Goal: Information Seeking & Learning: Learn about a topic

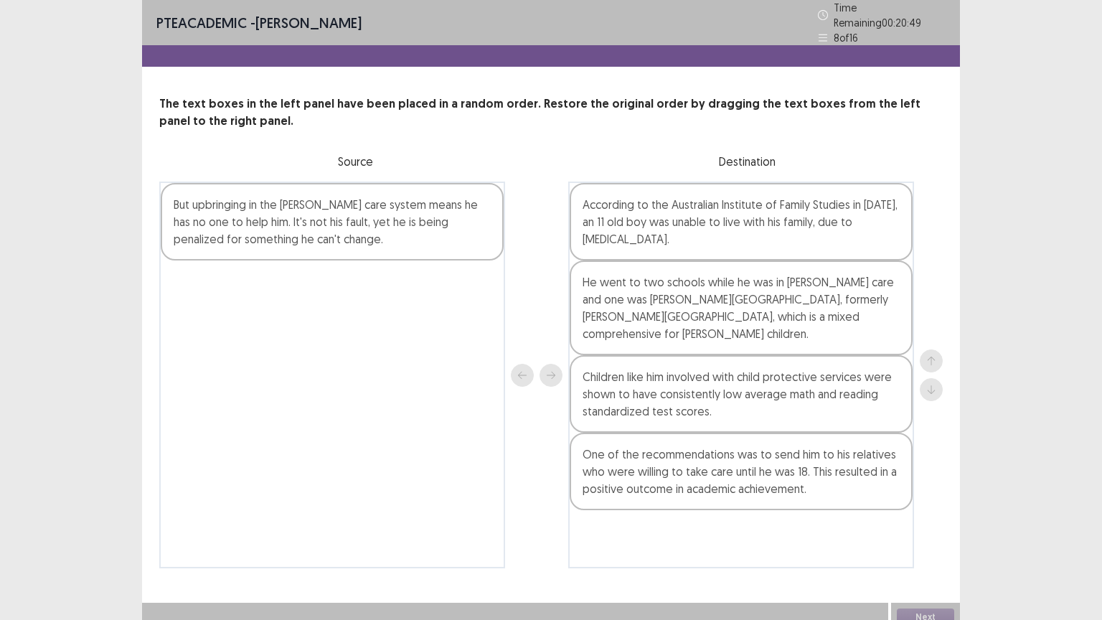
drag, startPoint x: 358, startPoint y: 223, endPoint x: 769, endPoint y: 526, distance: 510.2
click at [769, 526] on div "But upbringing in the [PERSON_NAME] care system means he has no one to help him…" at bounding box center [551, 375] width 784 height 387
click at [913, 612] on button "Next" at bounding box center [925, 617] width 57 height 17
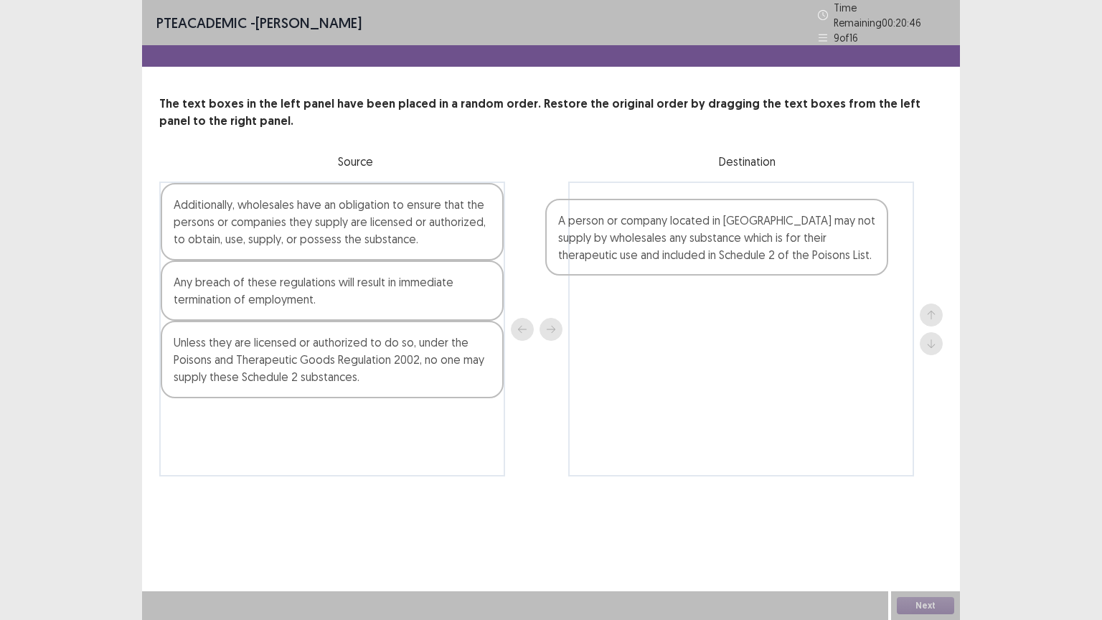
drag, startPoint x: 405, startPoint y: 210, endPoint x: 802, endPoint y: 215, distance: 397.6
click at [802, 215] on div "A person or company located in [GEOGRAPHIC_DATA] may not supply by wholesales a…" at bounding box center [551, 329] width 784 height 295
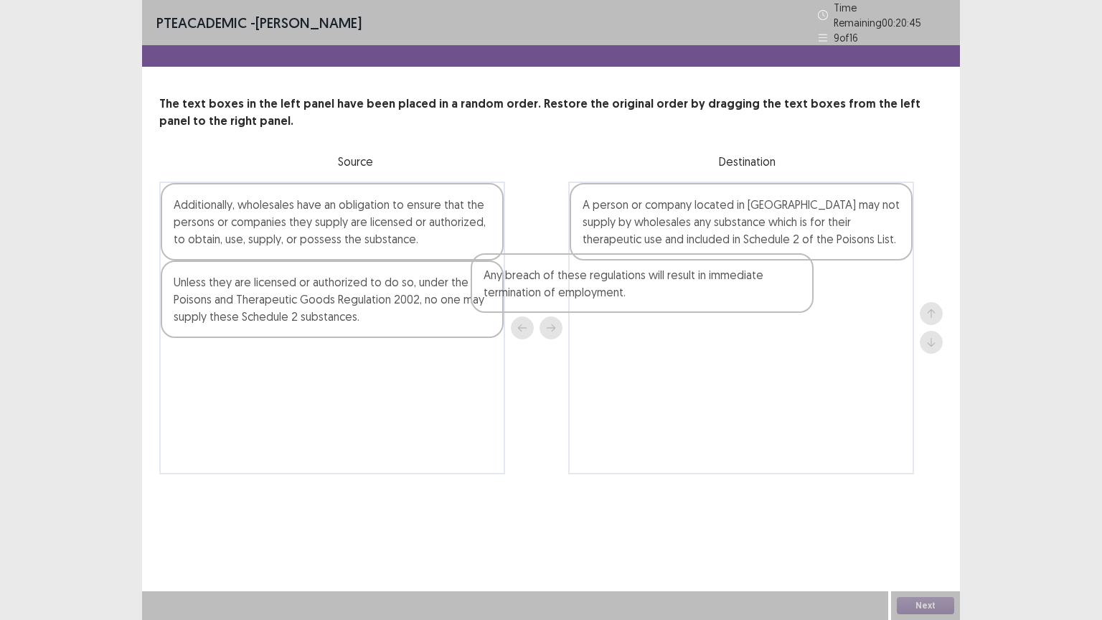
drag, startPoint x: 438, startPoint y: 285, endPoint x: 826, endPoint y: 288, distance: 388.3
click at [826, 288] on div "Additionally, wholesales have an obligation to ensure that the persons or compa…" at bounding box center [551, 328] width 784 height 293
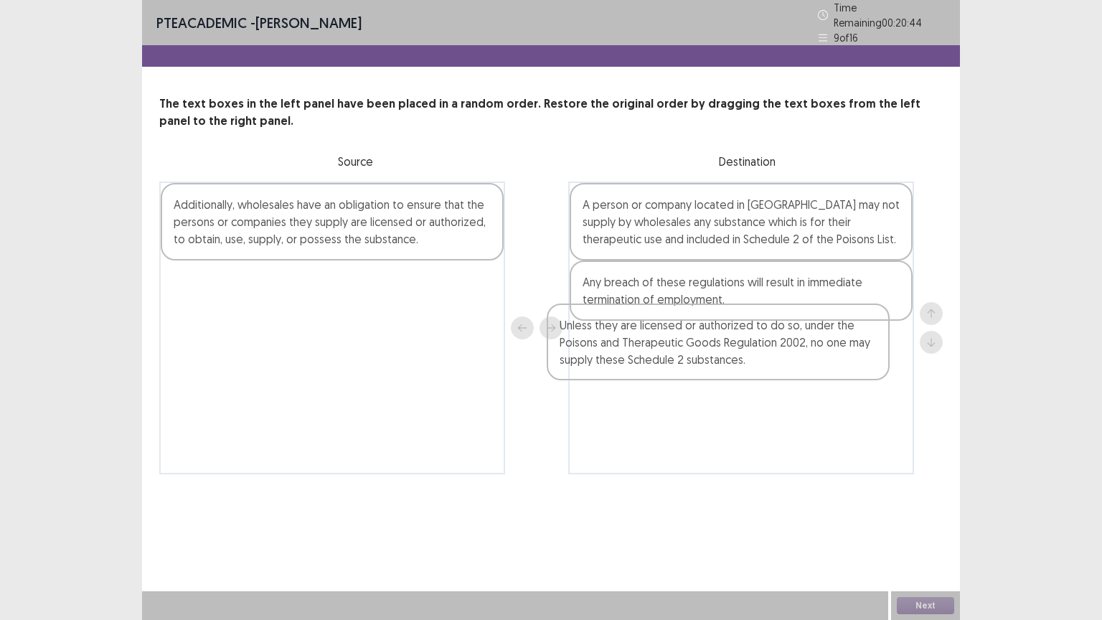
drag, startPoint x: 368, startPoint y: 309, endPoint x: 657, endPoint y: 365, distance: 294.6
click at [775, 360] on div "Additionally, wholesales have an obligation to ensure that the persons or compa…" at bounding box center [551, 328] width 784 height 293
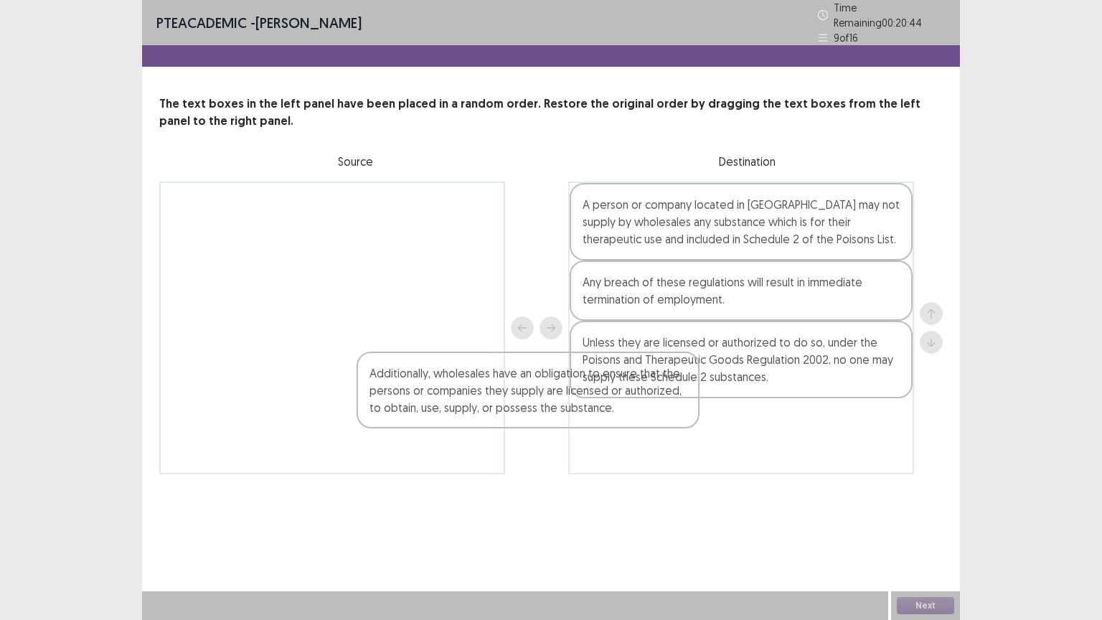
drag, startPoint x: 622, startPoint y: 402, endPoint x: 930, endPoint y: 563, distance: 347.3
click at [812, 469] on div "PTE academic - [PERSON_NAME] Time Remaining 00 : 20 : 44 9 of 16 The text boxes…" at bounding box center [551, 251] width 818 height 503
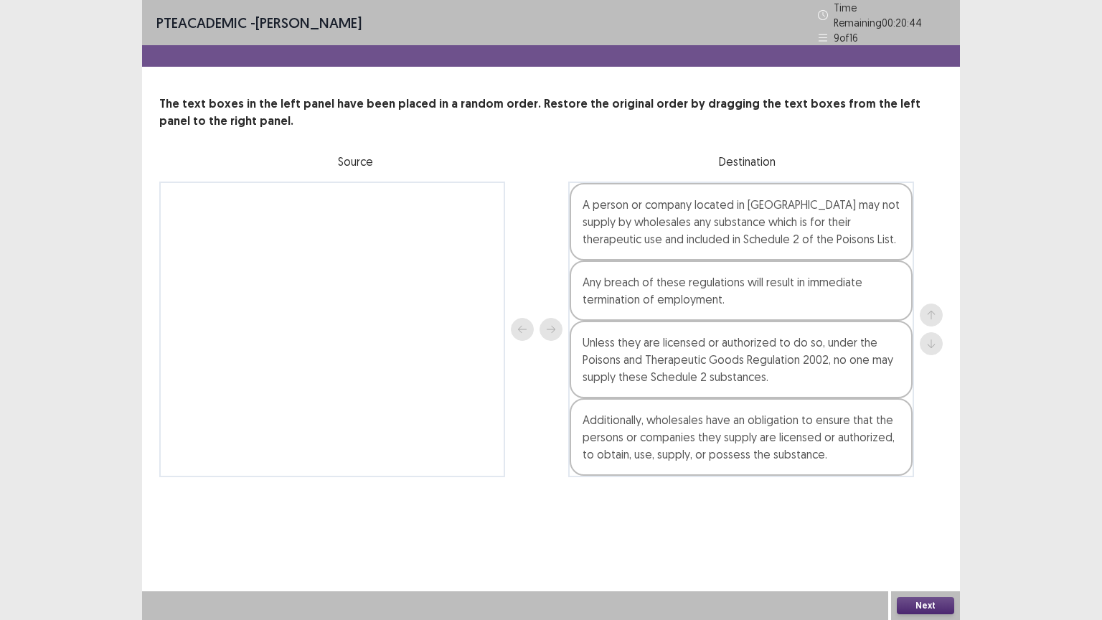
click at [936, 597] on button "Next" at bounding box center [925, 605] width 57 height 17
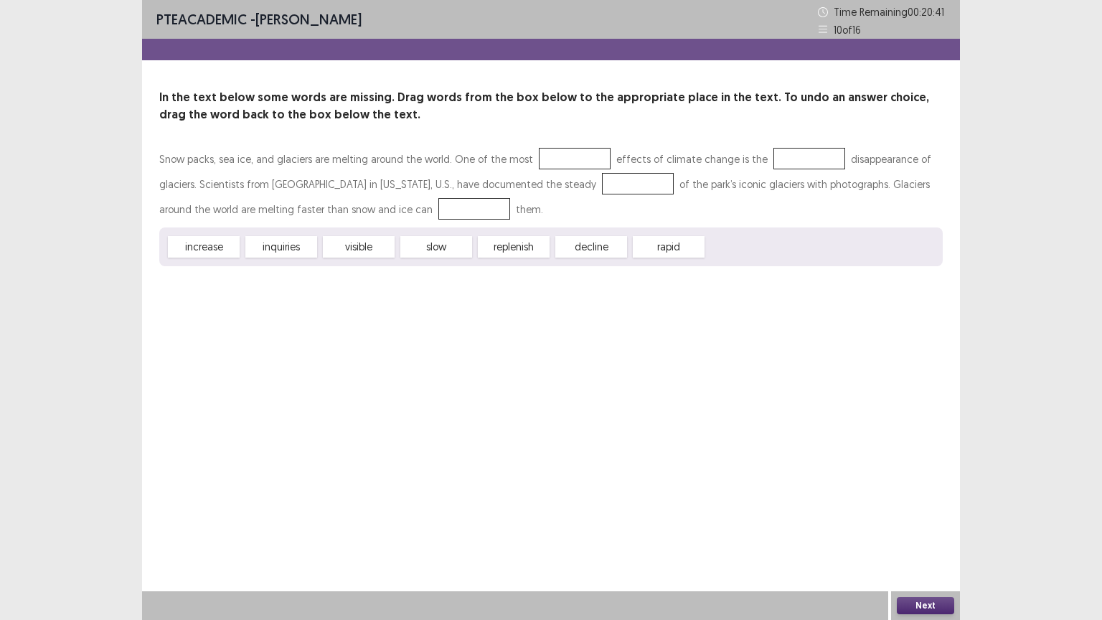
drag, startPoint x: 380, startPoint y: 240, endPoint x: 411, endPoint y: 212, distance: 42.1
click at [417, 210] on div "Snow packs, sea ice, and glaciers are melting around the world. One of the most…" at bounding box center [551, 206] width 784 height 120
drag, startPoint x: 360, startPoint y: 253, endPoint x: 545, endPoint y: 158, distance: 208.0
click at [545, 158] on div "Snow packs, sea ice, and glaciers are melting around the world. One of the most…" at bounding box center [551, 206] width 784 height 120
click at [539, 154] on div at bounding box center [575, 159] width 72 height 22
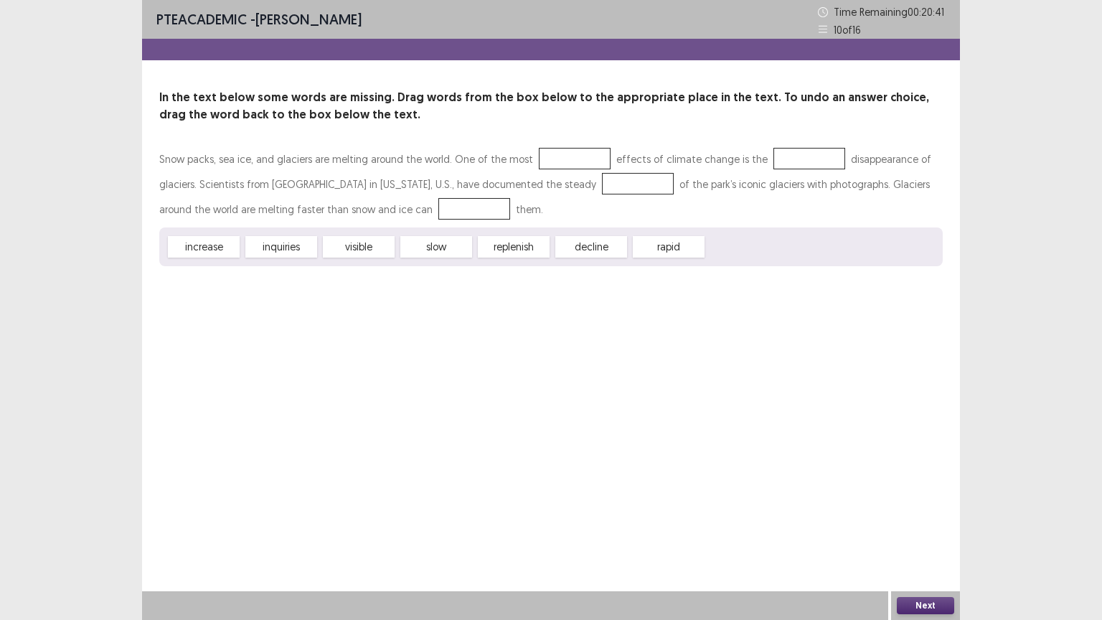
drag, startPoint x: 392, startPoint y: 233, endPoint x: 552, endPoint y: 156, distance: 177.5
click at [552, 156] on div "Snow packs, sea ice, and glaciers are melting around the world. One of the most…" at bounding box center [551, 206] width 784 height 120
click at [369, 243] on div "visible" at bounding box center [359, 247] width 72 height 22
drag, startPoint x: 401, startPoint y: 230, endPoint x: 545, endPoint y: 164, distance: 158.0
click at [545, 164] on div "Snow packs, sea ice, and glaciers are melting around the world. One of the most…" at bounding box center [551, 206] width 784 height 120
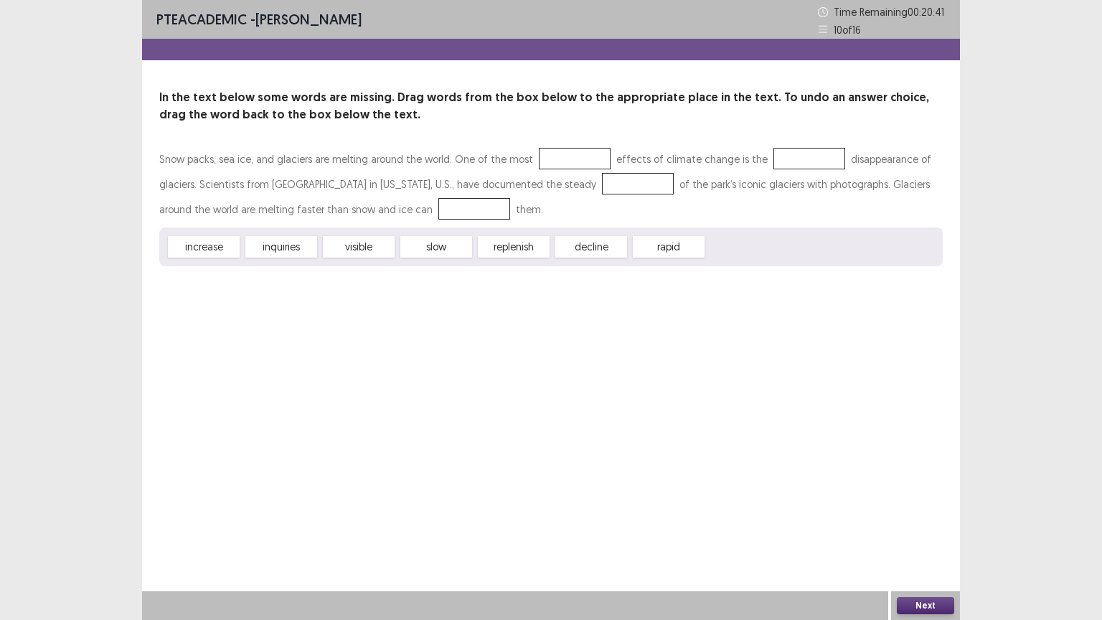
click at [503, 207] on div "Snow packs, sea ice, and glaciers are melting around the world. One of the most…" at bounding box center [551, 183] width 784 height 75
drag, startPoint x: 673, startPoint y: 247, endPoint x: 741, endPoint y: 189, distance: 88.6
click at [754, 183] on div "Snow packs, sea ice, and glaciers are melting around the world. One of the most…" at bounding box center [551, 206] width 784 height 120
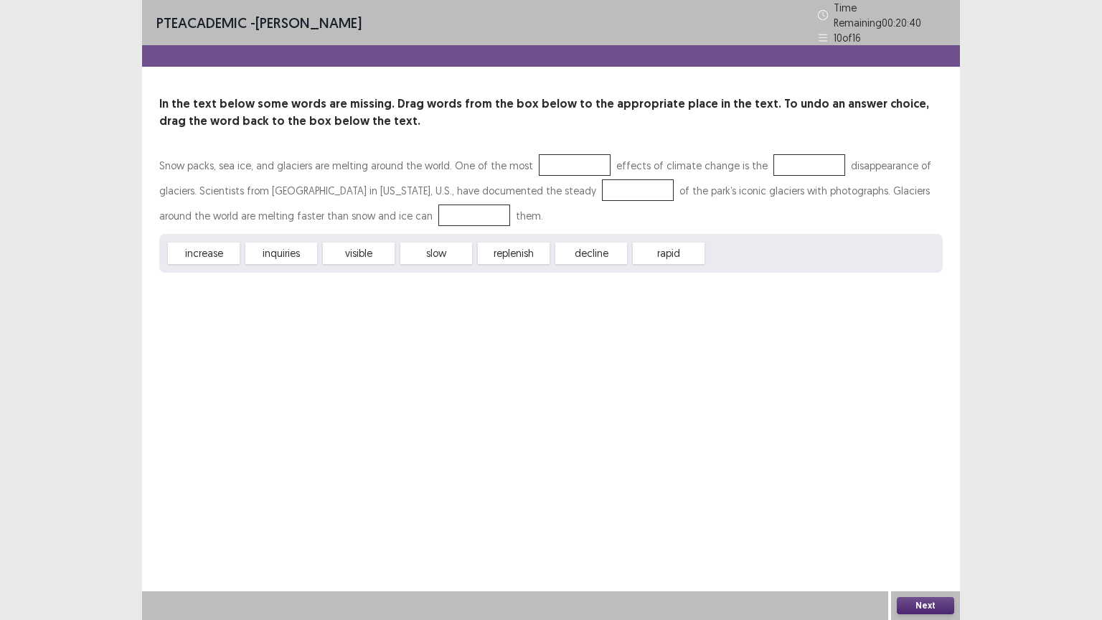
click at [406, 243] on div "slow" at bounding box center [436, 254] width 72 height 22
click at [313, 336] on div "PTE academic - [PERSON_NAME] Time Remaining 00 : 20 : 40 10 of 16 In the text b…" at bounding box center [551, 310] width 818 height 620
click at [261, 245] on div "inquiries" at bounding box center [281, 254] width 72 height 22
click at [258, 245] on div "inquiries" at bounding box center [281, 254] width 72 height 22
click at [230, 243] on div "increase" at bounding box center [204, 254] width 72 height 22
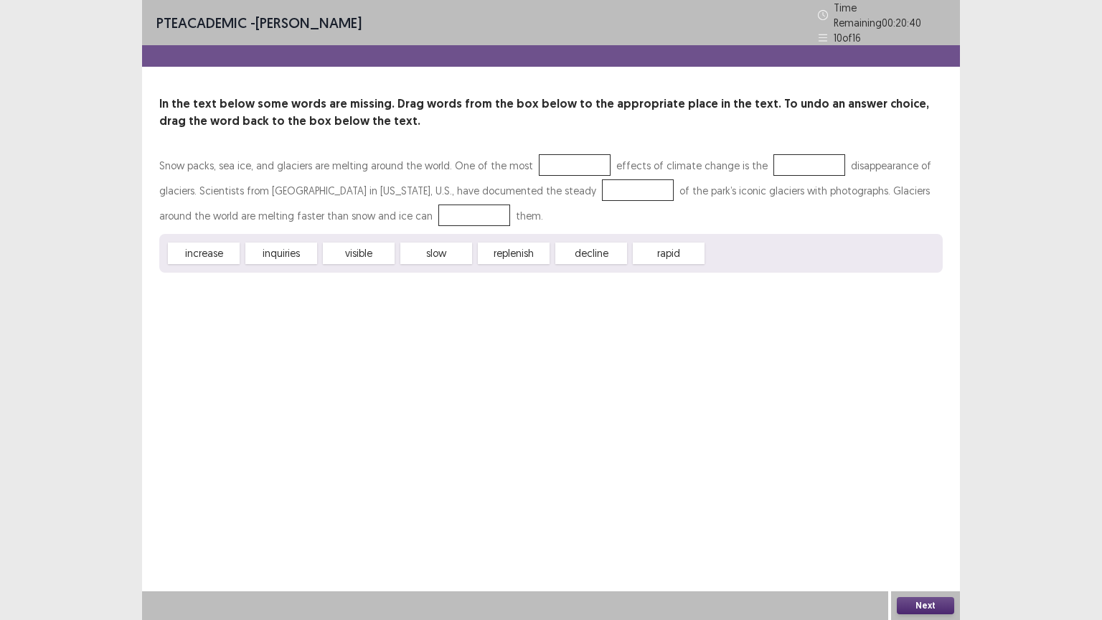
drag, startPoint x: 230, startPoint y: 243, endPoint x: 216, endPoint y: 243, distance: 14.4
click at [216, 243] on div "increase" at bounding box center [204, 254] width 72 height 22
click at [316, 234] on div "increase inquiries visible slow replenish decline rapid" at bounding box center [551, 253] width 784 height 39
drag, startPoint x: 318, startPoint y: 233, endPoint x: 373, endPoint y: 231, distance: 55.3
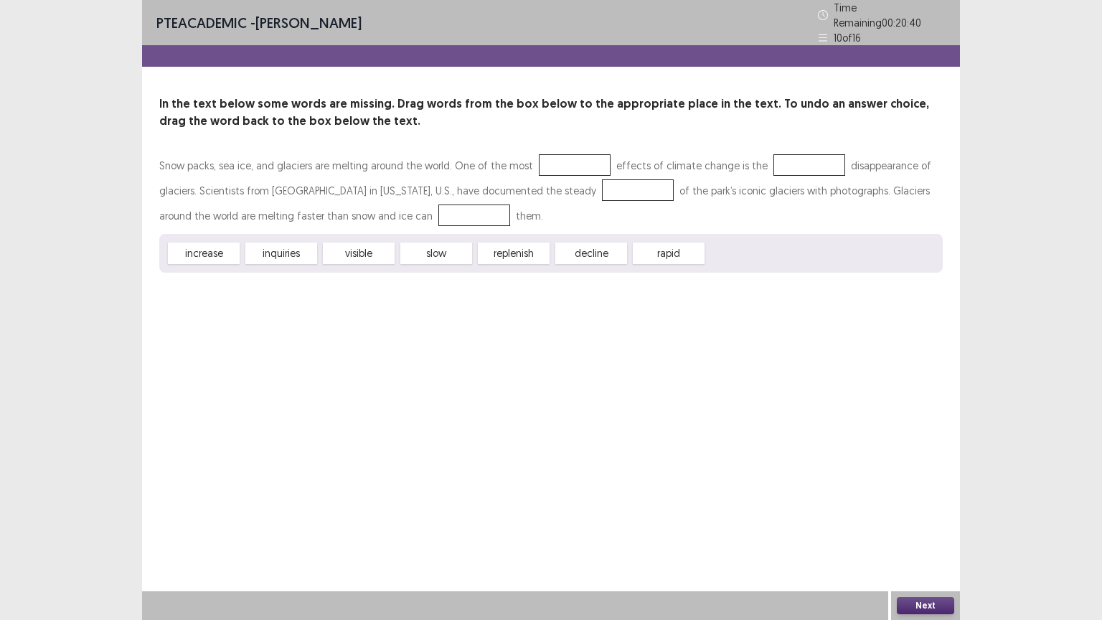
click at [395, 225] on div "Snow packs, sea ice, and glaciers are melting around the world. One of the most…" at bounding box center [551, 213] width 784 height 120
drag, startPoint x: 394, startPoint y: 194, endPoint x: 375, endPoint y: 230, distance: 40.4
click at [394, 193] on div "Snow packs, sea ice, and glaciers are melting around the world. One of the most…" at bounding box center [551, 213] width 784 height 120
click at [375, 234] on div "increase inquiries visible slow replenish decline rapid" at bounding box center [551, 253] width 784 height 39
click at [285, 234] on div "increase inquiries visible slow replenish decline rapid" at bounding box center [551, 253] width 784 height 39
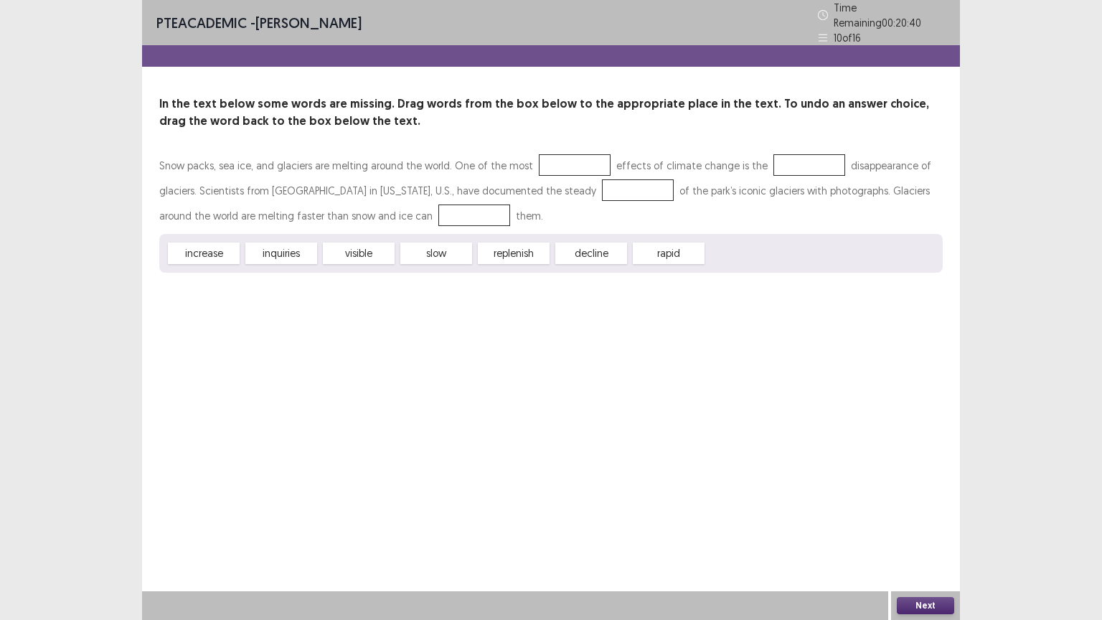
click at [284, 243] on div "inquiries" at bounding box center [281, 254] width 72 height 22
click at [439, 211] on div at bounding box center [475, 216] width 72 height 22
drag, startPoint x: 443, startPoint y: 248, endPoint x: 604, endPoint y: 244, distance: 161.5
click at [604, 244] on div "increase inquiries visible slow replenish decline rapid" at bounding box center [551, 253] width 784 height 39
drag, startPoint x: 408, startPoint y: 225, endPoint x: 455, endPoint y: 207, distance: 50.2
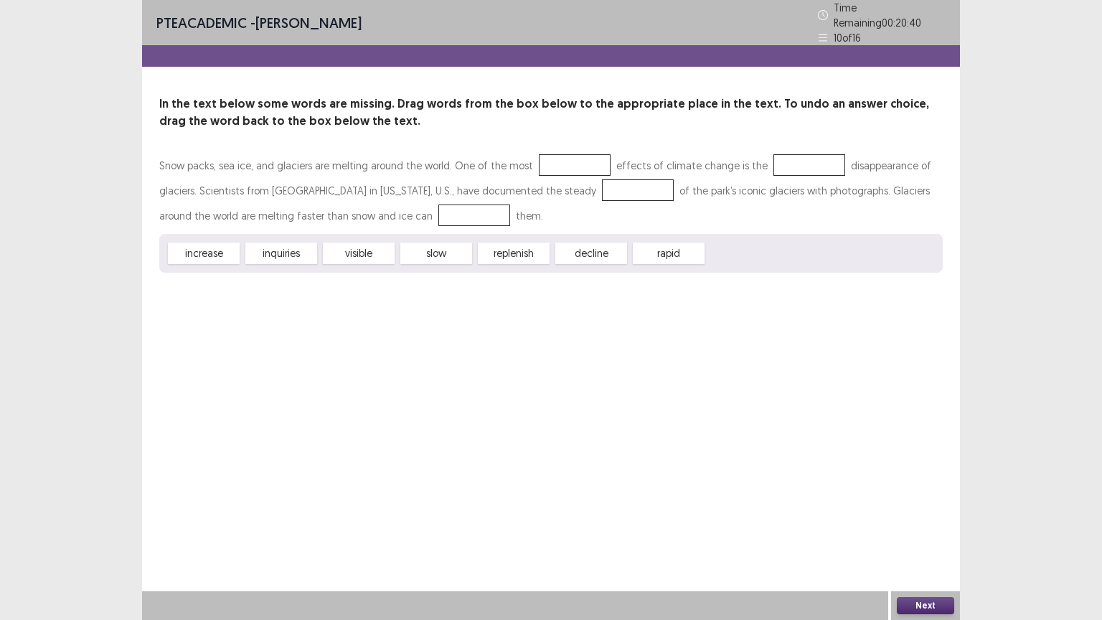
click at [496, 181] on div "Snow packs, sea ice, and glaciers are melting around the world. One of the most…" at bounding box center [551, 213] width 784 height 120
click at [354, 252] on div "visible" at bounding box center [359, 254] width 72 height 22
drag, startPoint x: 354, startPoint y: 252, endPoint x: 563, endPoint y: 150, distance: 233.0
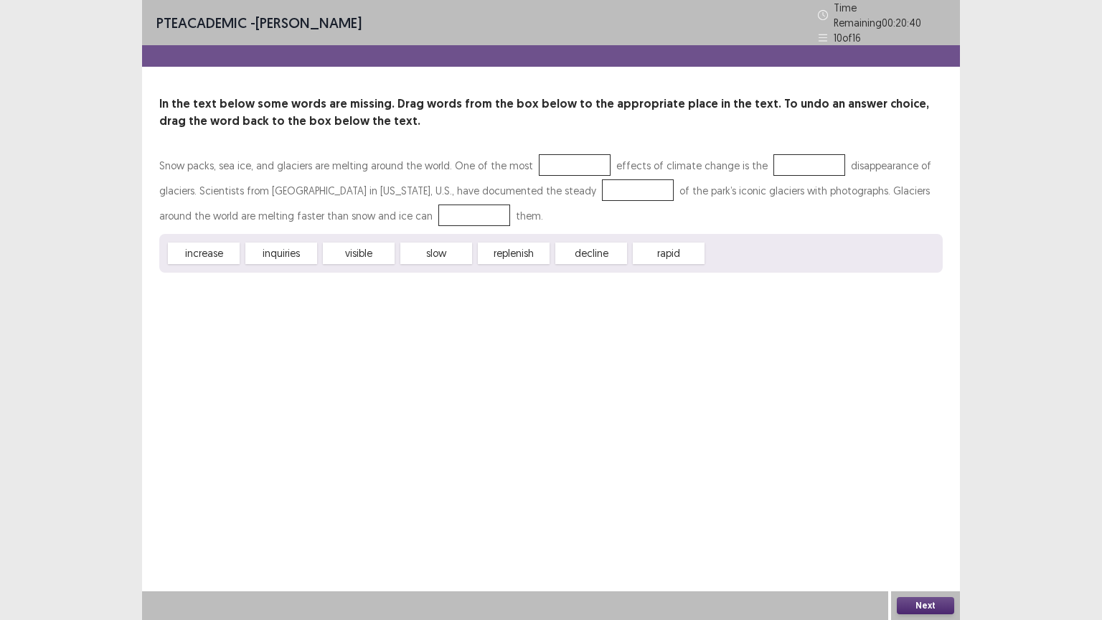
click at [563, 153] on div "Snow packs, sea ice, and glaciers are melting around the world. One of the most…" at bounding box center [551, 213] width 784 height 120
click at [361, 250] on div "visible" at bounding box center [359, 254] width 72 height 22
drag, startPoint x: 361, startPoint y: 250, endPoint x: 586, endPoint y: 146, distance: 247.9
click at [586, 146] on div "In the text below some words are missing. Drag words from the box below to the …" at bounding box center [551, 183] width 818 height 177
drag, startPoint x: 506, startPoint y: 256, endPoint x: 589, endPoint y: 241, distance: 83.8
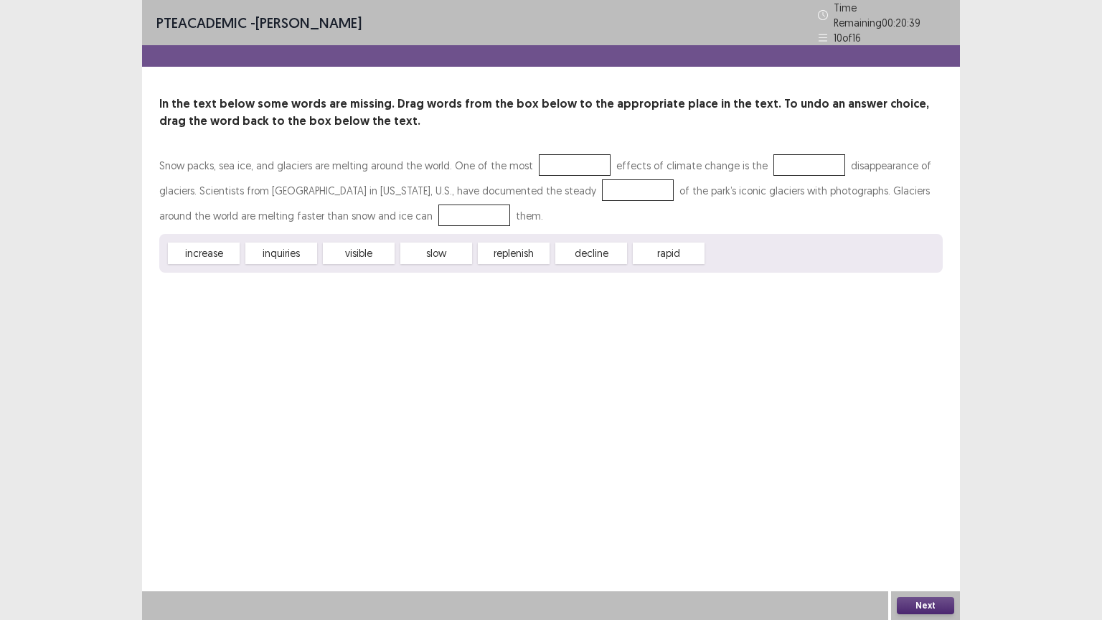
click at [589, 241] on div "increase inquiries visible slow replenish decline rapid" at bounding box center [551, 253] width 784 height 39
click at [589, 243] on div "decline" at bounding box center [592, 254] width 72 height 22
drag, startPoint x: 589, startPoint y: 241, endPoint x: 817, endPoint y: 493, distance: 340.4
click at [616, 219] on div "Snow packs, sea ice, and glaciers are melting around the world. One of the most…" at bounding box center [551, 213] width 784 height 120
click at [901, 606] on button "Next" at bounding box center [925, 605] width 57 height 17
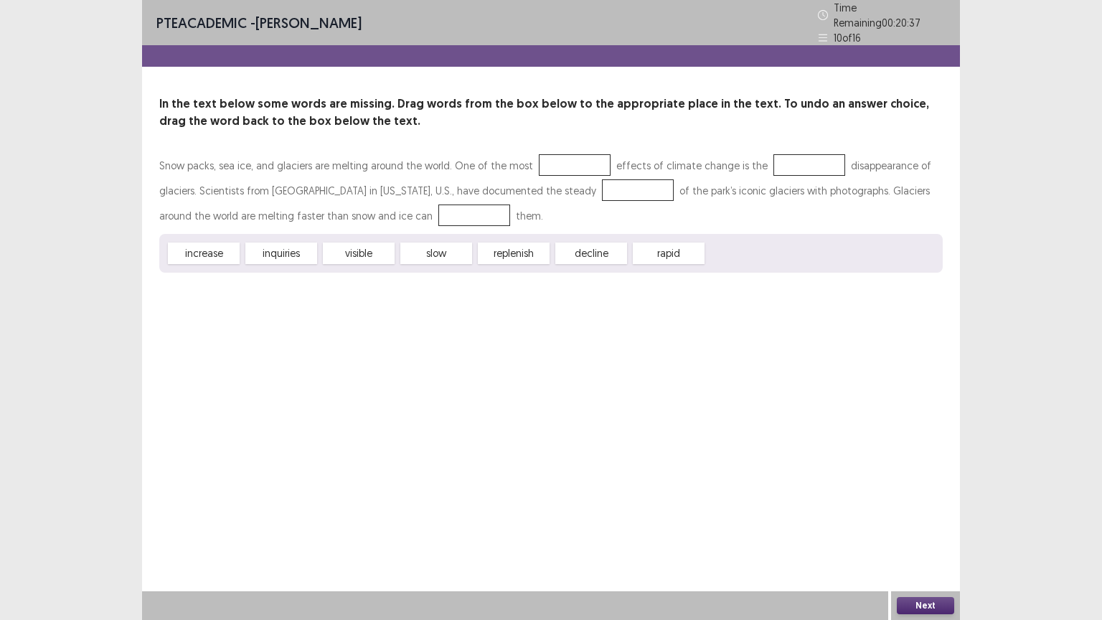
drag, startPoint x: 1022, startPoint y: 72, endPoint x: 1027, endPoint y: 11, distance: 61.2
click at [1019, 60] on div "PTE academic - [PERSON_NAME] Time Remaining 00 : 20 : 37 10 of 16 In the text b…" at bounding box center [551, 310] width 1102 height 620
drag, startPoint x: 360, startPoint y: 249, endPoint x: 369, endPoint y: 215, distance: 35.0
click at [549, 154] on div "Snow packs, sea ice, and glaciers are melting around the world. One of the most…" at bounding box center [551, 213] width 784 height 120
click at [367, 244] on div "visible" at bounding box center [359, 254] width 72 height 22
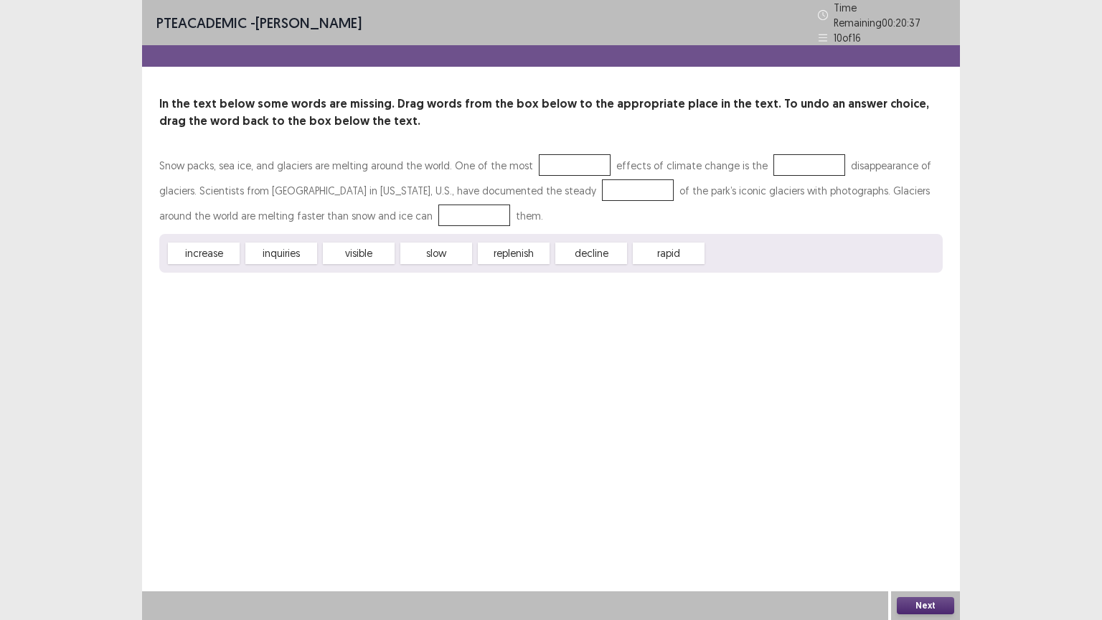
click at [367, 244] on div "visible" at bounding box center [359, 254] width 72 height 22
drag, startPoint x: 367, startPoint y: 244, endPoint x: 540, endPoint y: 164, distance: 190.7
click at [540, 164] on div "Snow packs, sea ice, and glaciers are melting around the world. One of the most…" at bounding box center [551, 213] width 784 height 120
click at [428, 253] on div "slow" at bounding box center [436, 254] width 72 height 22
drag, startPoint x: 428, startPoint y: 253, endPoint x: 723, endPoint y: 267, distance: 296.0
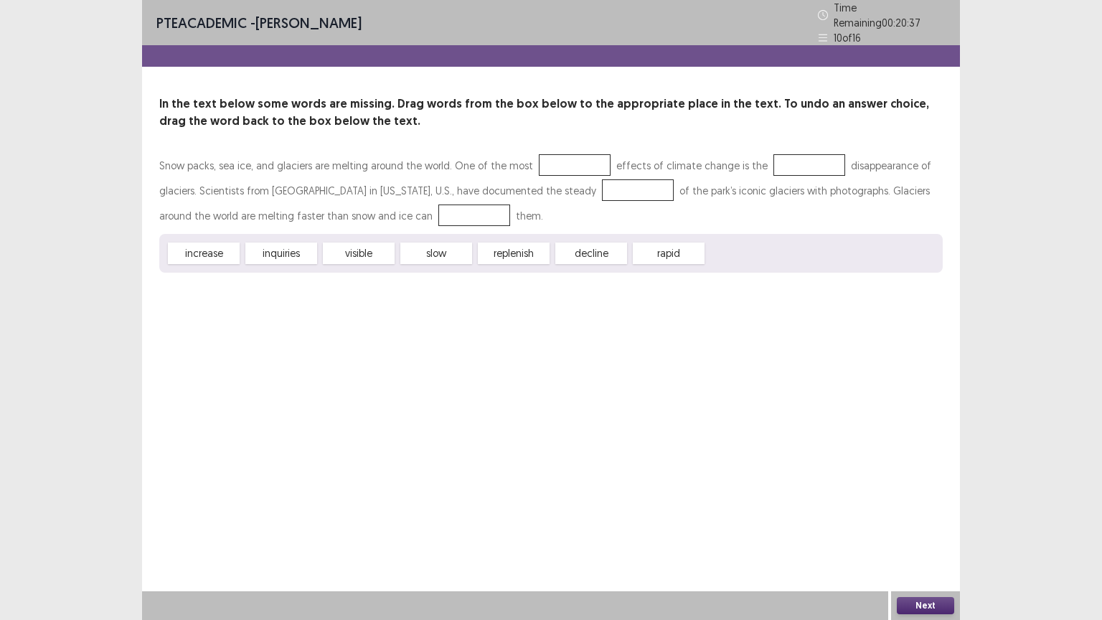
click at [632, 156] on div "Snow packs, sea ice, and glaciers are melting around the world. One of the most…" at bounding box center [551, 213] width 784 height 120
click at [922, 597] on button "Next" at bounding box center [925, 605] width 57 height 17
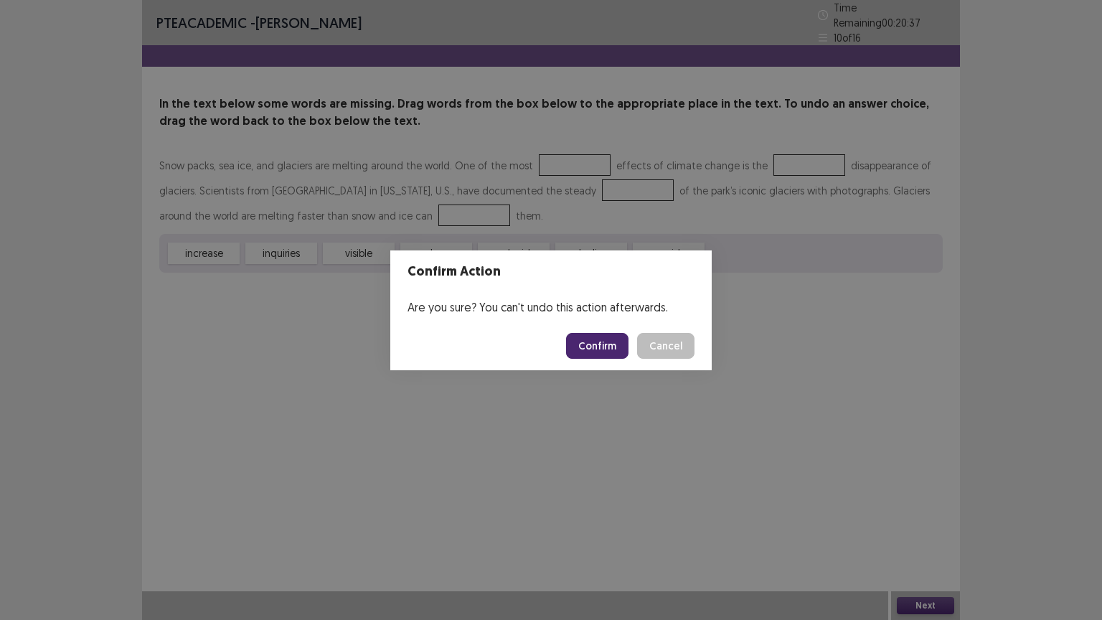
click at [654, 333] on button "Cancel" at bounding box center [665, 346] width 57 height 26
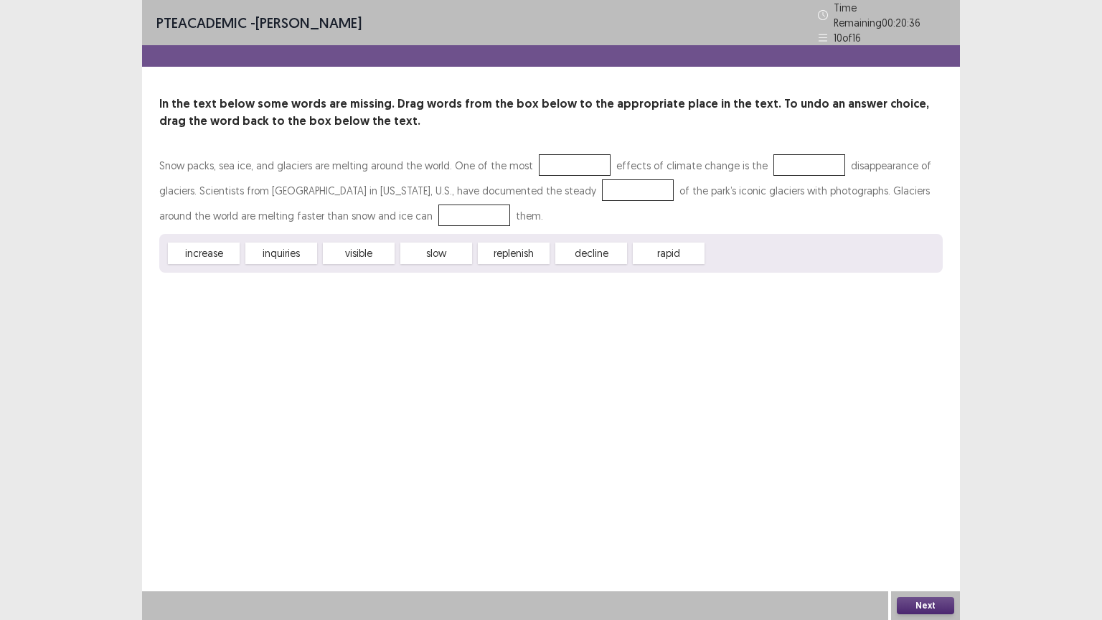
drag, startPoint x: 373, startPoint y: 230, endPoint x: 442, endPoint y: 248, distance: 71.2
click at [423, 202] on div "Confirm Action Are you sure? You can't undo this action afterwards. Confirm Can…" at bounding box center [551, 310] width 1102 height 620
click at [442, 294] on div "Are you sure? You can't undo this action afterwards." at bounding box center [551, 307] width 306 height 27
click at [919, 493] on div "Confirm Action Are you sure? You can't undo this action afterwards. Confirm Can…" at bounding box center [551, 310] width 1102 height 620
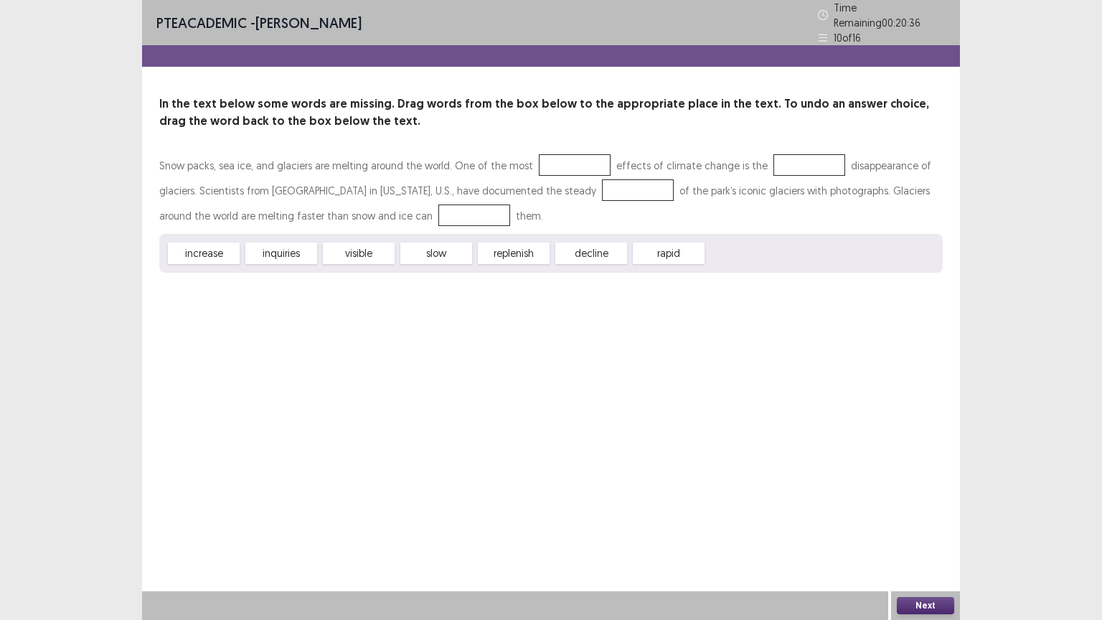
click at [919, 493] on div "Confirm Action Are you sure? You can't undo this action afterwards. Confirm Can…" at bounding box center [551, 310] width 1102 height 620
drag, startPoint x: 919, startPoint y: 493, endPoint x: 911, endPoint y: 488, distance: 9.4
click at [917, 491] on div "Confirm Action Are you sure? You can't undo this action afterwards. Confirm Can…" at bounding box center [551, 310] width 1102 height 620
click at [911, 488] on div "Confirm Action Are you sure? You can't undo this action afterwards. Confirm Can…" at bounding box center [551, 310] width 1102 height 620
click at [766, 299] on div "Confirm Action Are you sure? You can't undo this action afterwards. Confirm Can…" at bounding box center [551, 310] width 1102 height 620
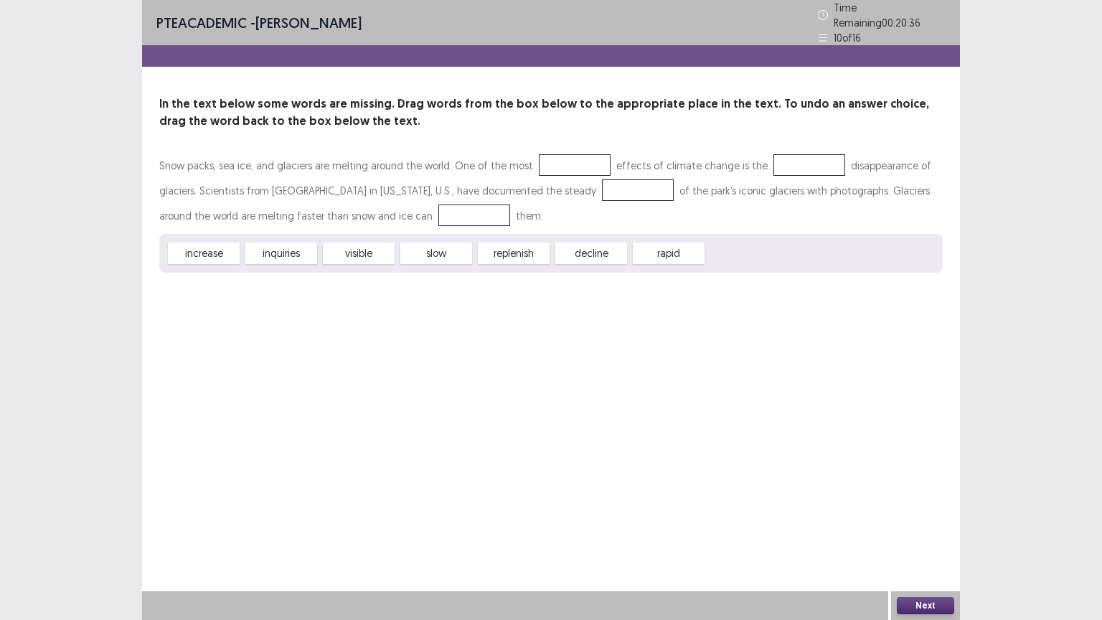
click at [640, 332] on button "Cancel" at bounding box center [660, 344] width 55 height 24
click at [602, 253] on header "Confirm Action" at bounding box center [551, 273] width 306 height 40
drag, startPoint x: 605, startPoint y: 253, endPoint x: 815, endPoint y: 421, distance: 269.1
click at [815, 421] on div "Confirm Action Are you sure? You can't undo this action afterwards. Confirm Can…" at bounding box center [551, 310] width 1102 height 620
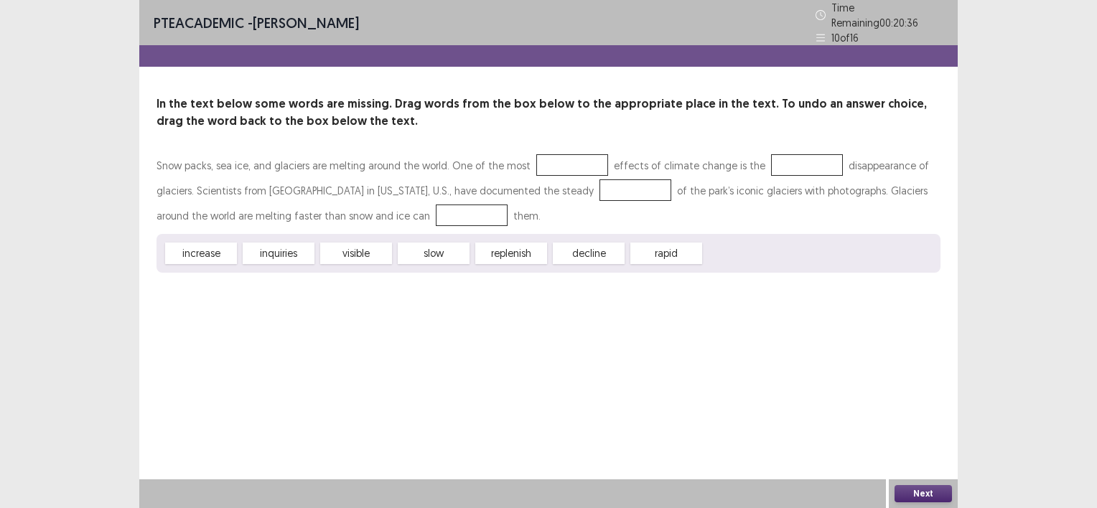
drag, startPoint x: 815, startPoint y: 421, endPoint x: 922, endPoint y: 487, distance: 125.1
click at [922, 487] on div "Confirm Action Are you sure? You can't undo this action afterwards. Confirm Can…" at bounding box center [548, 254] width 1097 height 508
drag, startPoint x: 922, startPoint y: 487, endPoint x: 918, endPoint y: 500, distance: 13.4
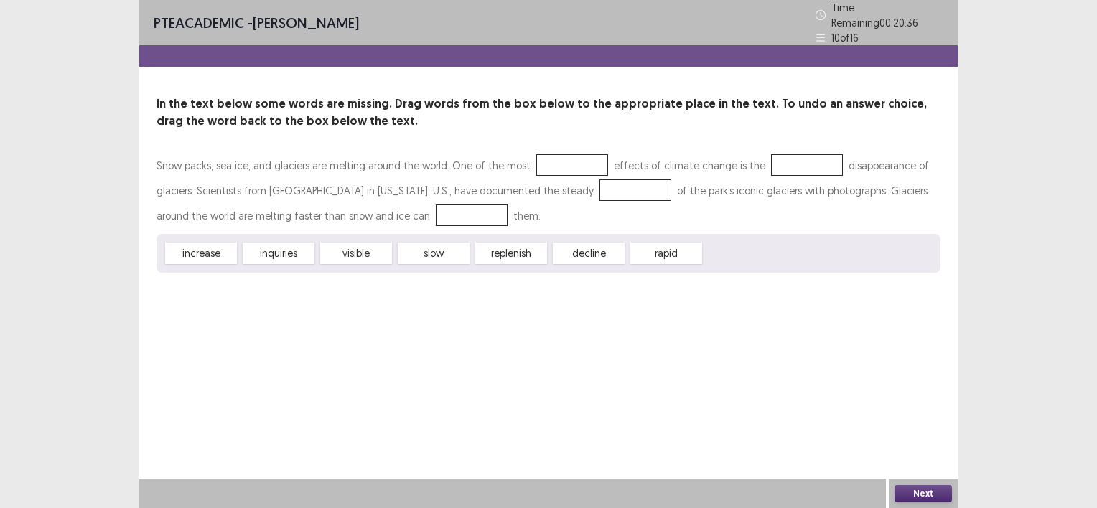
click at [918, 500] on div "Confirm Action Are you sure? You can't undo this action afterwards. Confirm Can…" at bounding box center [548, 254] width 1097 height 508
click at [919, 508] on html "PTE academic - [PERSON_NAME] Time Remaining 00 : 20 : 36 10 of 16 In the text b…" at bounding box center [548, 254] width 1097 height 508
drag, startPoint x: 359, startPoint y: 244, endPoint x: 488, endPoint y: 172, distance: 147.8
click at [534, 154] on div "Snow packs, sea ice, and glaciers are melting around the world. One of the most…" at bounding box center [548, 213] width 784 height 120
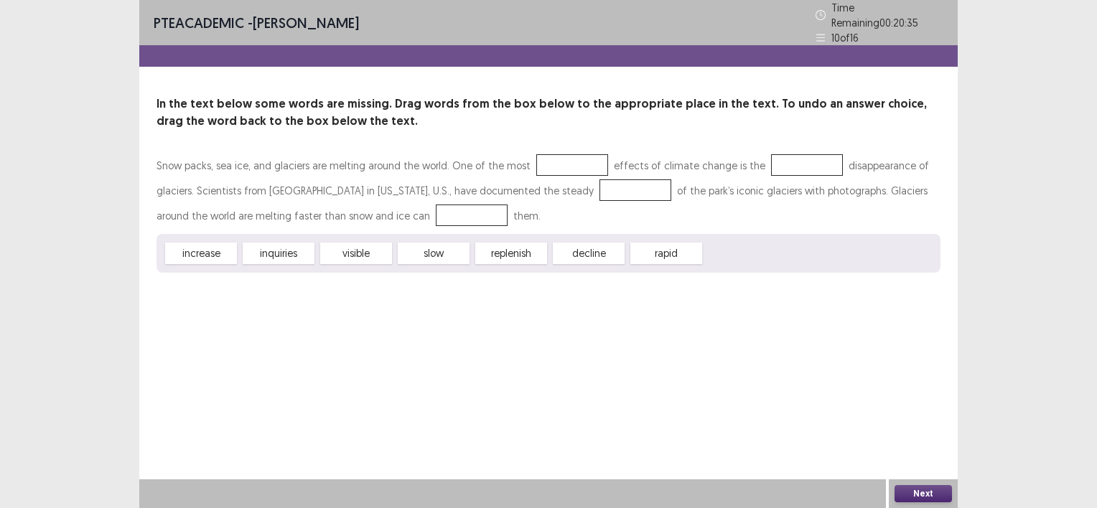
click at [361, 245] on div "visible" at bounding box center [356, 254] width 72 height 22
drag, startPoint x: 361, startPoint y: 245, endPoint x: 553, endPoint y: 196, distance: 197.7
click at [525, 163] on div "Snow packs, sea ice, and glaciers are melting around the world. One of the most…" at bounding box center [548, 213] width 784 height 120
click at [913, 501] on button "Next" at bounding box center [922, 493] width 57 height 17
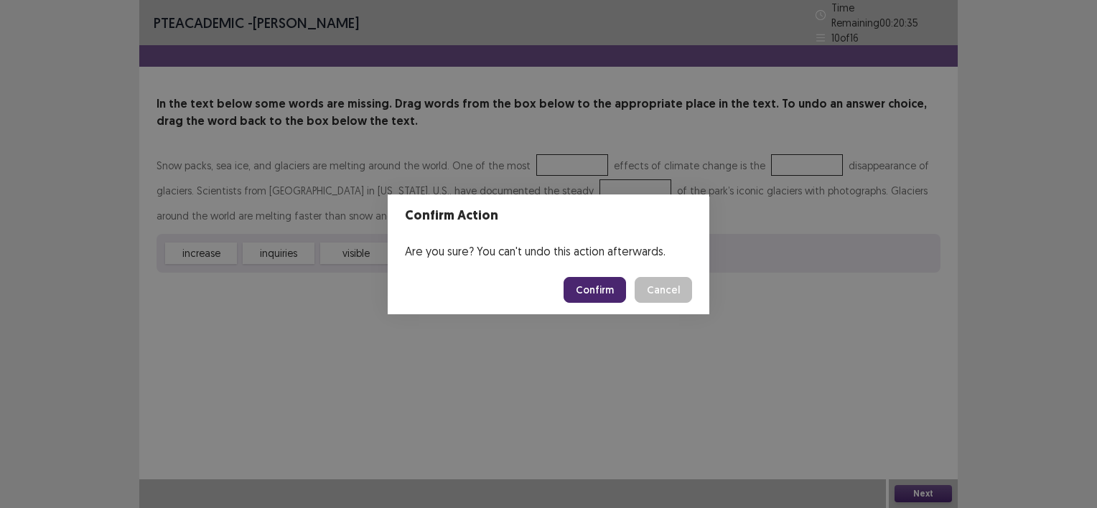
click at [605, 289] on button "Confirm" at bounding box center [594, 290] width 62 height 26
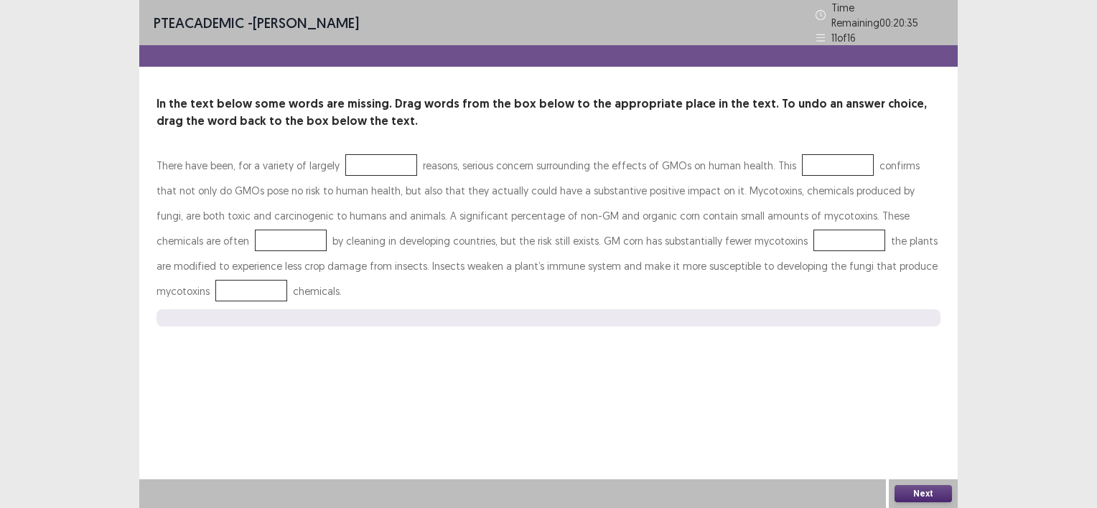
click at [361, 156] on div at bounding box center [381, 165] width 72 height 22
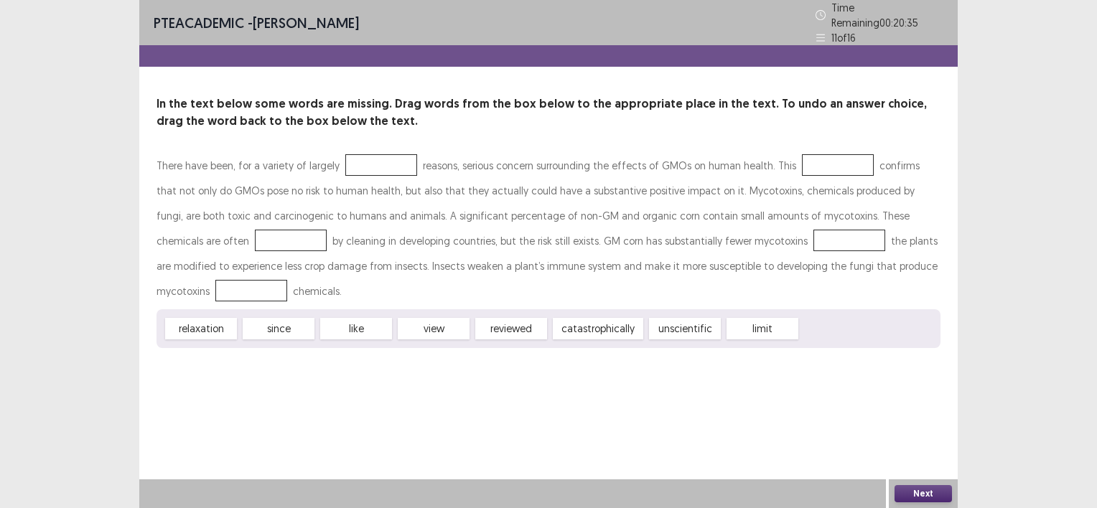
click at [361, 156] on div at bounding box center [381, 165] width 72 height 22
drag, startPoint x: 420, startPoint y: 301, endPoint x: 398, endPoint y: 204, distance: 100.1
click at [389, 187] on div "There have been, for a variety of largely reasons, serious concern surrounding …" at bounding box center [548, 250] width 784 height 195
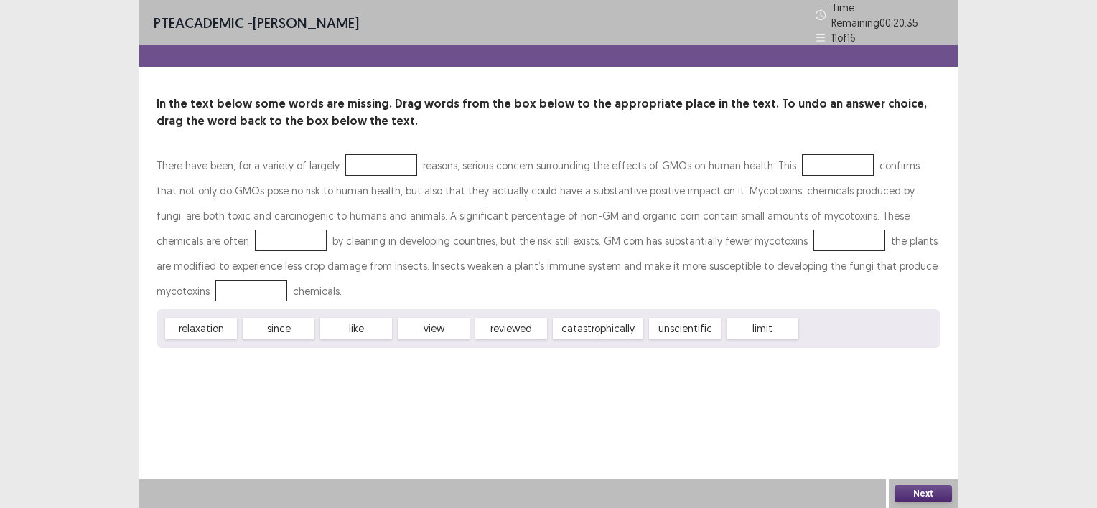
drag, startPoint x: 432, startPoint y: 316, endPoint x: 392, endPoint y: 164, distance: 157.4
click at [392, 164] on div "There have been, for a variety of largely reasons, serious concern surrounding …" at bounding box center [548, 250] width 784 height 195
drag, startPoint x: 434, startPoint y: 322, endPoint x: 428, endPoint y: 317, distance: 8.2
click at [428, 318] on div "view" at bounding box center [434, 329] width 72 height 22
drag, startPoint x: 362, startPoint y: 323, endPoint x: 360, endPoint y: 290, distance: 33.1
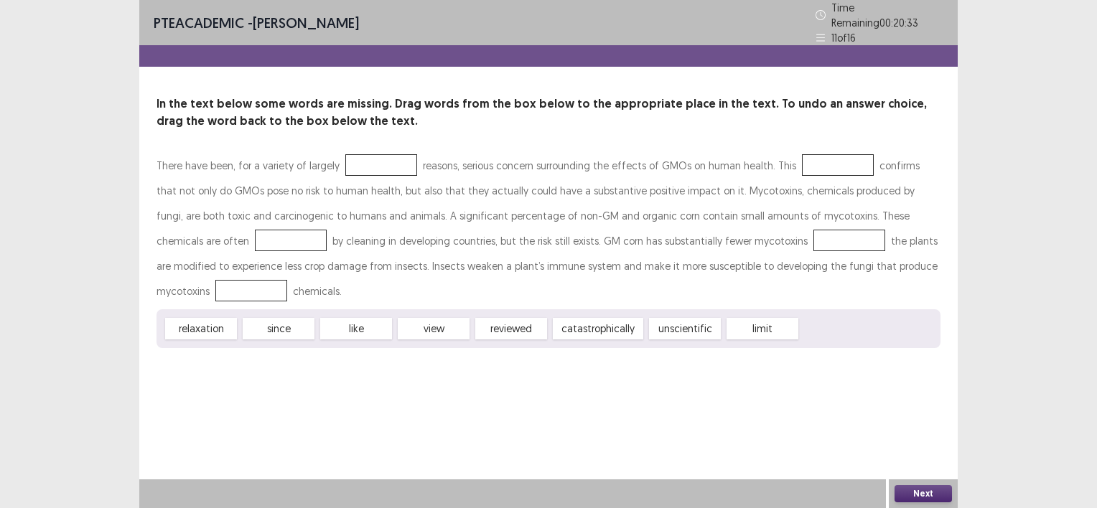
click at [364, 278] on div "There have been, for a variety of largely reasons, serious concern surrounding …" at bounding box center [548, 250] width 784 height 195
drag, startPoint x: 342, startPoint y: 328, endPoint x: 319, endPoint y: 317, distance: 26.0
click at [335, 318] on div "like" at bounding box center [356, 329] width 72 height 22
click at [287, 321] on div "since" at bounding box center [279, 329] width 72 height 22
drag, startPoint x: 287, startPoint y: 321, endPoint x: 370, endPoint y: 174, distance: 169.1
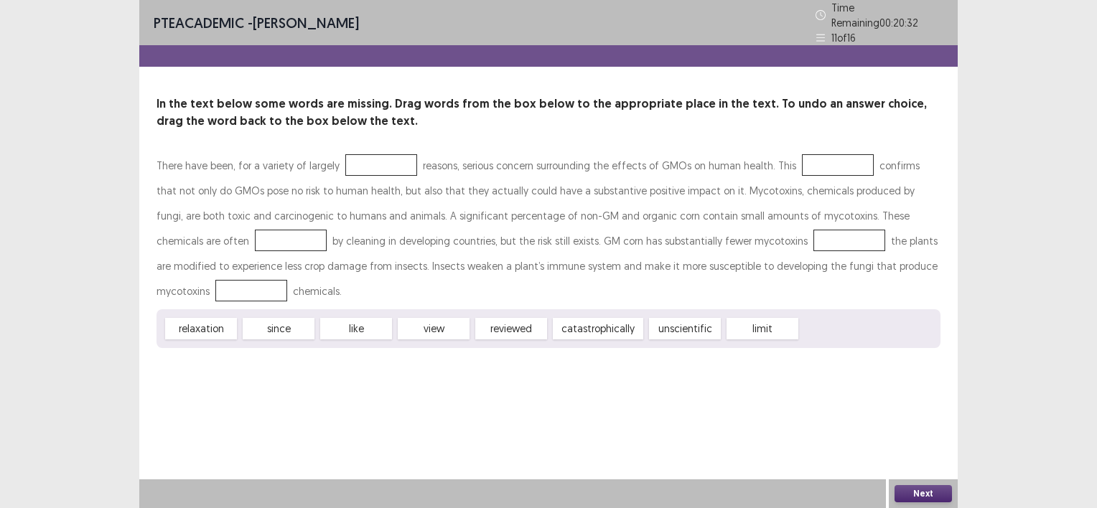
click at [345, 218] on div "There have been, for a variety of largely reasons, serious concern surrounding …" at bounding box center [548, 250] width 784 height 195
click at [926, 494] on button "Next" at bounding box center [922, 493] width 57 height 17
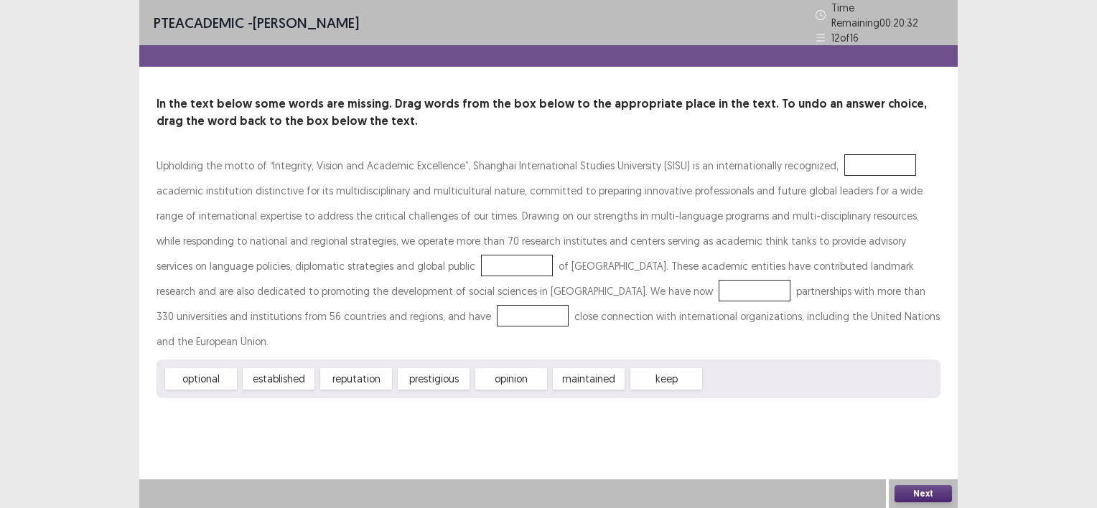
drag, startPoint x: 239, startPoint y: 301, endPoint x: 775, endPoint y: 161, distance: 553.9
click at [858, 153] on div "Upholding the motto of “Integrity, Vision and Academic Excellence”, Shanghai In…" at bounding box center [548, 275] width 784 height 245
drag, startPoint x: 218, startPoint y: 347, endPoint x: 230, endPoint y: 346, distance: 11.5
click at [230, 368] on div "optional" at bounding box center [201, 379] width 72 height 22
drag, startPoint x: 230, startPoint y: 346, endPoint x: 258, endPoint y: 317, distance: 41.1
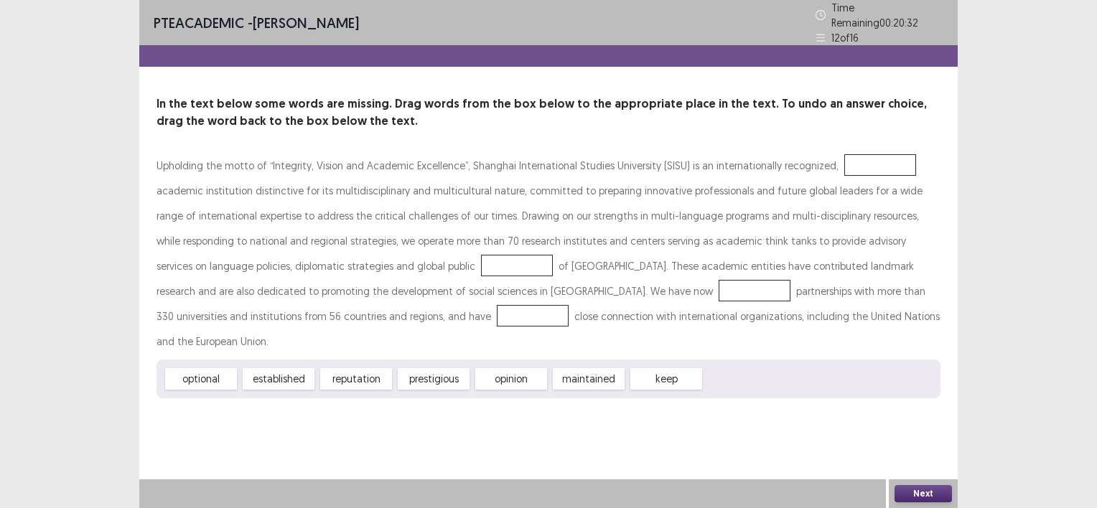
click at [314, 254] on div "Upholding the motto of “Integrity, Vision and Academic Excellence”, Shanghai In…" at bounding box center [548, 275] width 784 height 245
click at [261, 368] on div "established" at bounding box center [279, 379] width 72 height 22
drag, startPoint x: 261, startPoint y: 354, endPoint x: 314, endPoint y: 233, distance: 132.4
click at [314, 233] on div "Upholding the motto of “Integrity, Vision and Academic Excellence”, Shanghai In…" at bounding box center [548, 275] width 784 height 245
click at [922, 488] on button "Next" at bounding box center [922, 493] width 57 height 17
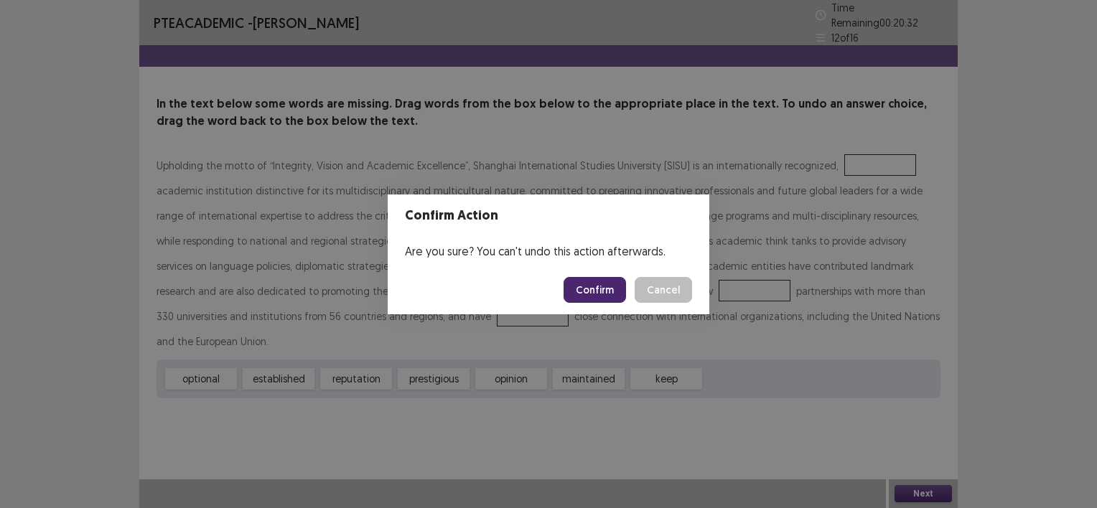
click at [594, 289] on button "Confirm" at bounding box center [594, 290] width 62 height 26
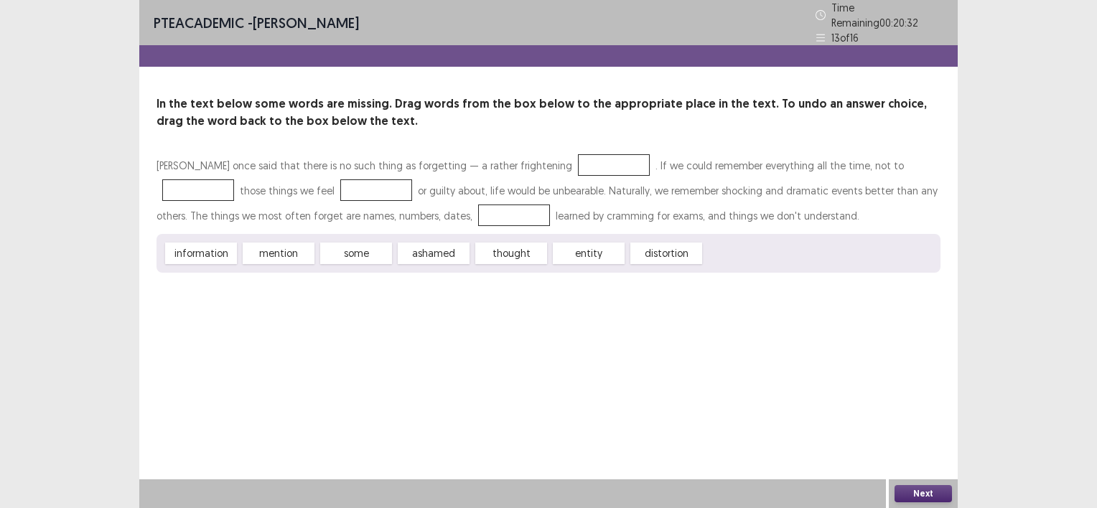
drag, startPoint x: 514, startPoint y: 245, endPoint x: 591, endPoint y: 165, distance: 111.2
click at [591, 165] on div "[PERSON_NAME] once said that there is no such thing as forgetting — a rather fr…" at bounding box center [548, 213] width 784 height 120
drag, startPoint x: 520, startPoint y: 236, endPoint x: 508, endPoint y: 239, distance: 11.8
click at [512, 209] on div "[PERSON_NAME] once said that there is no such thing as forgetting — a rather fr…" at bounding box center [548, 213] width 784 height 120
drag, startPoint x: 498, startPoint y: 239, endPoint x: 497, endPoint y: 210, distance: 28.7
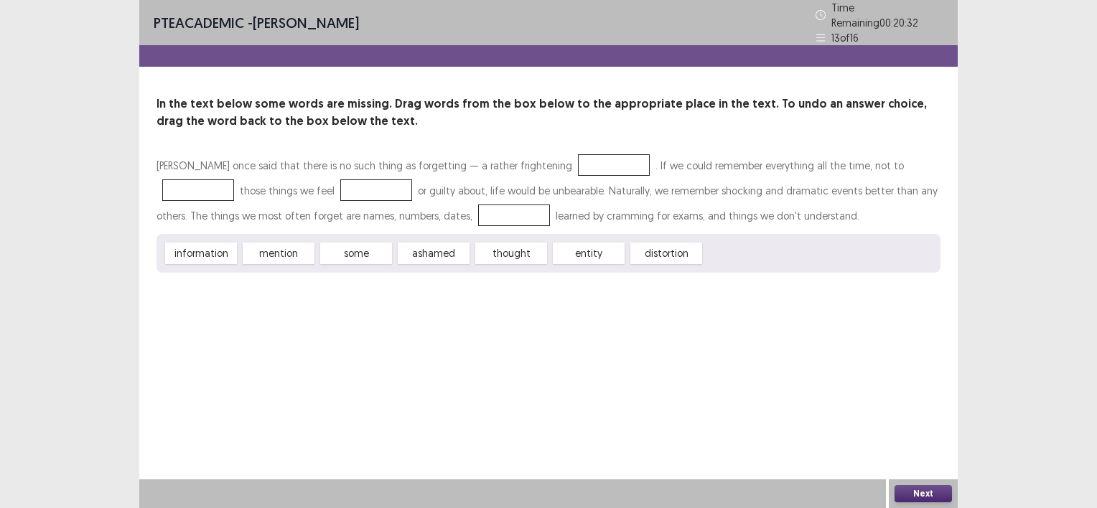
click at [497, 210] on div "[PERSON_NAME] once said that there is no such thing as forgetting — a rather fr…" at bounding box center [548, 213] width 784 height 120
drag, startPoint x: 501, startPoint y: 233, endPoint x: 500, endPoint y: 212, distance: 20.9
click at [500, 212] on div "[PERSON_NAME] once said that there is no such thing as forgetting — a rather fr…" at bounding box center [548, 213] width 784 height 120
click at [910, 496] on button "Next" at bounding box center [922, 493] width 57 height 17
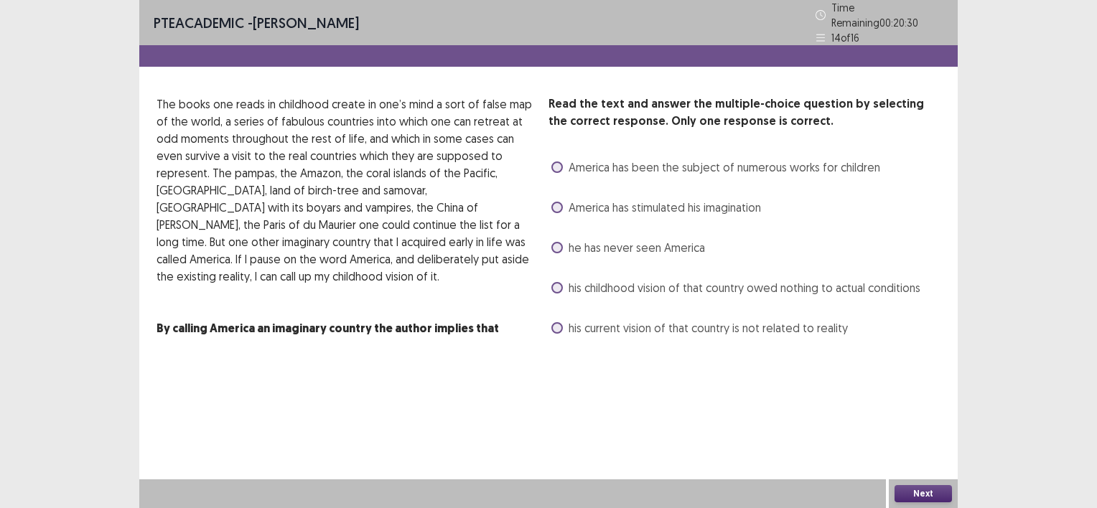
click at [557, 161] on span at bounding box center [556, 166] width 11 height 11
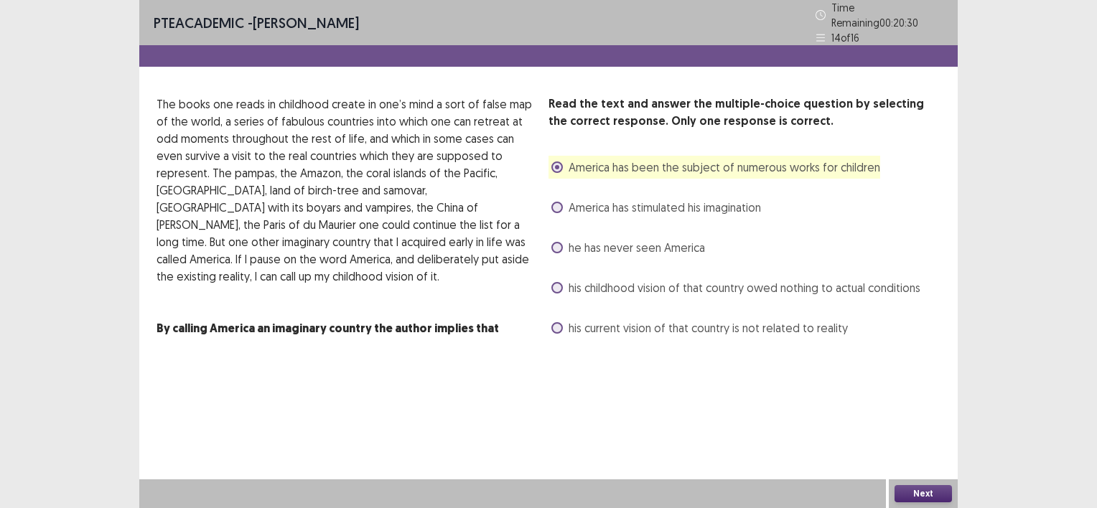
click at [557, 164] on span at bounding box center [556, 166] width 11 height 11
click at [564, 162] on label "America has been the subject of numerous works for children" at bounding box center [715, 167] width 329 height 17
click at [550, 202] on div "America has stimulated his imagination" at bounding box center [654, 207] width 212 height 23
click at [563, 203] on label "America has stimulated his imagination" at bounding box center [656, 207] width 210 height 17
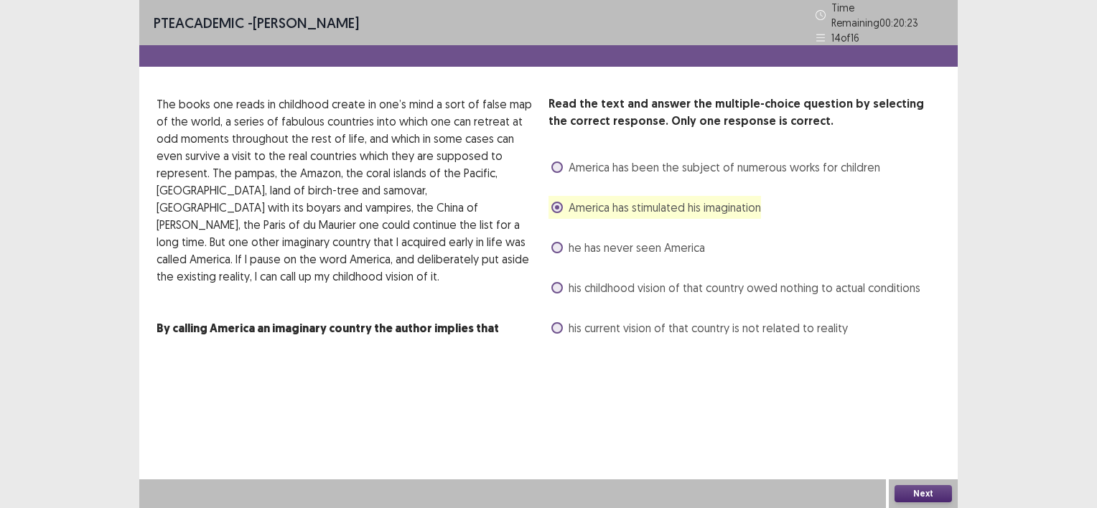
click at [561, 284] on span at bounding box center [556, 287] width 11 height 11
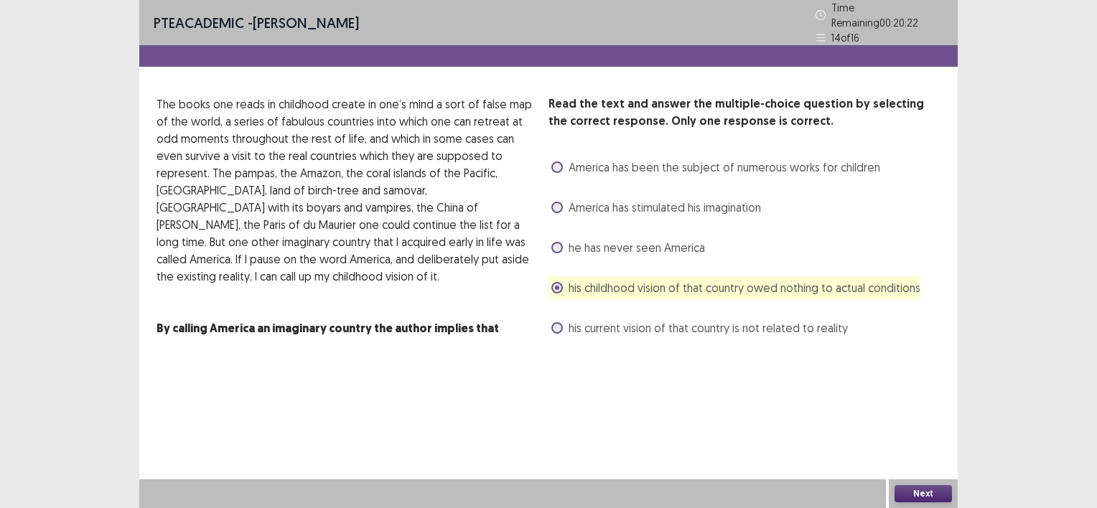
click at [558, 322] on span at bounding box center [556, 327] width 11 height 11
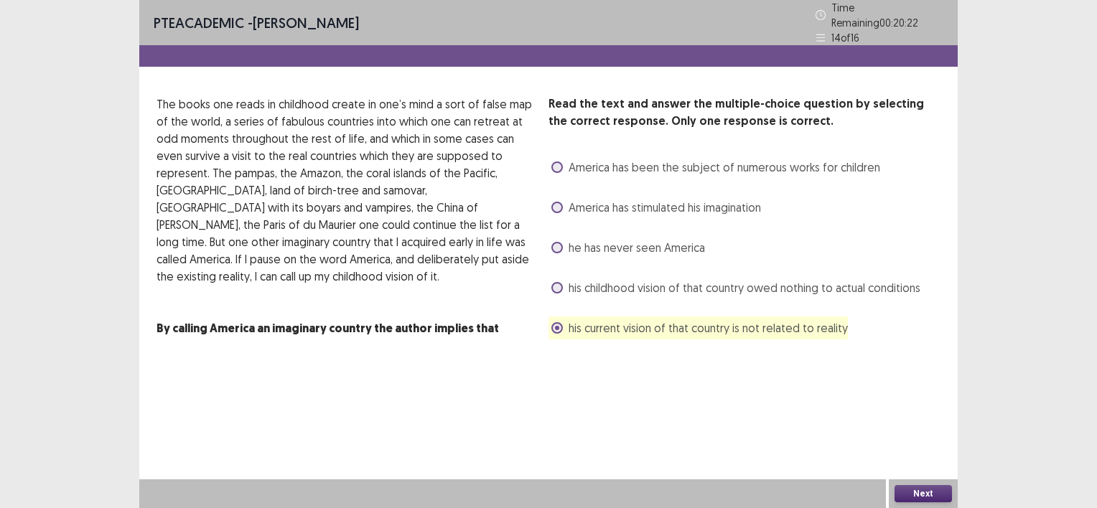
click at [918, 490] on button "Next" at bounding box center [922, 493] width 57 height 17
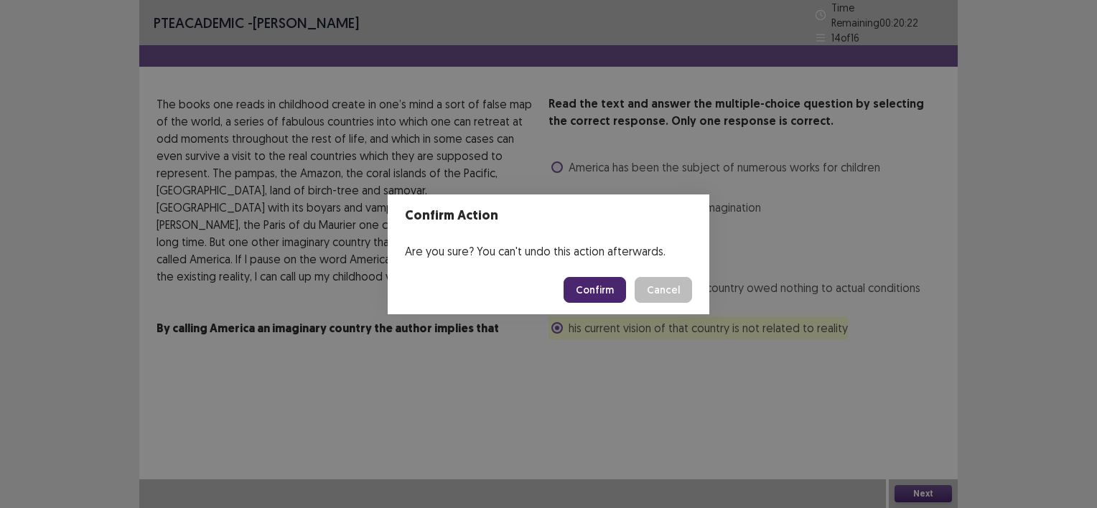
click at [596, 287] on button "Confirm" at bounding box center [594, 290] width 62 height 26
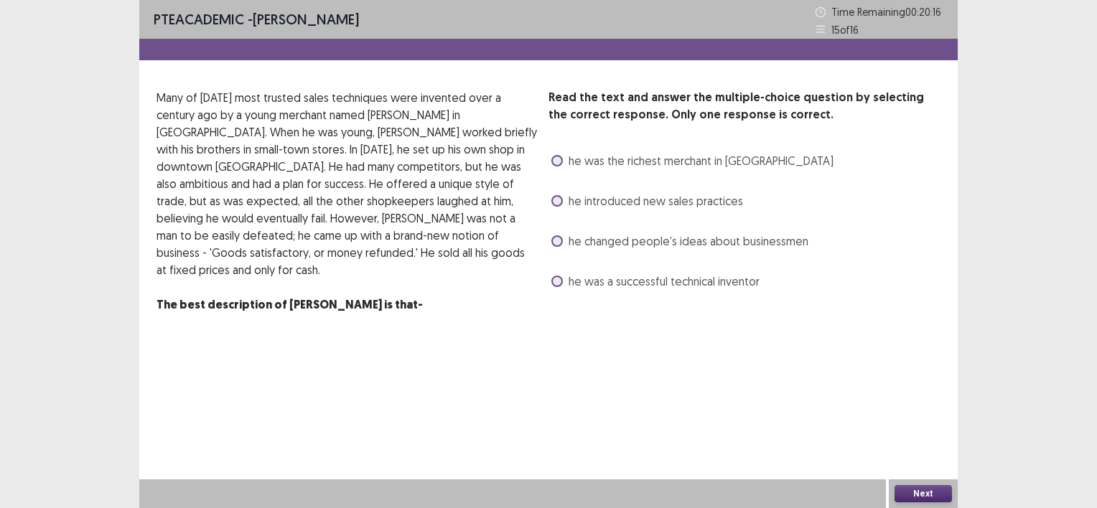
click at [558, 244] on span at bounding box center [556, 240] width 11 height 11
click at [613, 205] on span "he introduced new sales practices" at bounding box center [655, 200] width 174 height 17
click at [922, 495] on button "Next" at bounding box center [922, 493] width 57 height 17
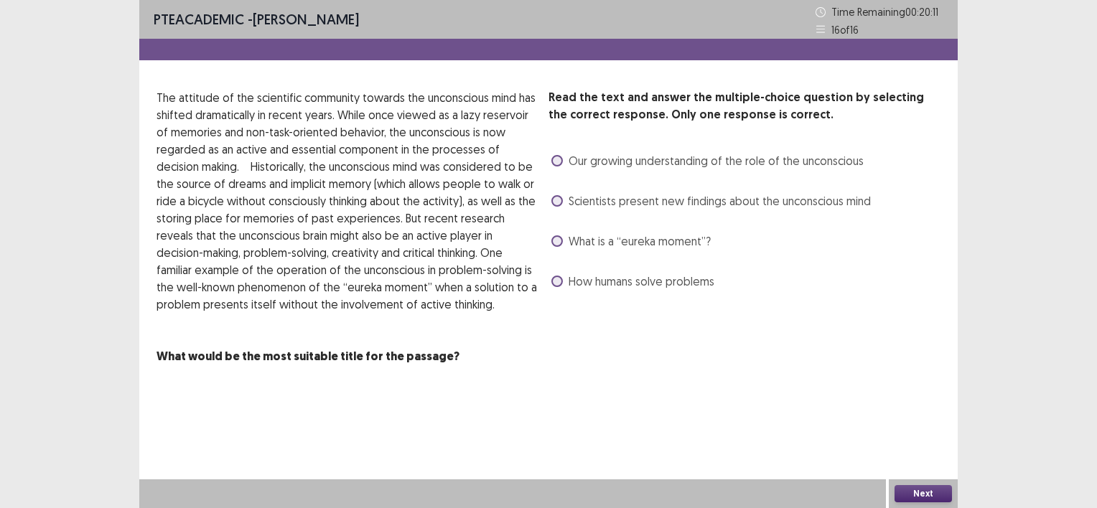
click at [557, 154] on label "Our growing understanding of the role of the unconscious" at bounding box center [707, 160] width 312 height 17
click at [928, 491] on button "Next" at bounding box center [922, 493] width 57 height 17
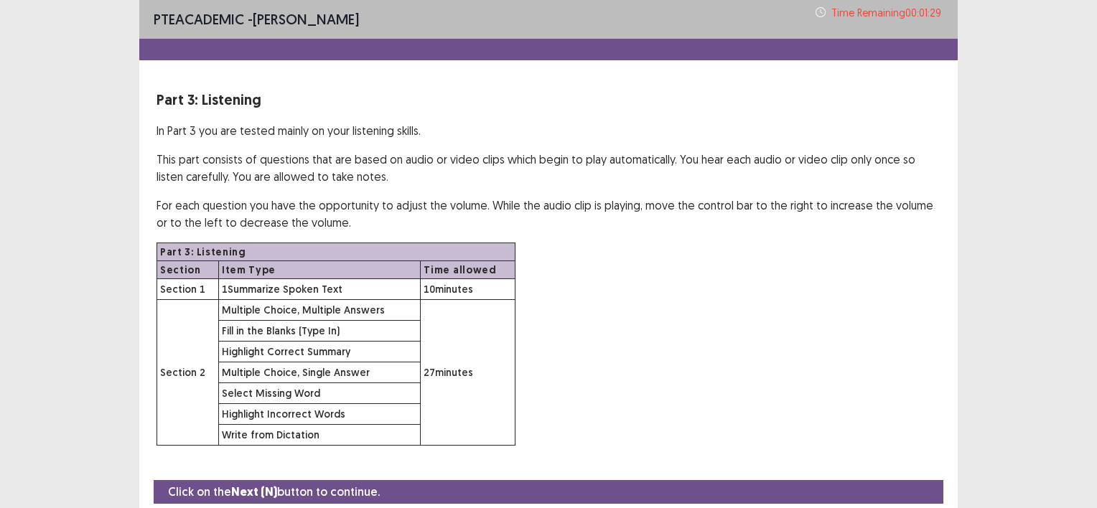
scroll to position [51, 0]
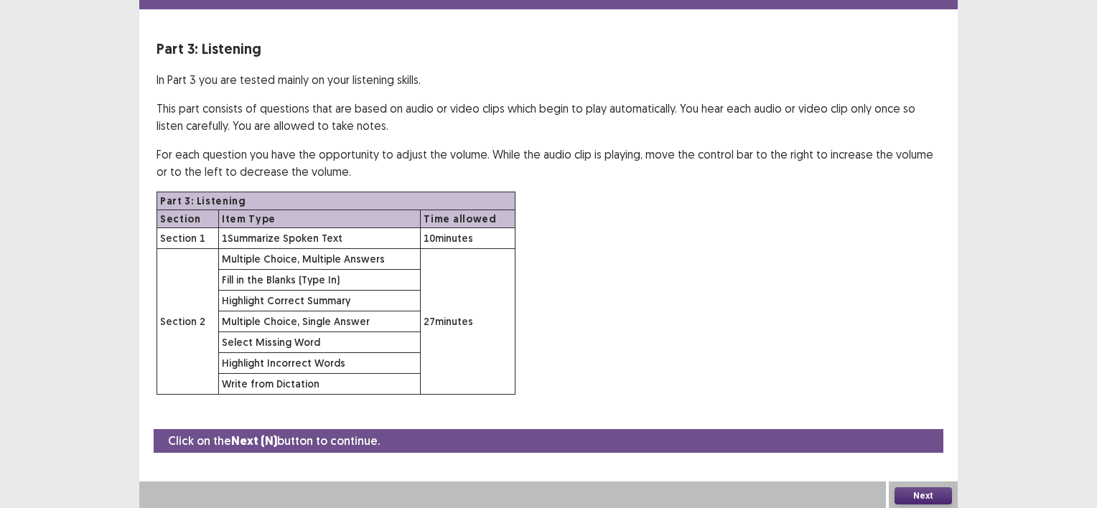
click at [922, 495] on button "Next" at bounding box center [922, 495] width 57 height 17
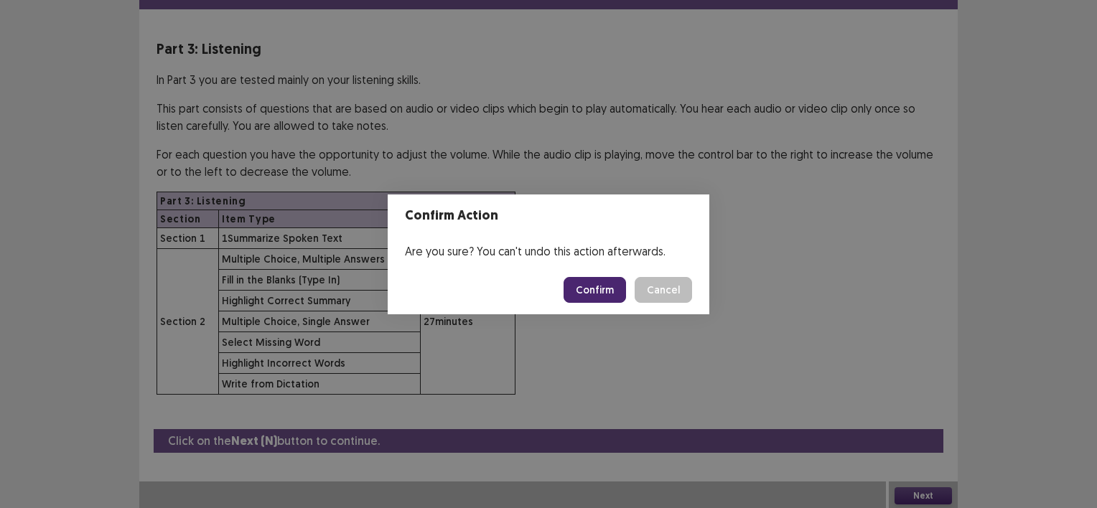
click at [583, 293] on button "Confirm" at bounding box center [594, 290] width 62 height 26
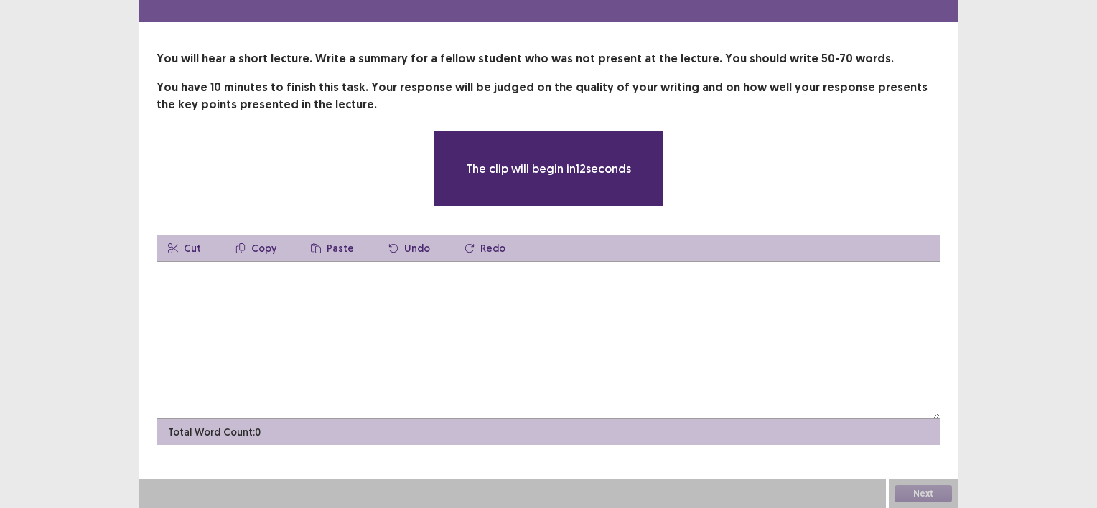
scroll to position [38, 0]
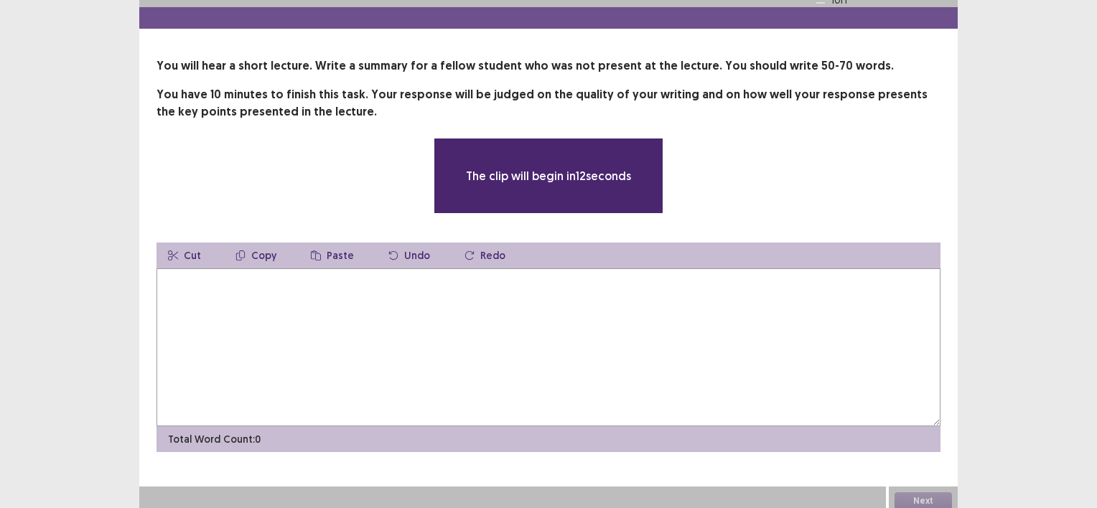
click at [578, 177] on div "The clip will begin in 12 seconds" at bounding box center [548, 176] width 230 height 76
click at [580, 167] on p "The clip will begin in 12 seconds" at bounding box center [548, 175] width 165 height 17
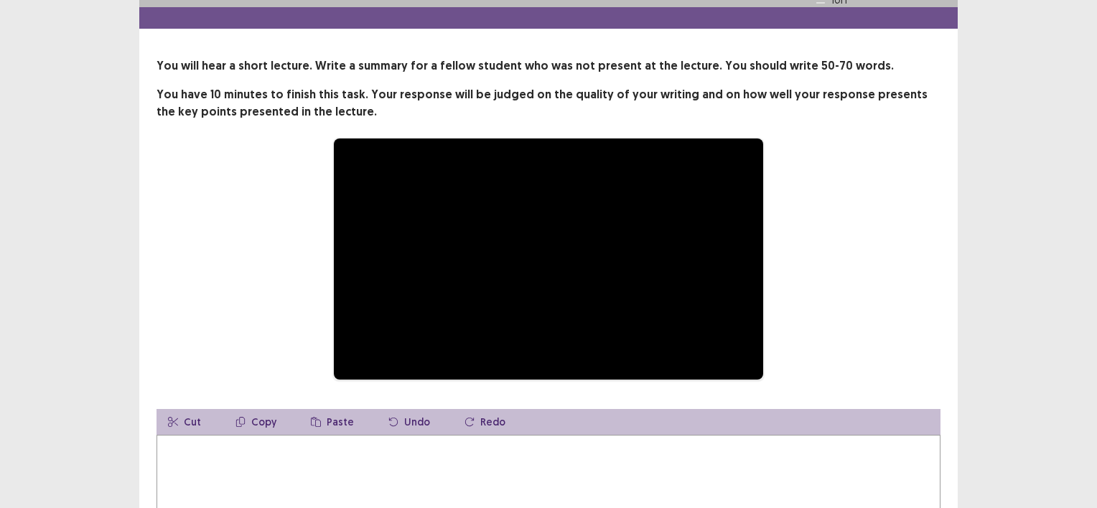
click at [423, 139] on video "Video Player" at bounding box center [548, 259] width 429 height 241
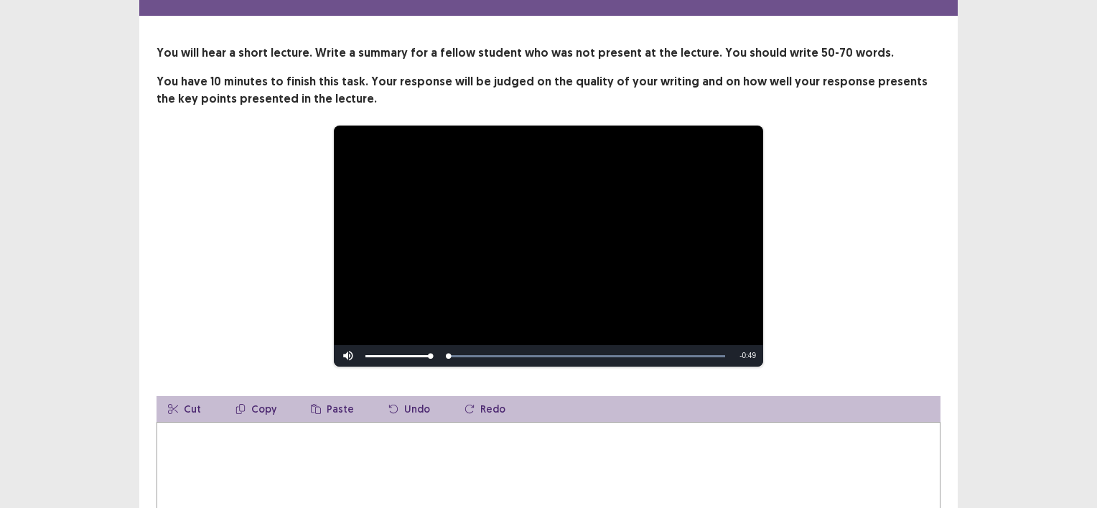
drag, startPoint x: 914, startPoint y: 497, endPoint x: 890, endPoint y: 413, distance: 86.8
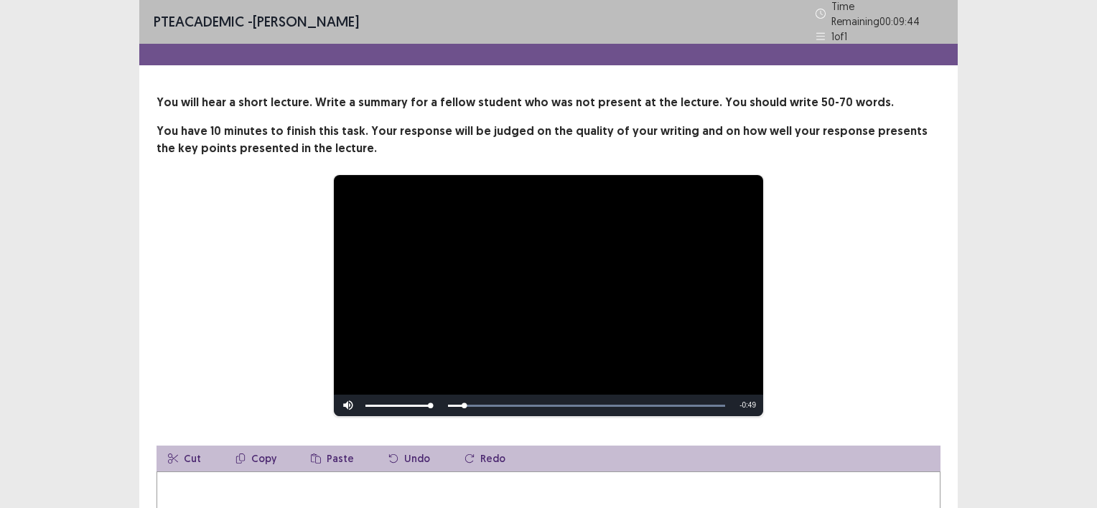
scroll to position [11, 0]
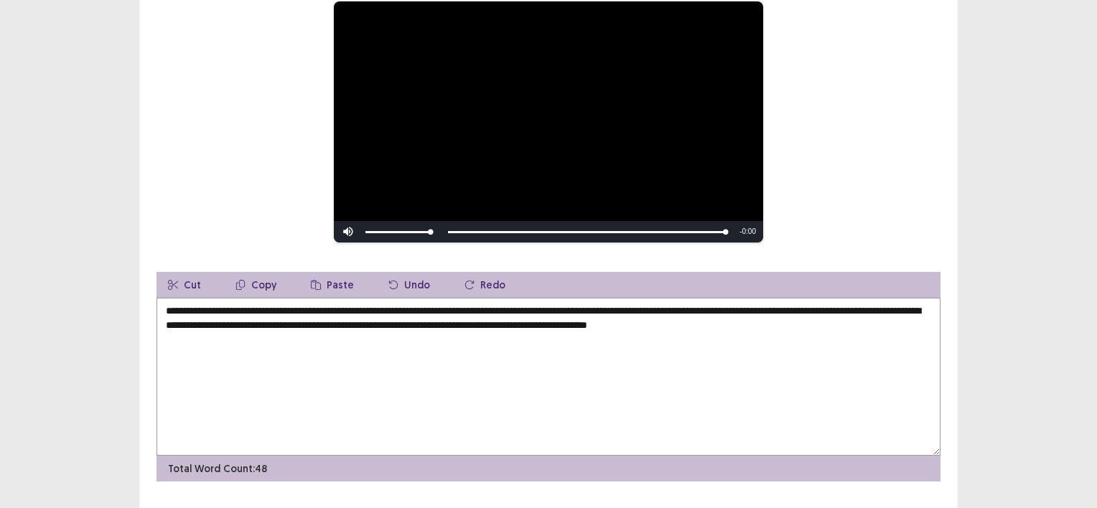
type textarea "**********"
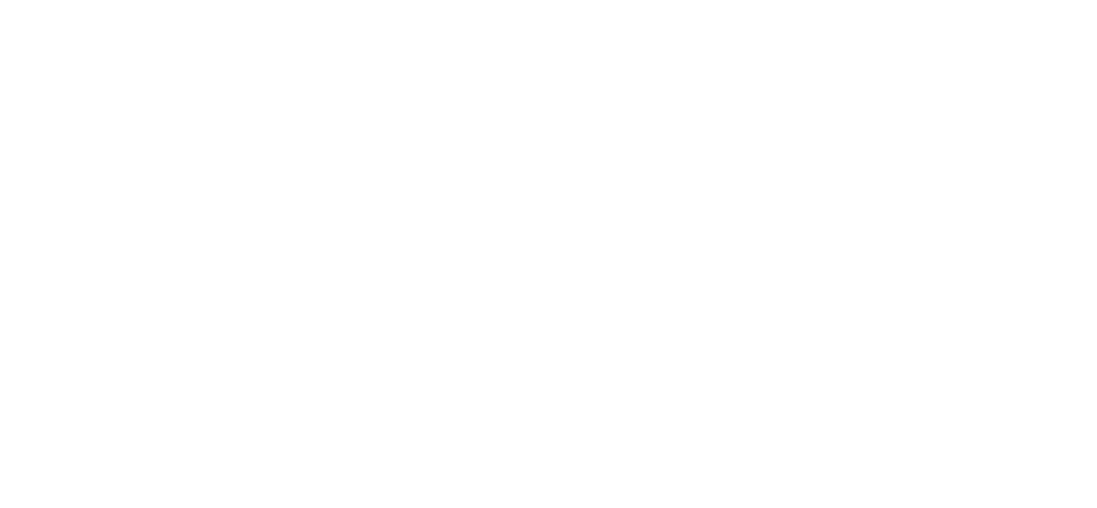
scroll to position [0, 0]
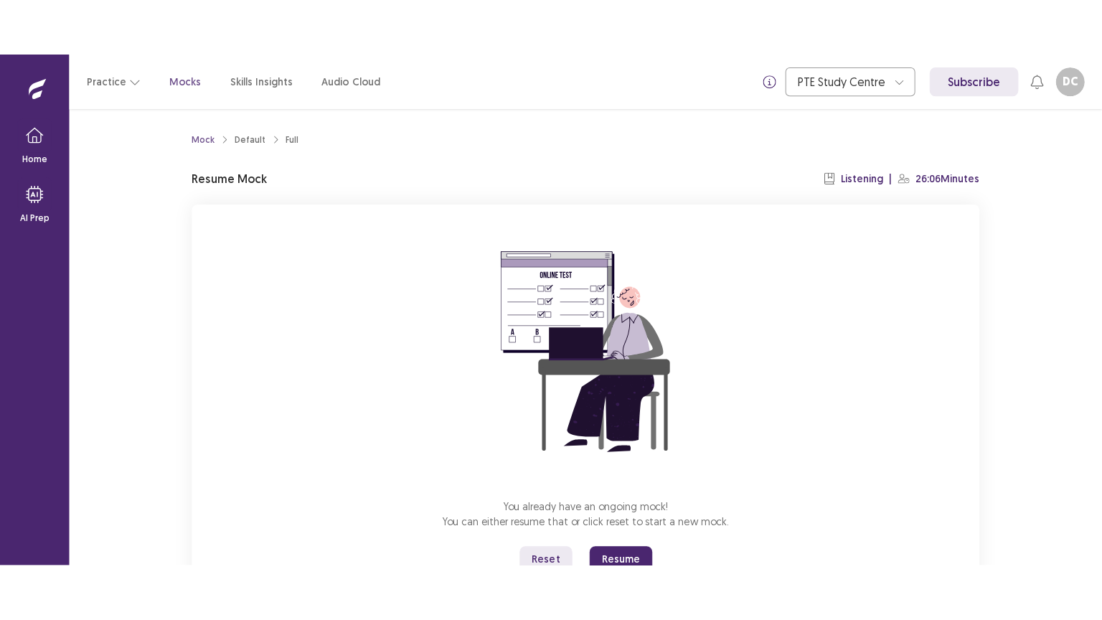
scroll to position [59, 0]
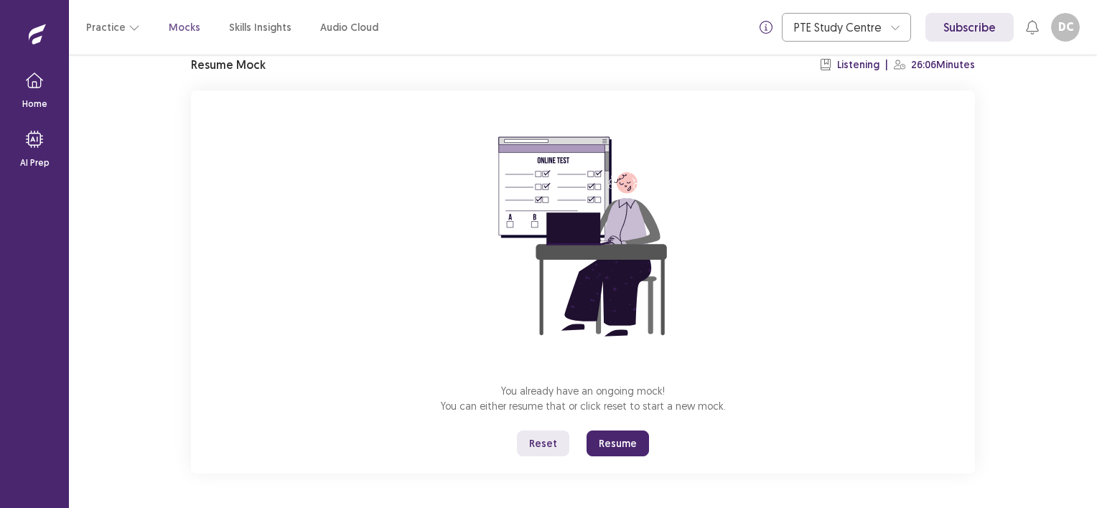
click at [621, 434] on button "Resume" at bounding box center [617, 444] width 62 height 26
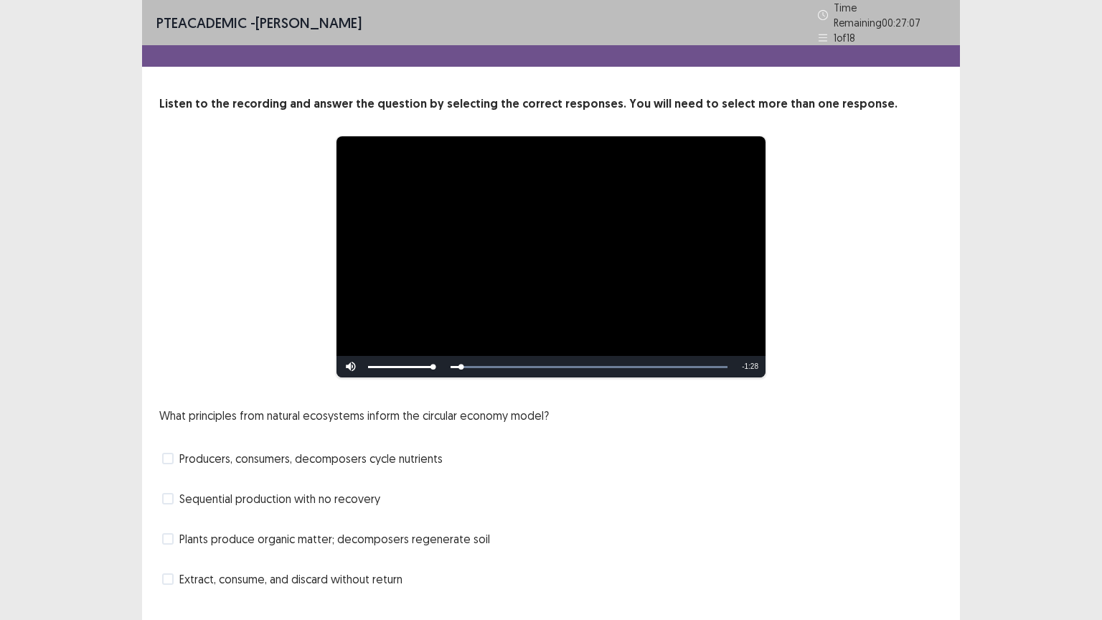
scroll to position [27, 0]
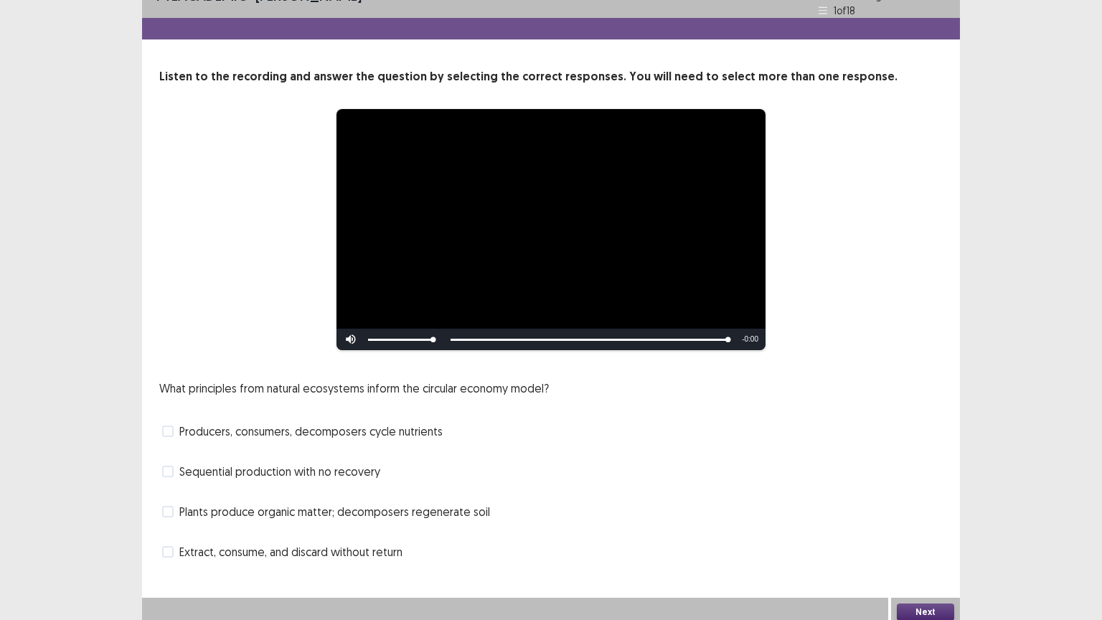
click at [217, 503] on span "Plants produce organic matter; decomposers regenerate soil" at bounding box center [334, 511] width 311 height 17
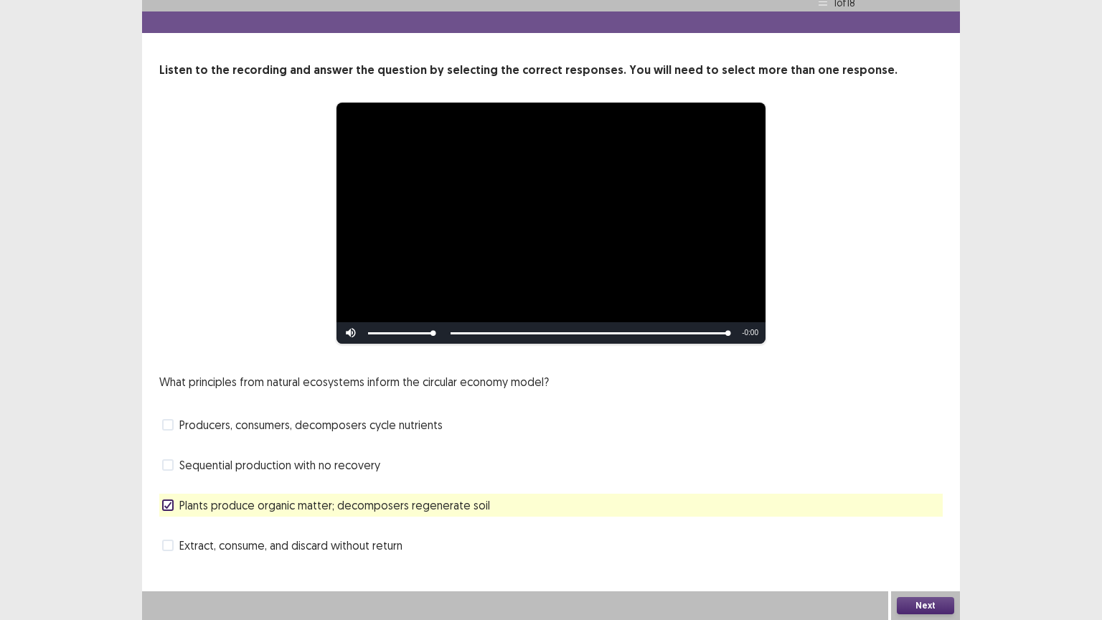
click at [919, 507] on button "Next" at bounding box center [925, 605] width 57 height 17
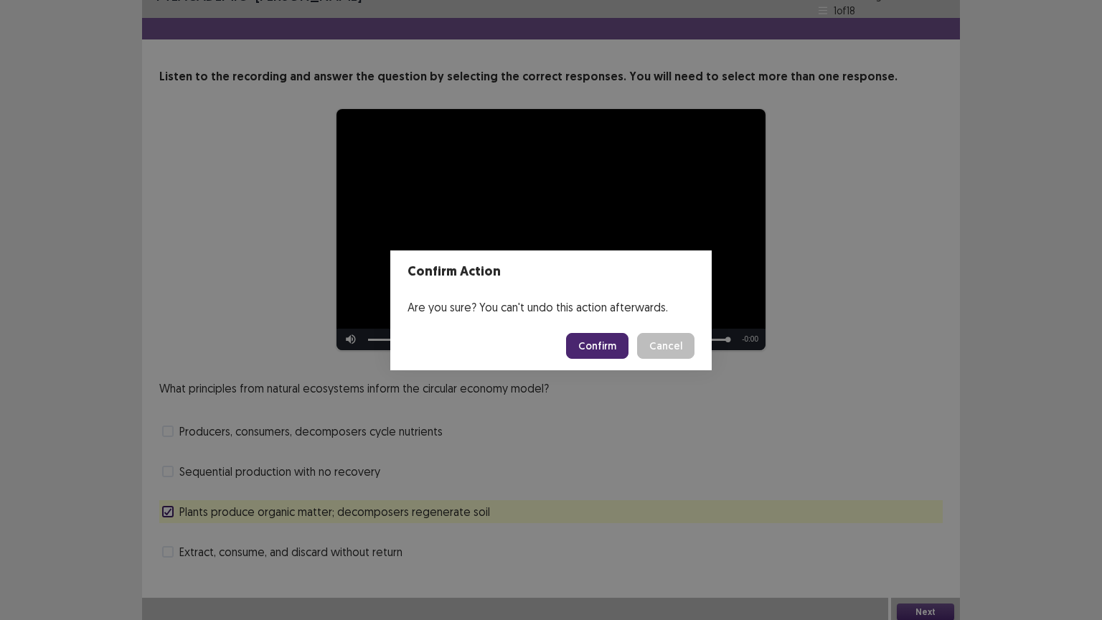
click at [604, 338] on button "Confirm" at bounding box center [597, 346] width 62 height 26
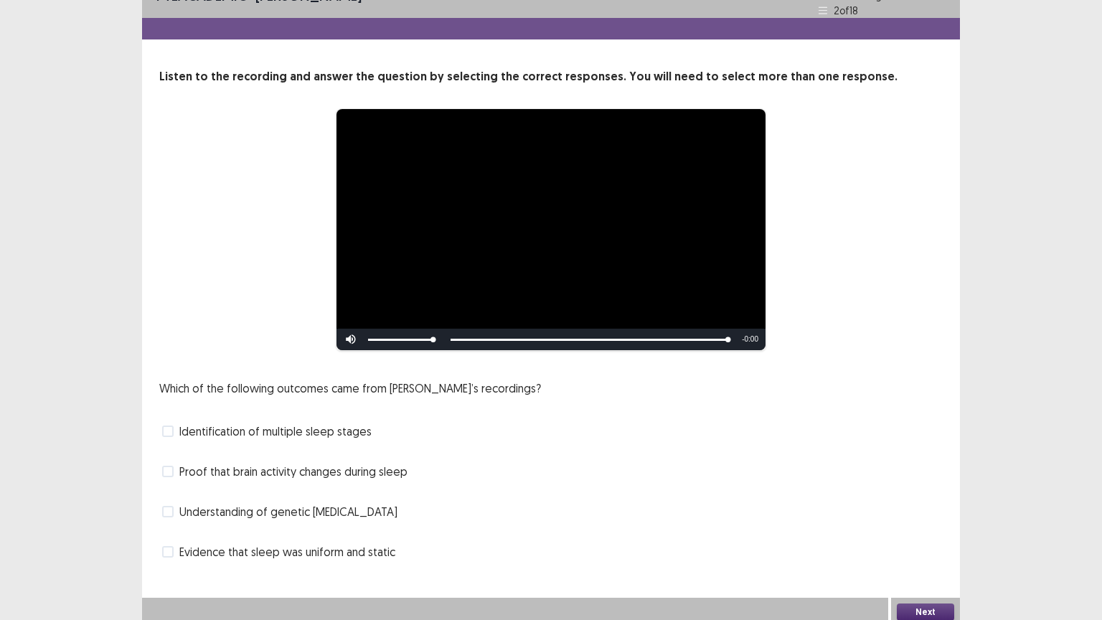
click at [192, 465] on span "Proof that brain activity changes during sleep" at bounding box center [293, 471] width 228 height 17
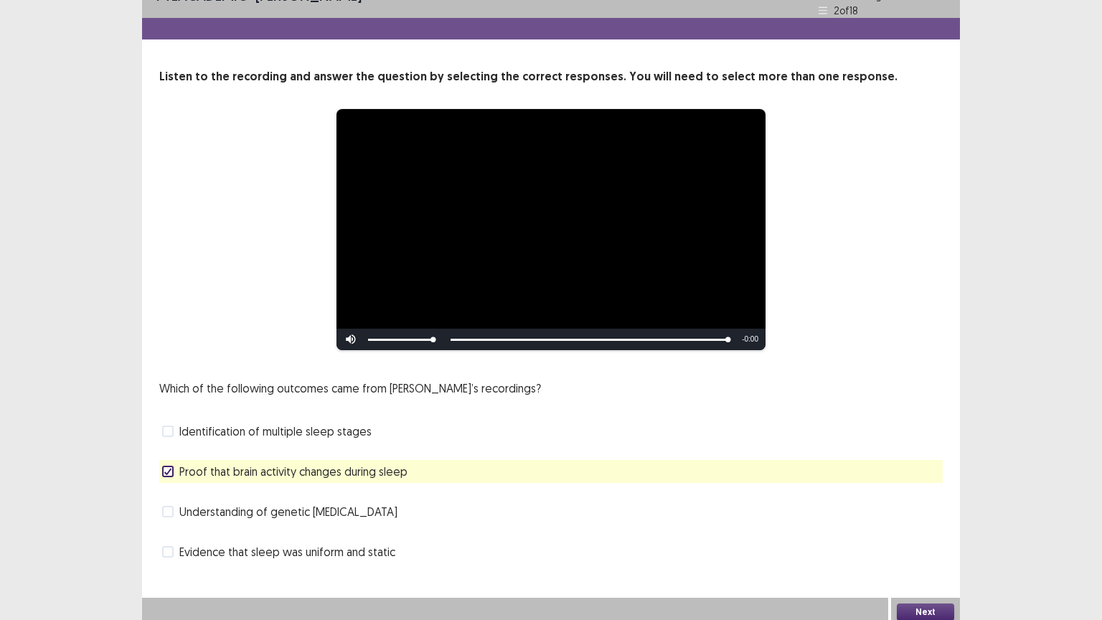
click at [919, 507] on button "Next" at bounding box center [925, 612] width 57 height 17
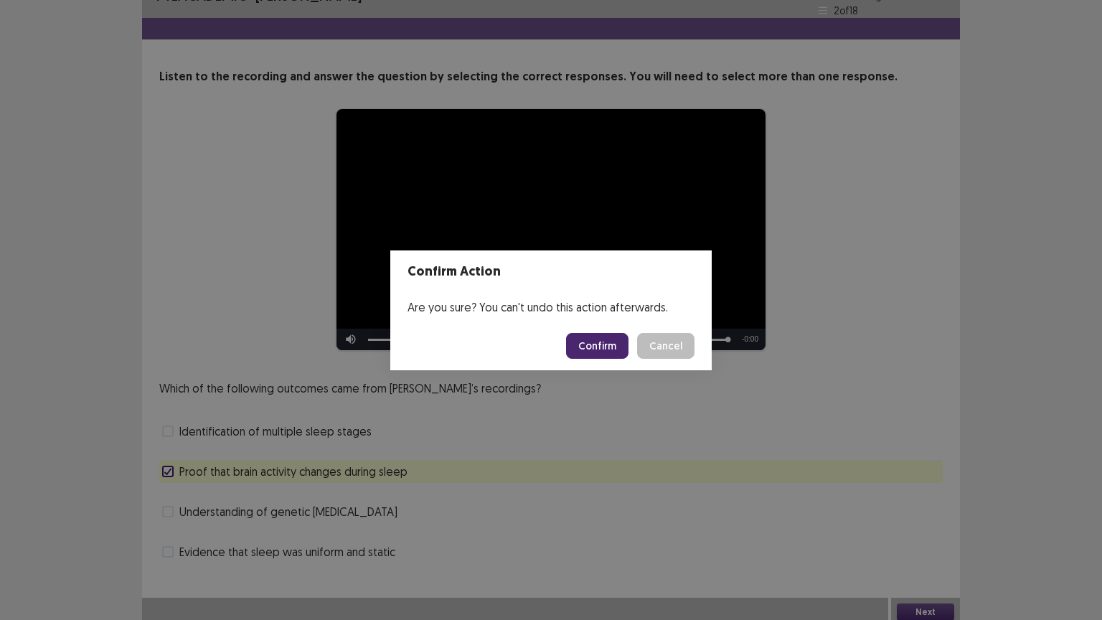
click at [610, 348] on button "Confirm" at bounding box center [597, 346] width 62 height 26
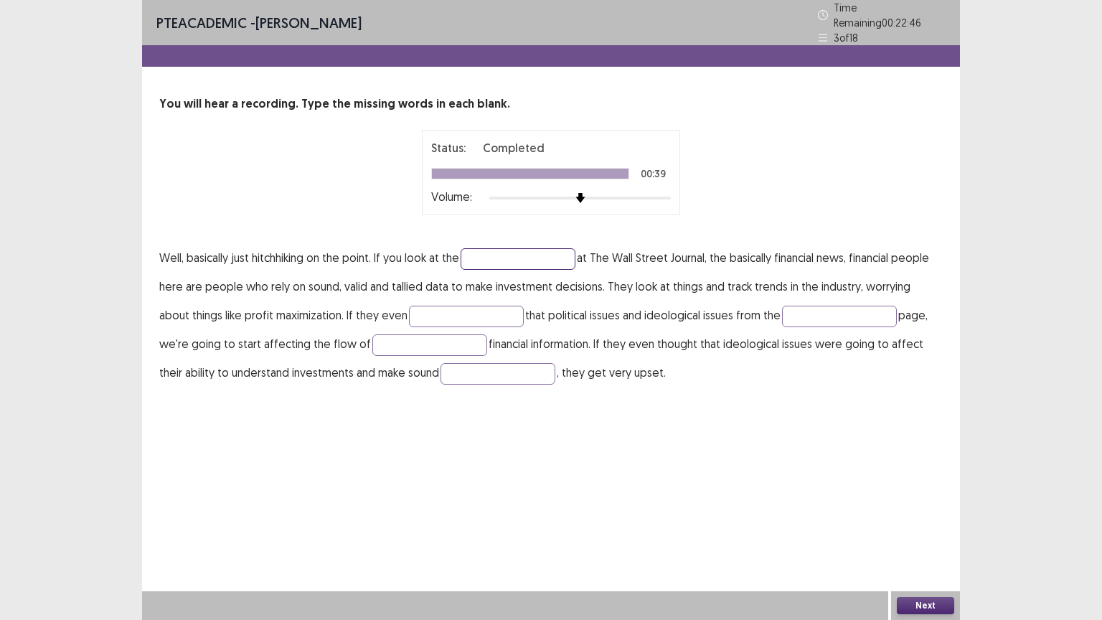
click at [502, 253] on input "text" at bounding box center [518, 259] width 115 height 22
type input "*"
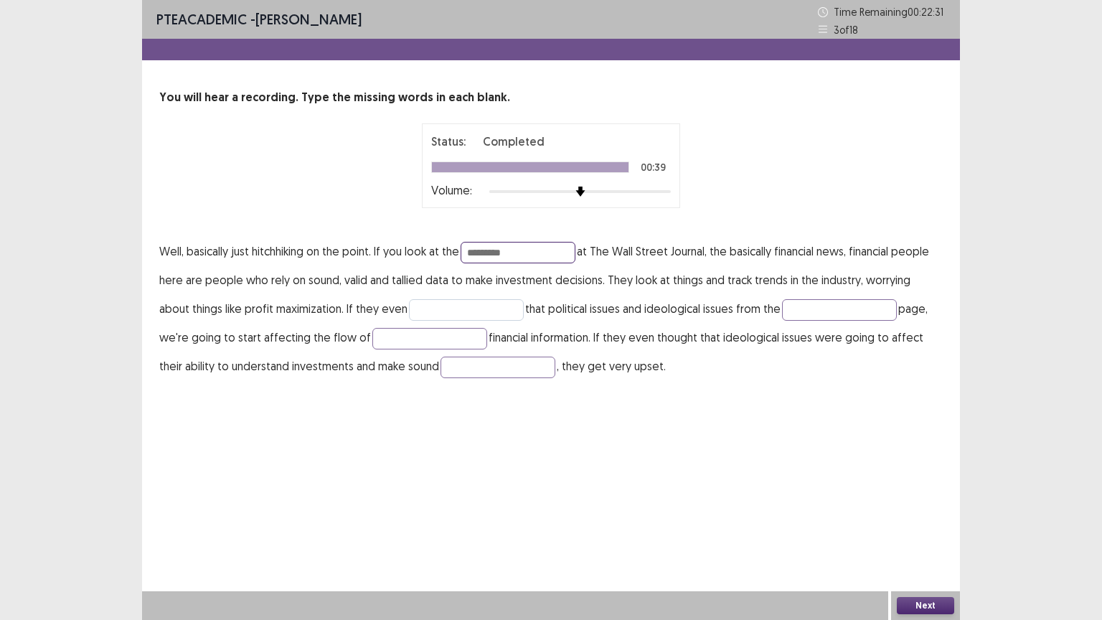
type input "*********"
click at [469, 310] on input "text" at bounding box center [466, 310] width 115 height 22
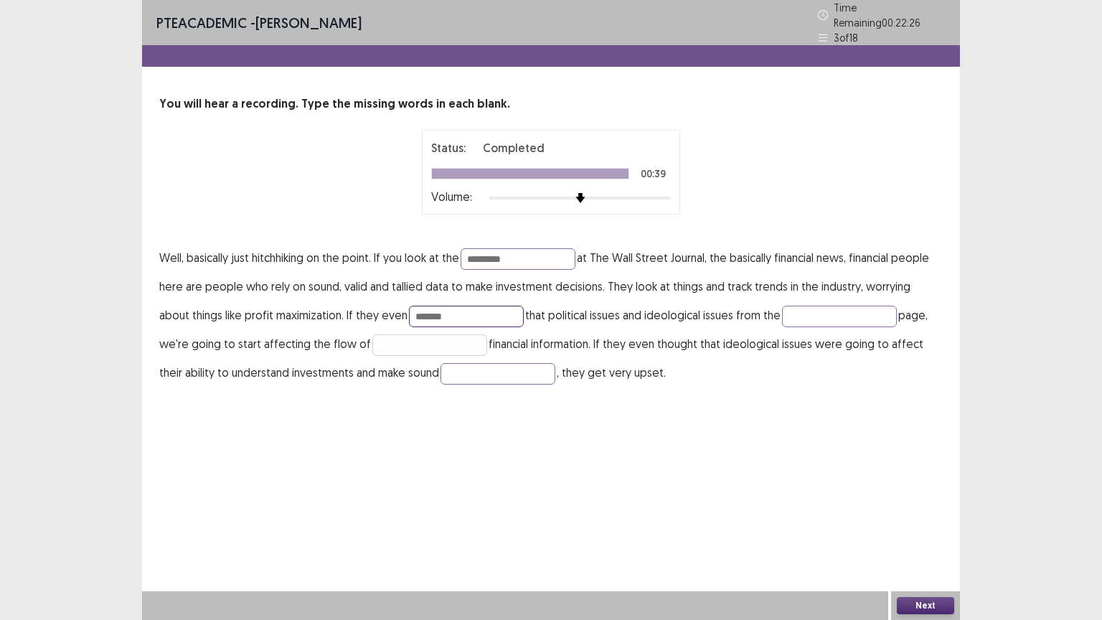
type input "*******"
click at [416, 337] on input "text" at bounding box center [429, 345] width 115 height 22
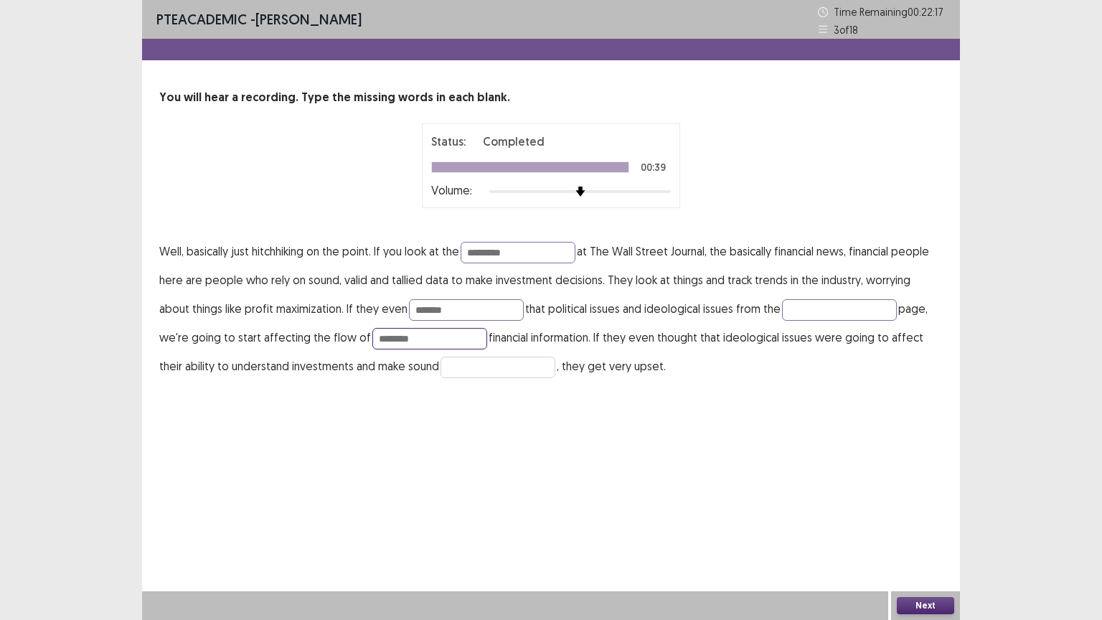
type input "********"
click at [449, 362] on input "text" at bounding box center [498, 368] width 115 height 22
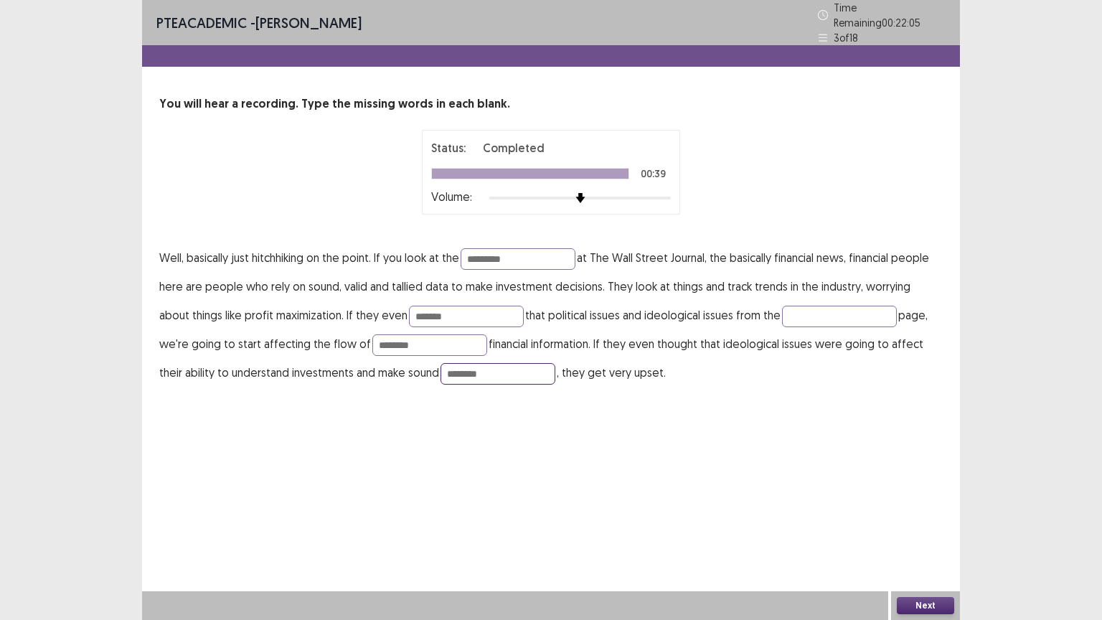
type input "********"
click at [934, 507] on button "Next" at bounding box center [925, 605] width 57 height 17
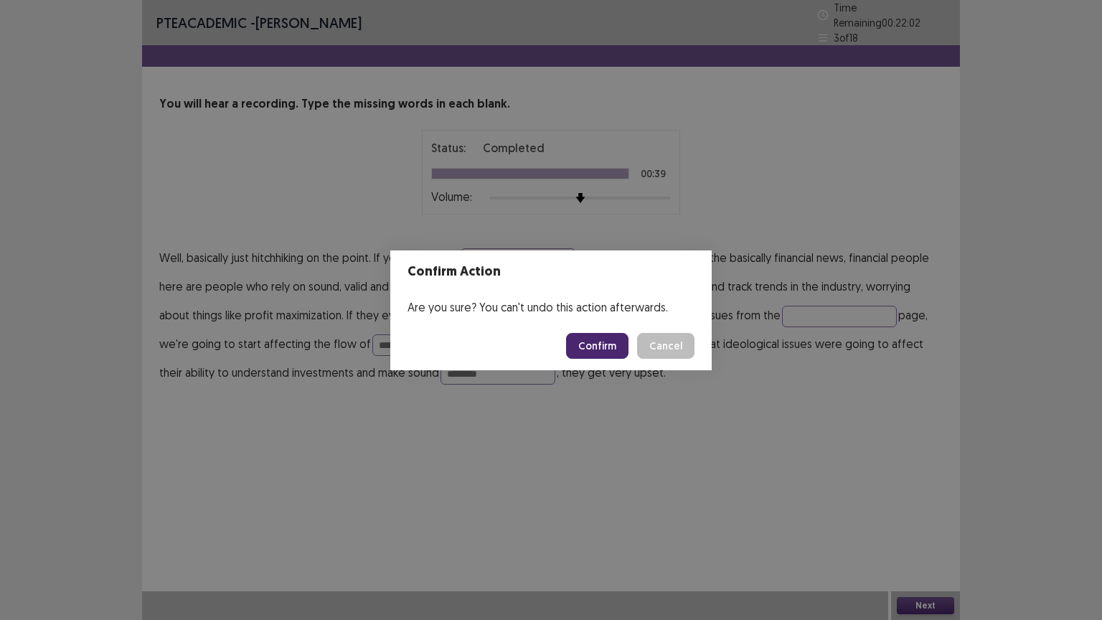
click at [585, 342] on button "Confirm" at bounding box center [597, 346] width 62 height 26
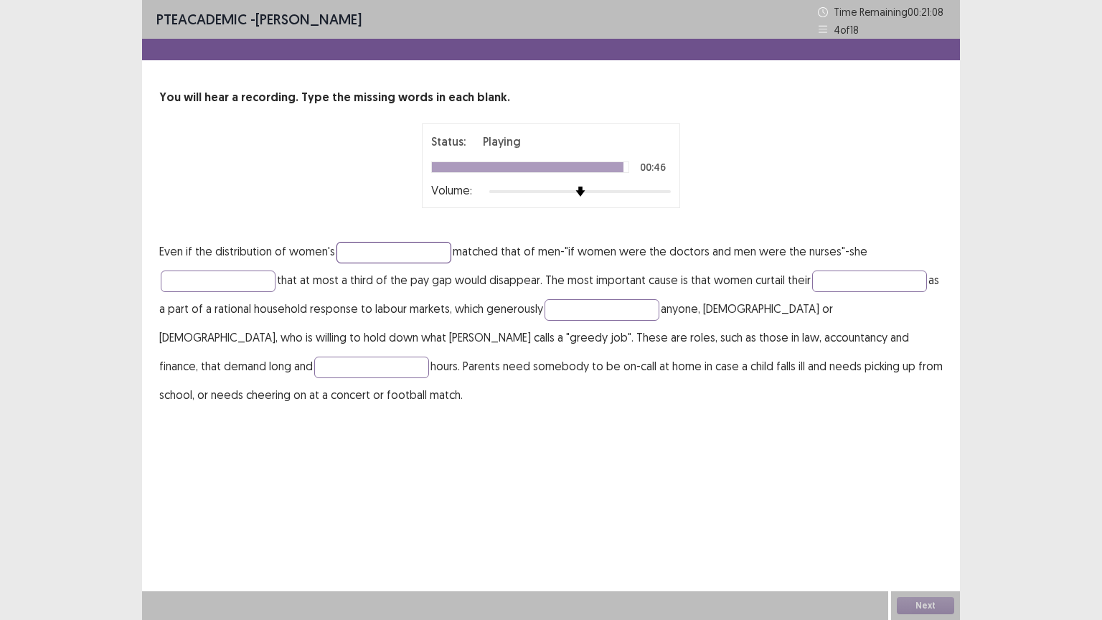
click at [423, 247] on input "text" at bounding box center [394, 253] width 115 height 22
type input "**********"
click at [858, 278] on input "text" at bounding box center [869, 282] width 115 height 22
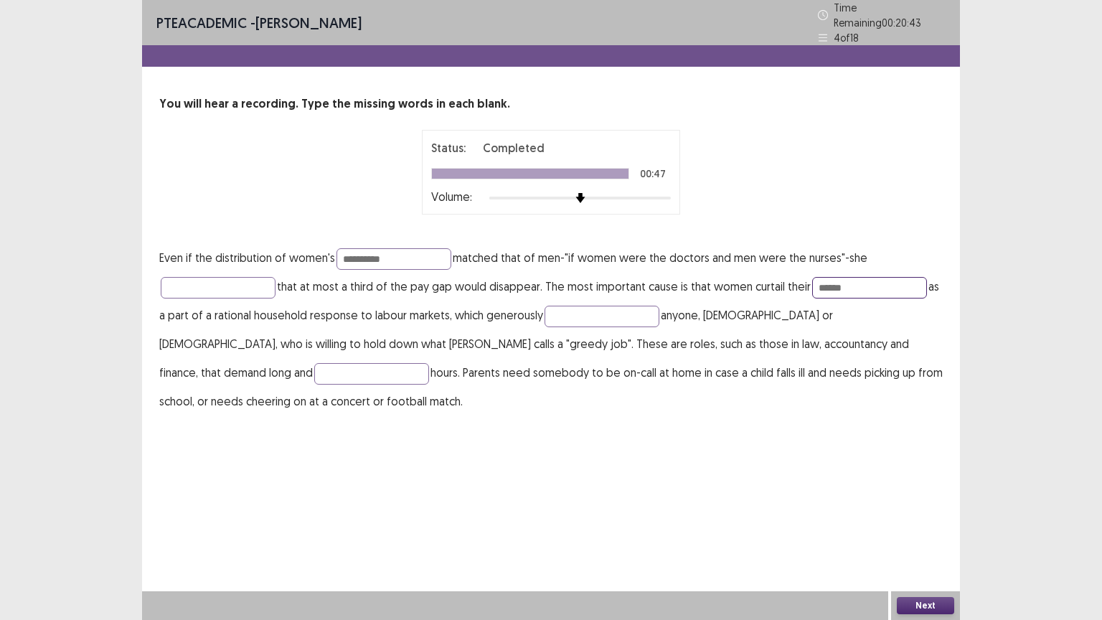
click at [827, 281] on input "******" at bounding box center [869, 288] width 115 height 22
click at [843, 283] on input "******" at bounding box center [869, 288] width 115 height 22
type input "******"
click at [631, 306] on input "text" at bounding box center [602, 317] width 115 height 22
type input "*******"
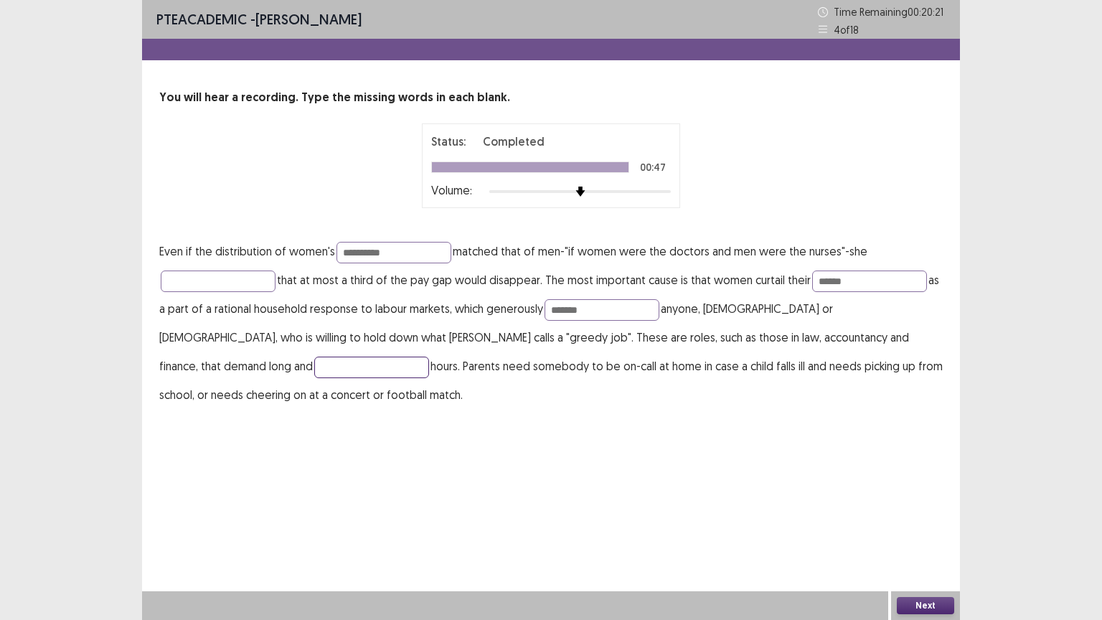
click at [429, 357] on input "text" at bounding box center [371, 368] width 115 height 22
type input "**********"
click at [910, 507] on button "Next" at bounding box center [925, 605] width 57 height 17
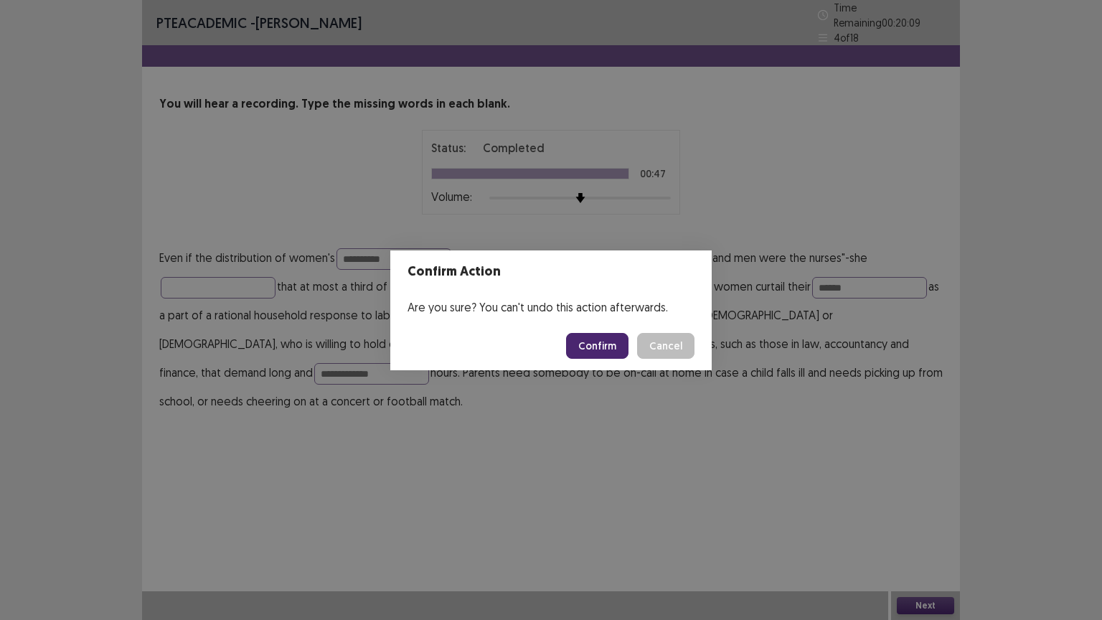
click at [589, 341] on button "Confirm" at bounding box center [597, 346] width 62 height 26
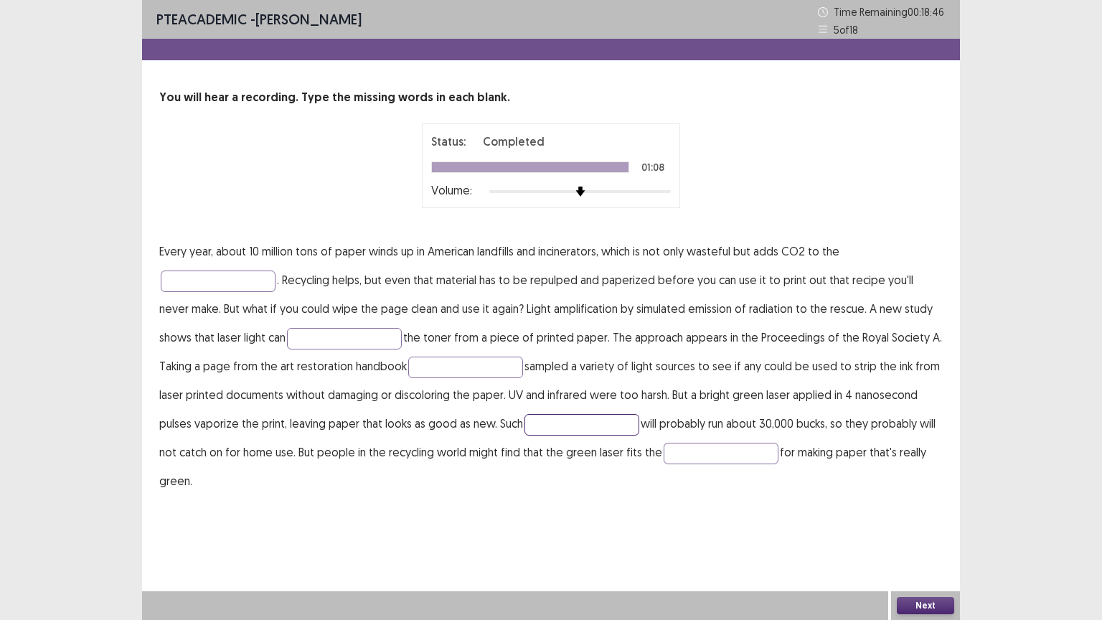
click at [528, 422] on input "text" at bounding box center [582, 425] width 115 height 22
type input "*********"
click at [237, 287] on input "text" at bounding box center [218, 282] width 115 height 22
type input "**********"
click at [287, 338] on input "text" at bounding box center [344, 339] width 115 height 22
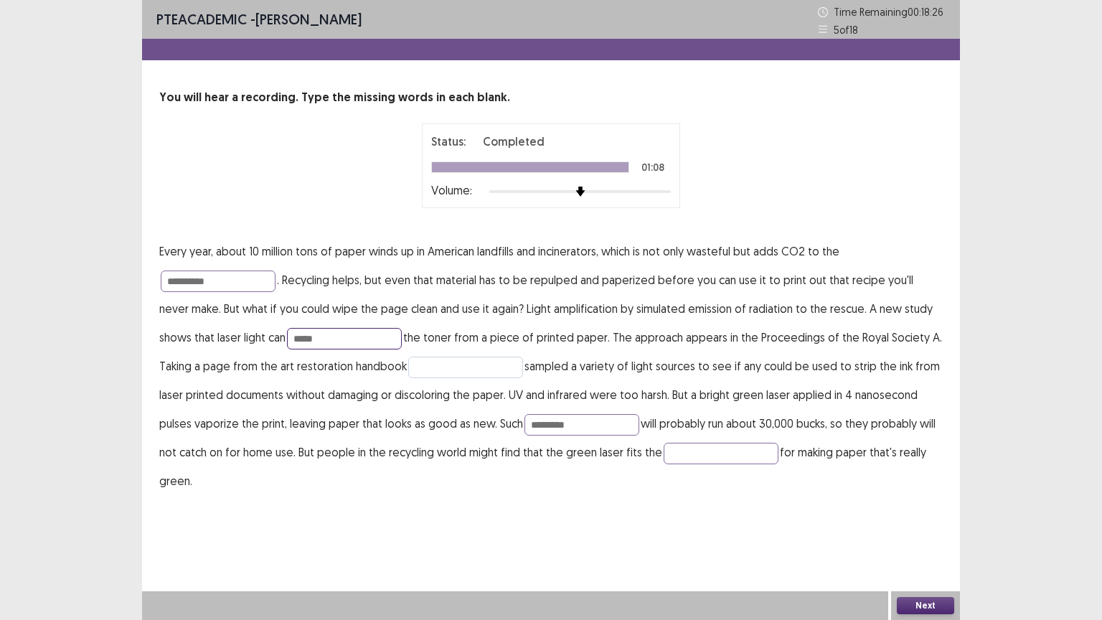
type input "*****"
click at [422, 369] on input "text" at bounding box center [465, 368] width 115 height 22
type input "*********"
click at [914, 507] on button "Next" at bounding box center [925, 605] width 57 height 17
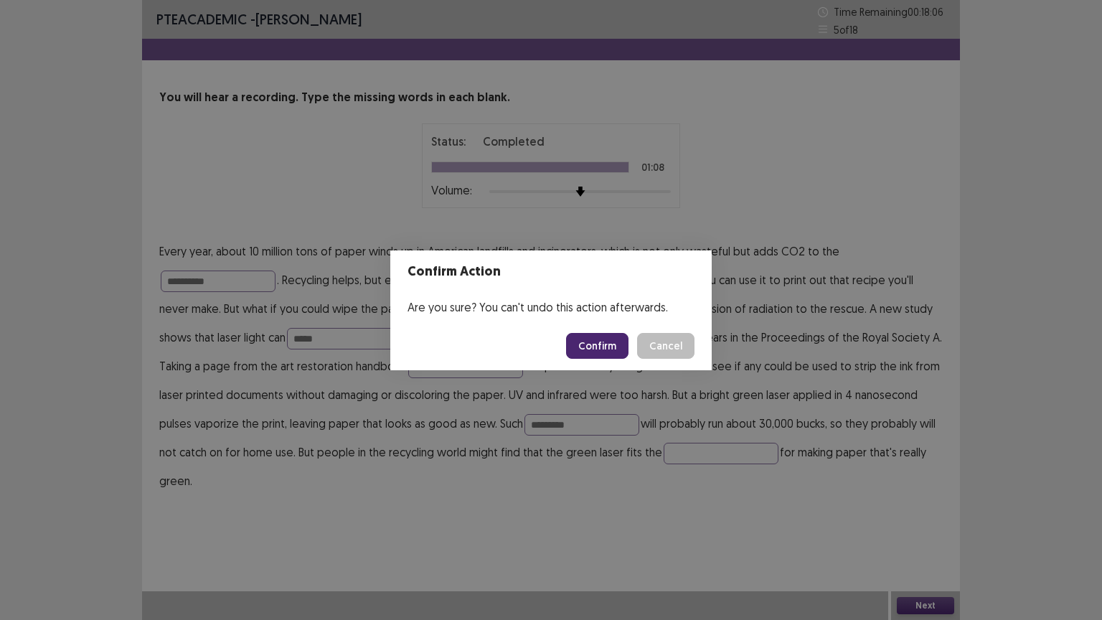
click at [601, 347] on button "Confirm" at bounding box center [597, 346] width 62 height 26
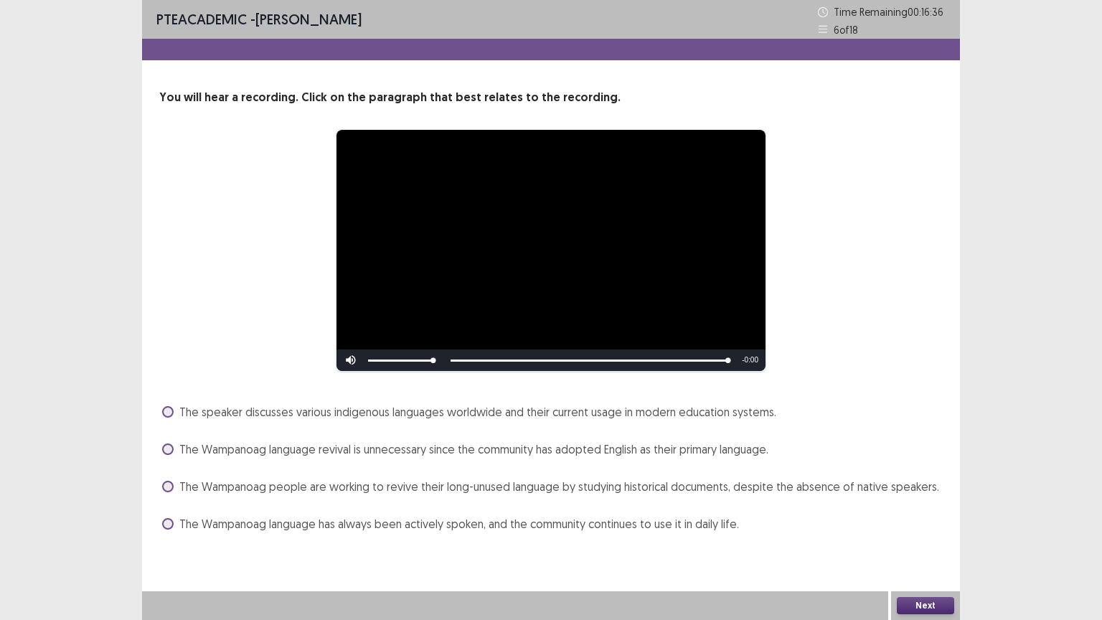
click at [345, 495] on span "The Wampanoag people are working to revive their long-unused language by studyi…" at bounding box center [559, 486] width 760 height 17
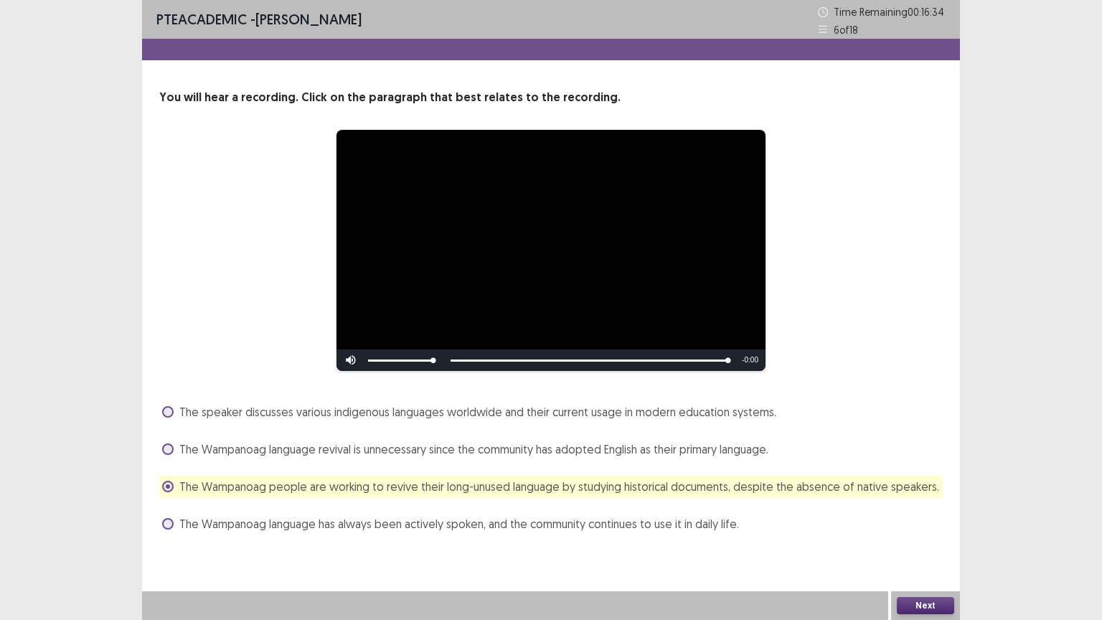
click at [907, 507] on div "Next" at bounding box center [925, 605] width 69 height 29
click at [909, 507] on button "Next" at bounding box center [925, 605] width 57 height 17
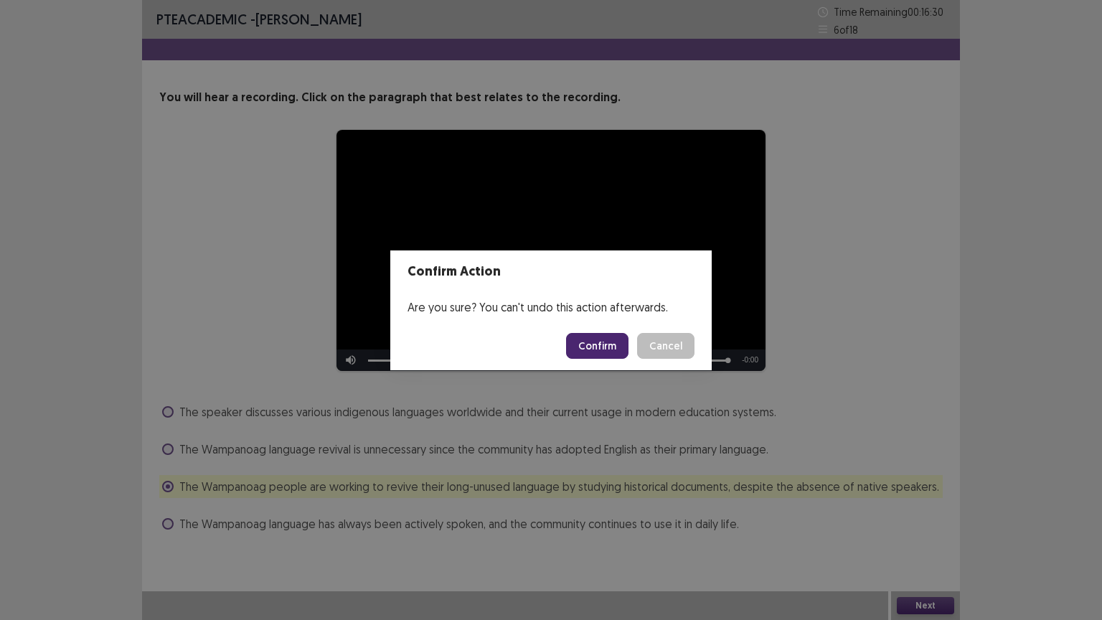
click at [628, 376] on div "Confirm Action Are you sure? You can't undo this action afterwards. Confirm Can…" at bounding box center [551, 310] width 1102 height 620
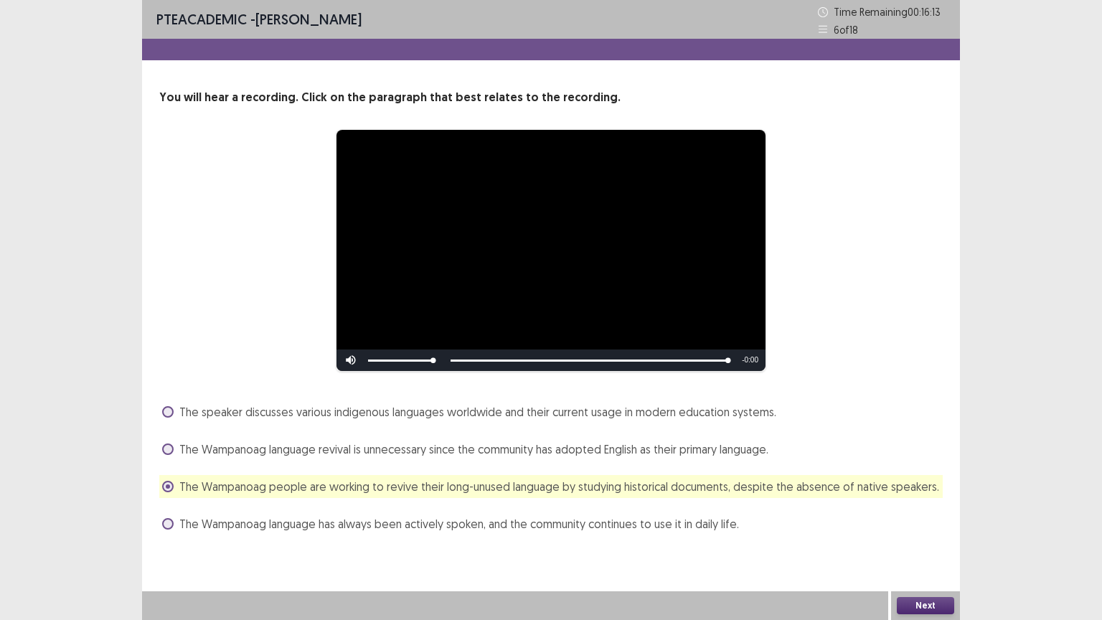
click at [927, 507] on button "Next" at bounding box center [925, 605] width 57 height 17
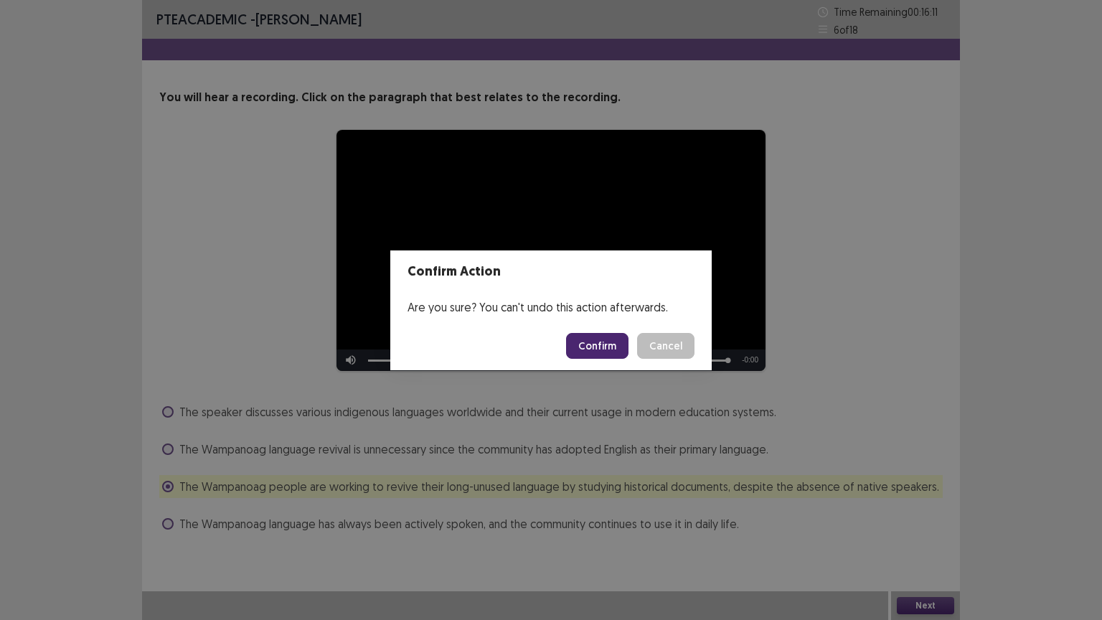
click at [604, 345] on button "Confirm" at bounding box center [597, 346] width 62 height 26
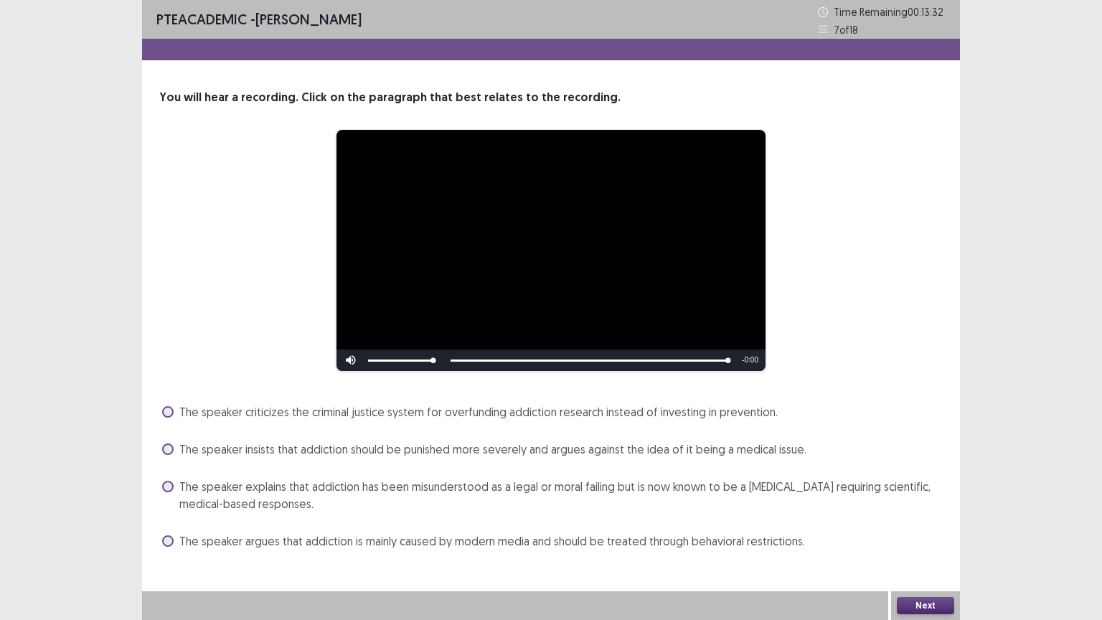
click at [402, 488] on span "The speaker explains that addiction has been misunderstood as a legal or moral …" at bounding box center [561, 495] width 764 height 34
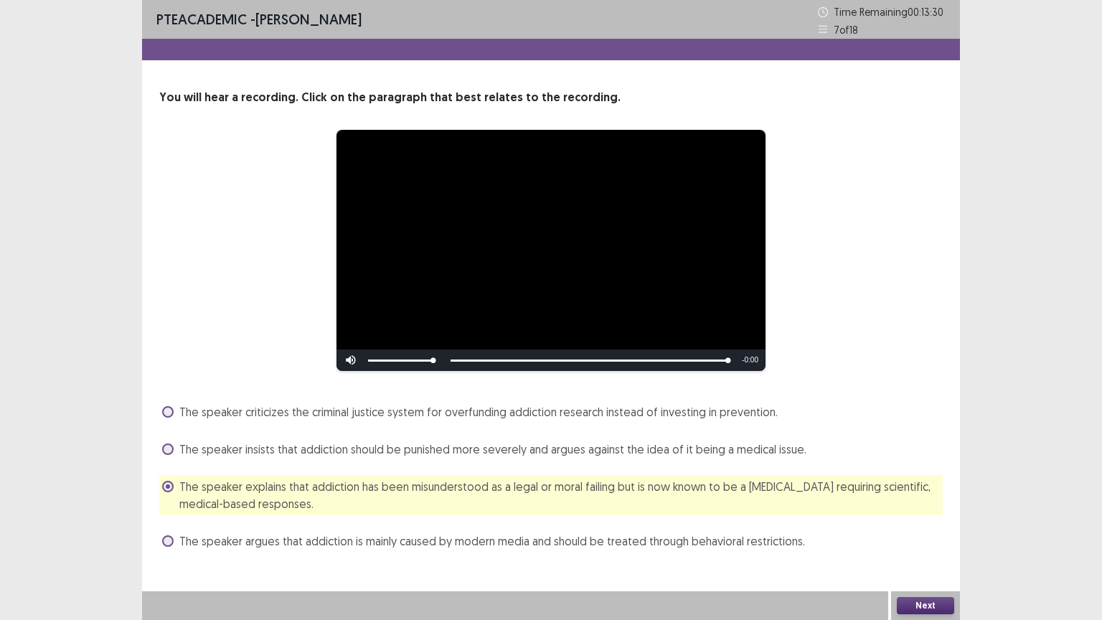
click at [922, 507] on button "Next" at bounding box center [925, 605] width 57 height 17
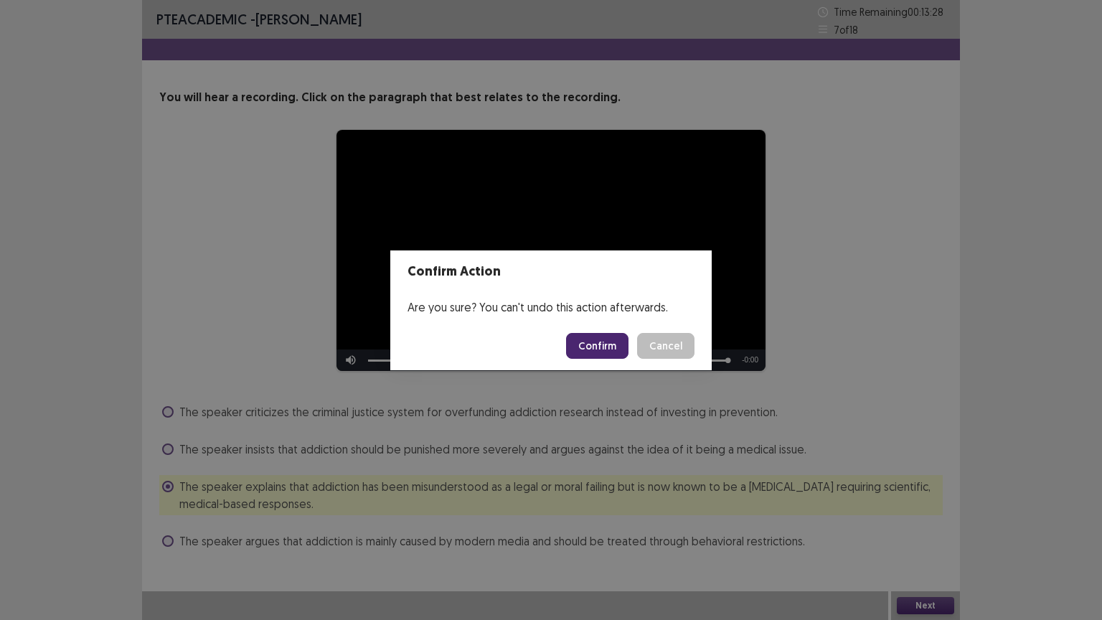
click at [609, 347] on button "Confirm" at bounding box center [597, 346] width 62 height 26
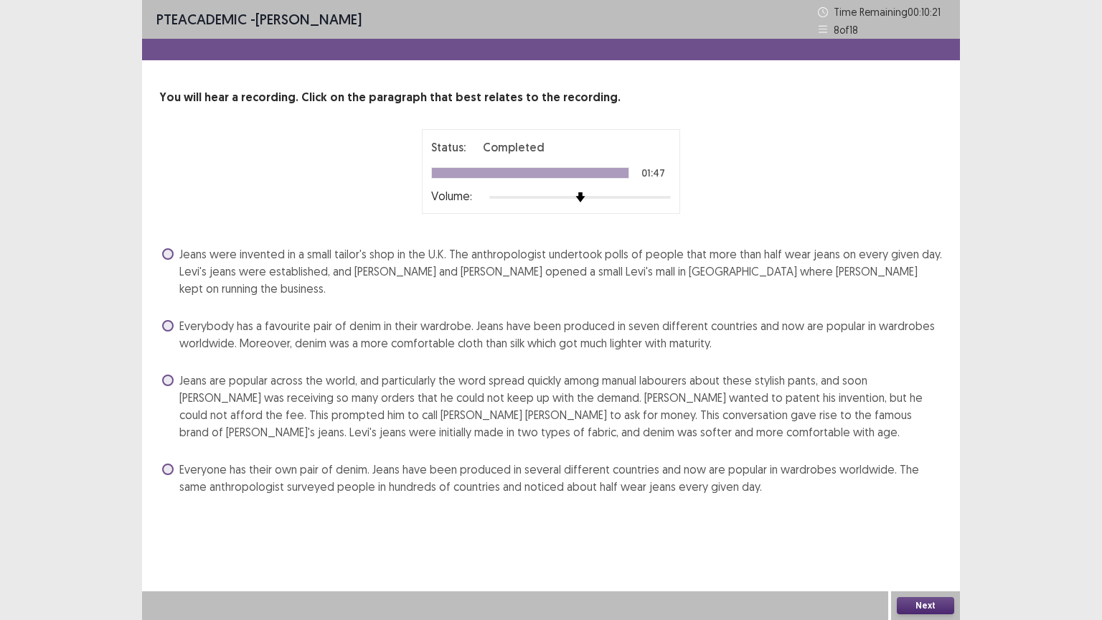
click at [402, 267] on span "Jeans were invented in a small tailor's shop in the U.K. The anthropologist und…" at bounding box center [561, 271] width 764 height 52
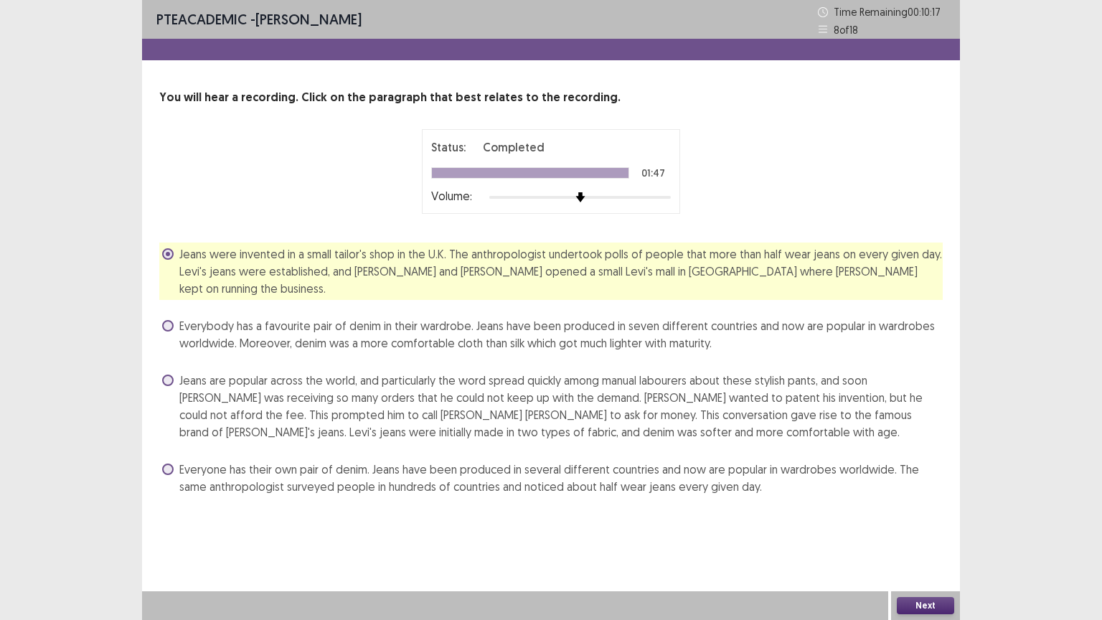
click at [922, 507] on button "Next" at bounding box center [925, 605] width 57 height 17
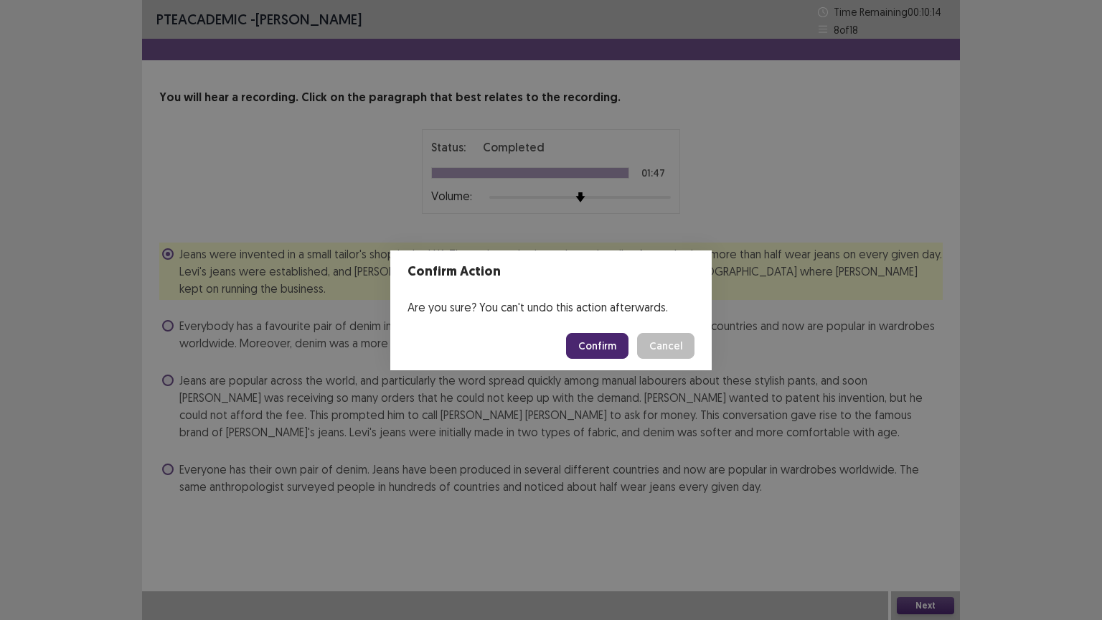
click at [596, 359] on footer "Confirm Cancel" at bounding box center [551, 346] width 322 height 49
click at [596, 350] on button "Confirm" at bounding box center [597, 346] width 62 height 26
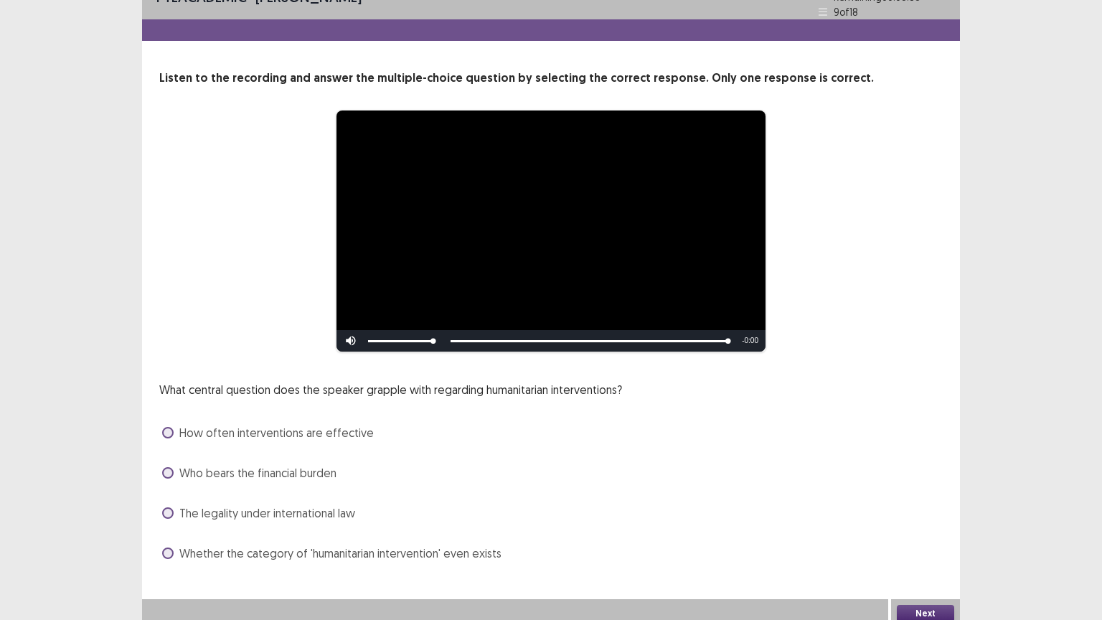
scroll to position [27, 0]
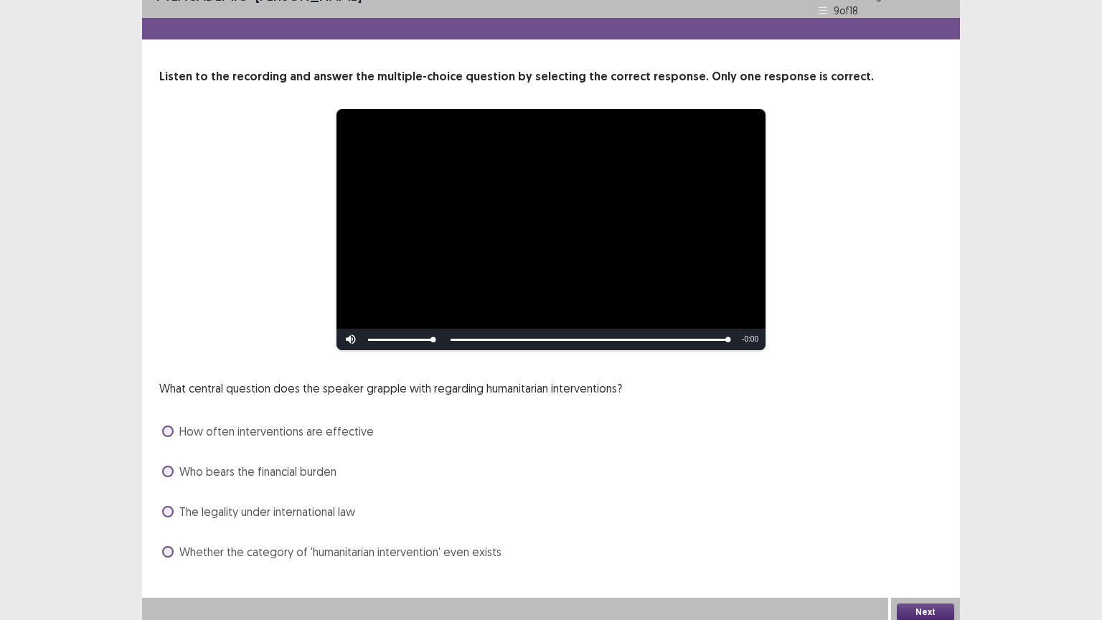
click at [233, 507] on span "The legality under international law" at bounding box center [267, 511] width 176 height 17
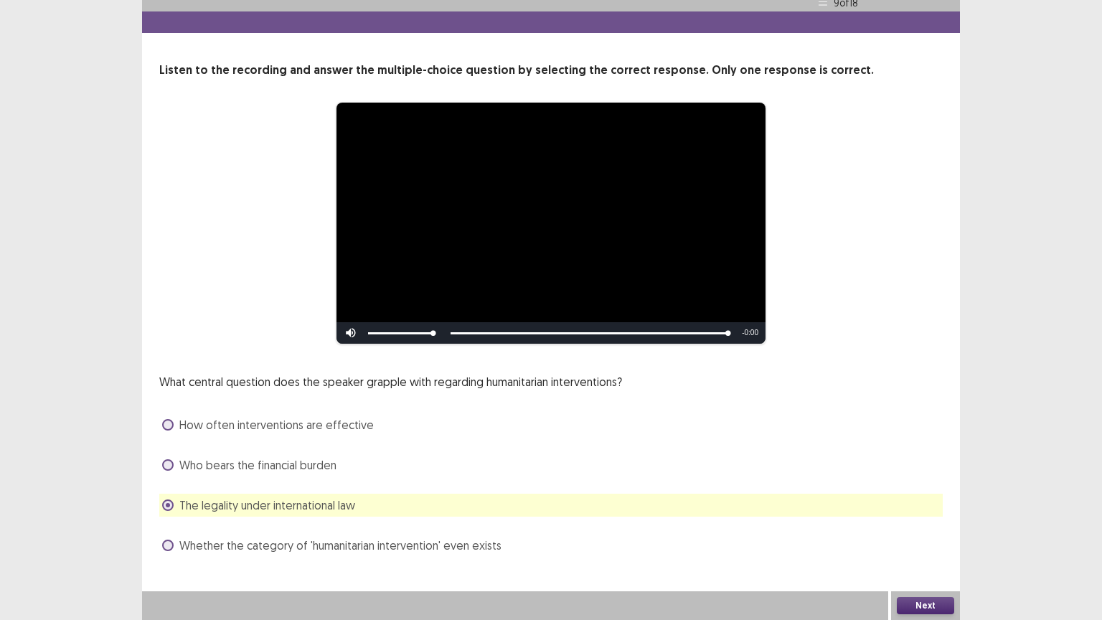
click at [920, 507] on button "Next" at bounding box center [925, 605] width 57 height 17
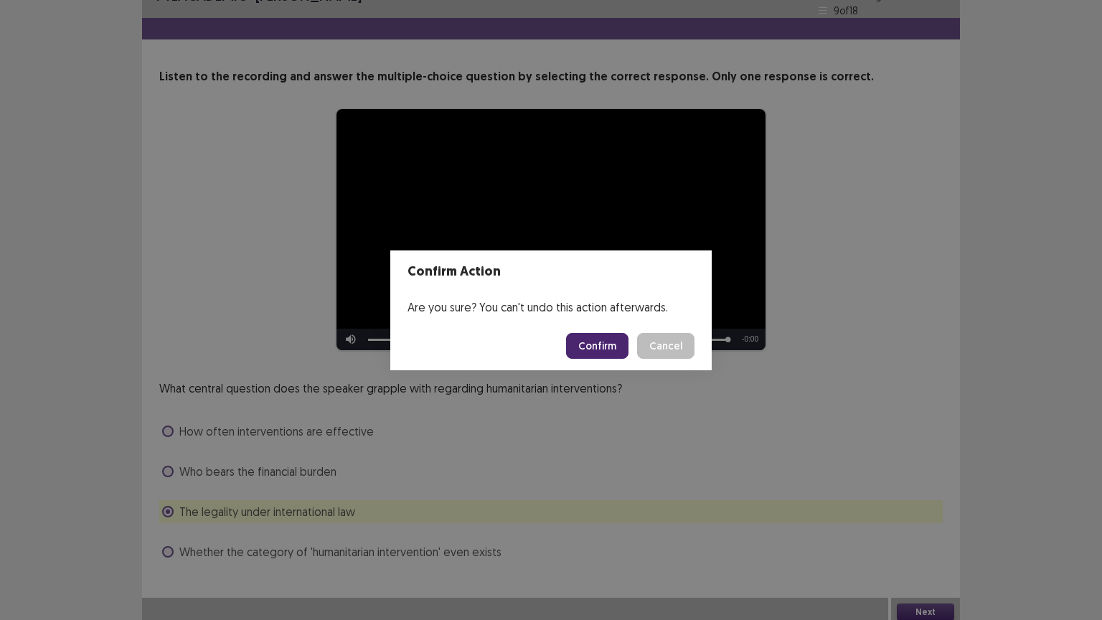
click at [597, 343] on button "Confirm" at bounding box center [597, 346] width 62 height 26
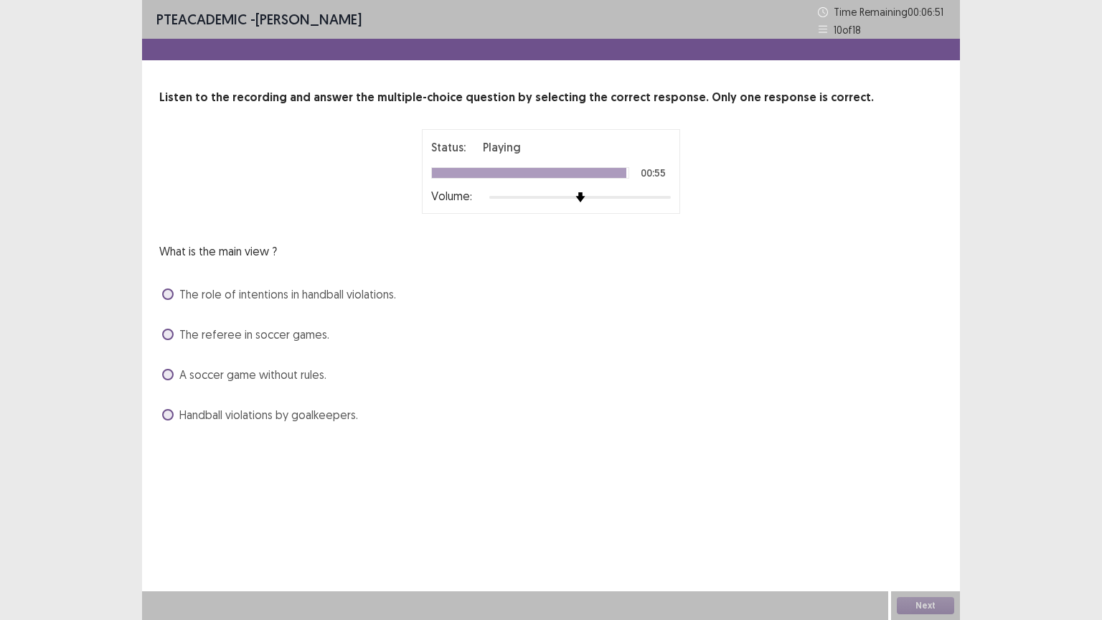
click at [211, 295] on span "The role of intentions in handball violations." at bounding box center [287, 294] width 217 height 17
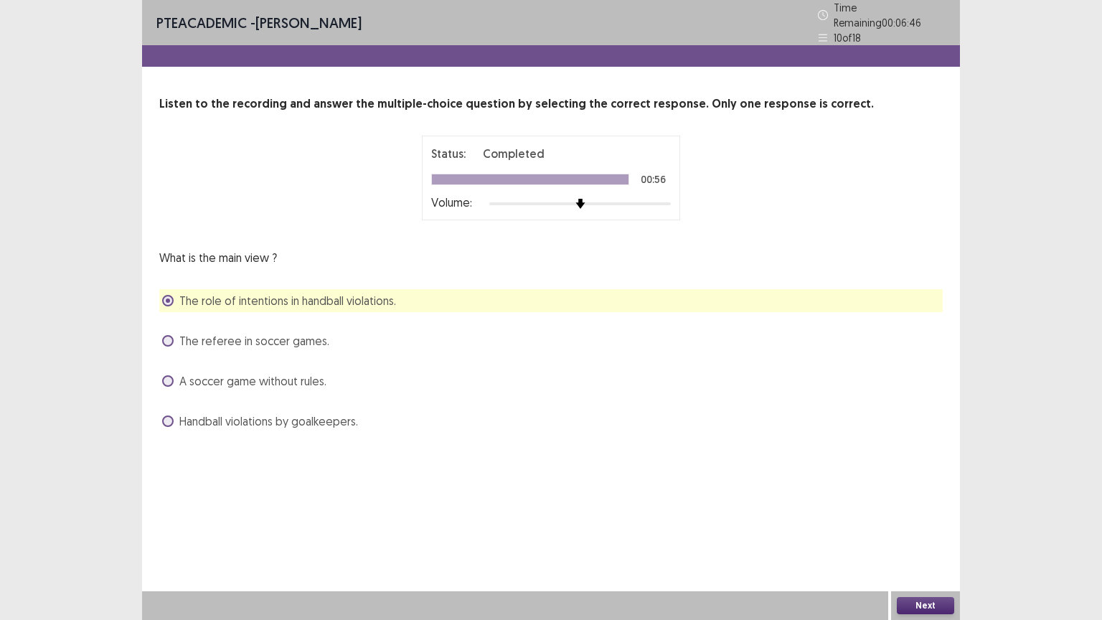
click at [924, 507] on button "Next" at bounding box center [925, 605] width 57 height 17
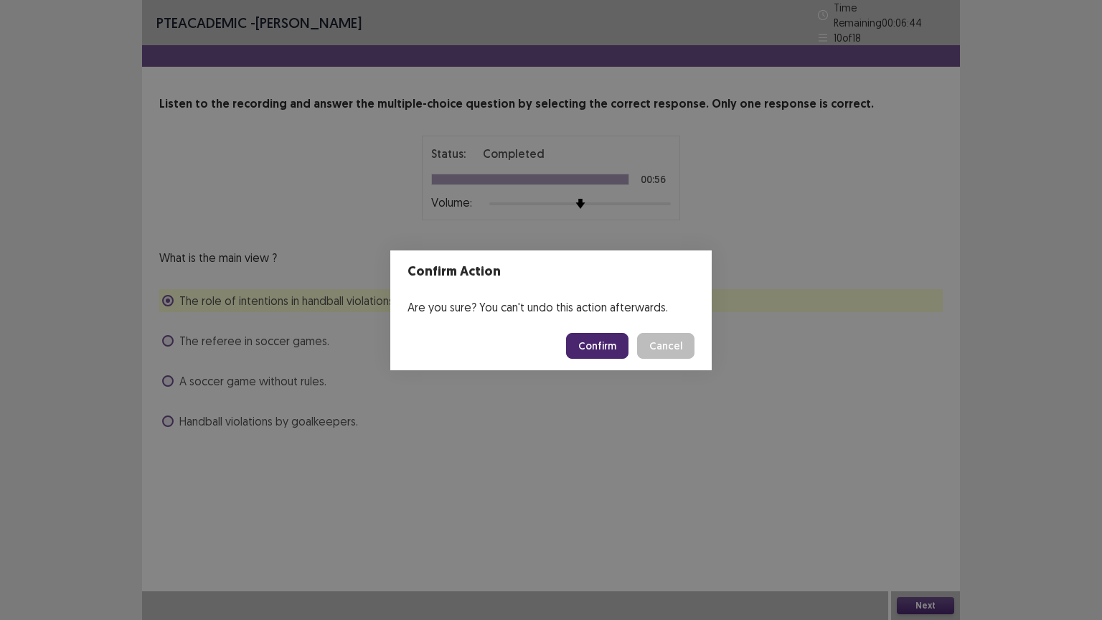
click at [584, 336] on button "Confirm" at bounding box center [597, 346] width 62 height 26
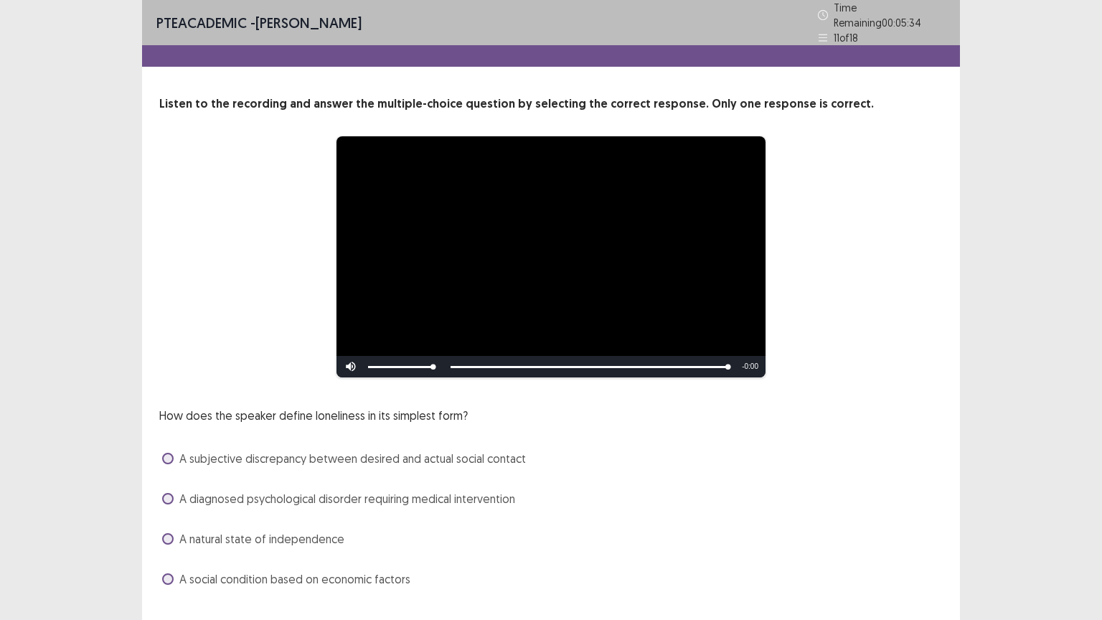
click at [189, 454] on span "A subjective discrepancy between desired and actual social contact" at bounding box center [352, 458] width 347 height 17
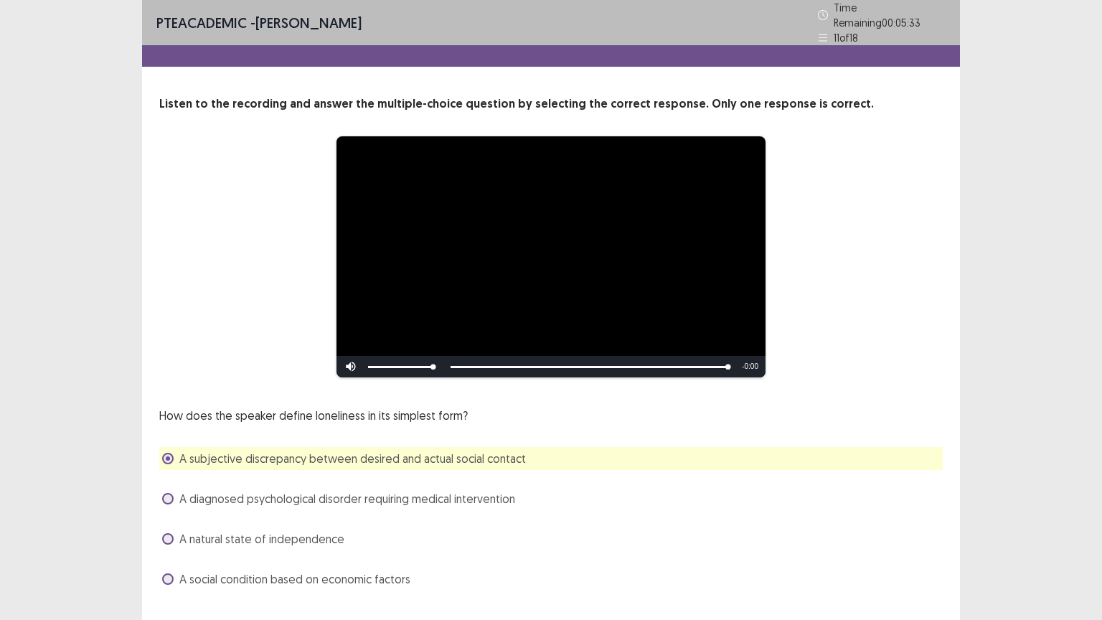
scroll to position [27, 0]
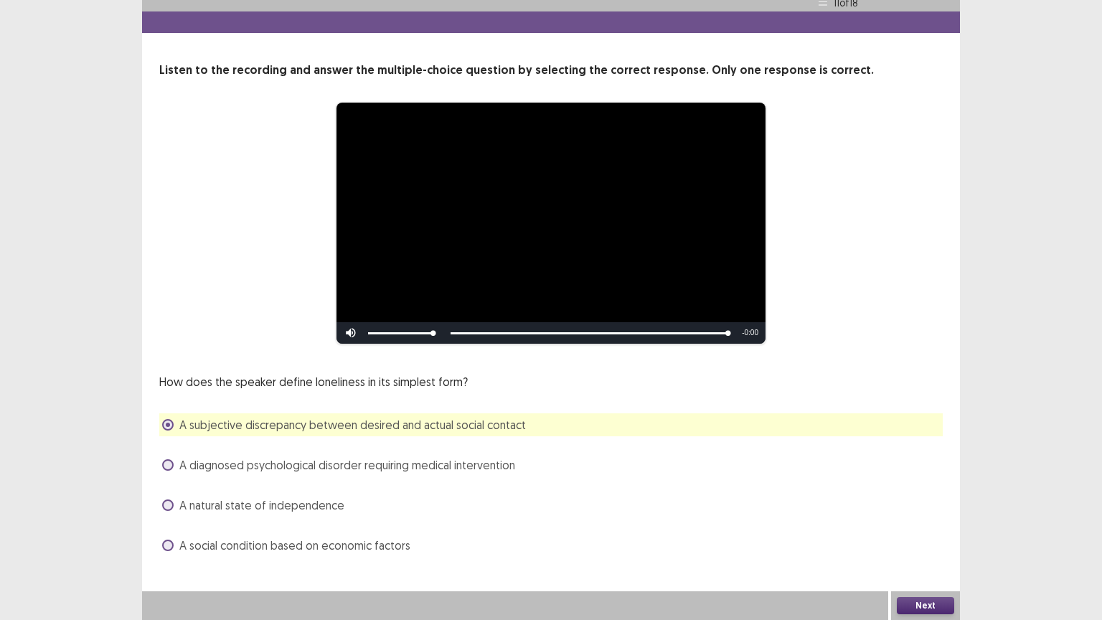
click at [916, 507] on button "Next" at bounding box center [925, 605] width 57 height 17
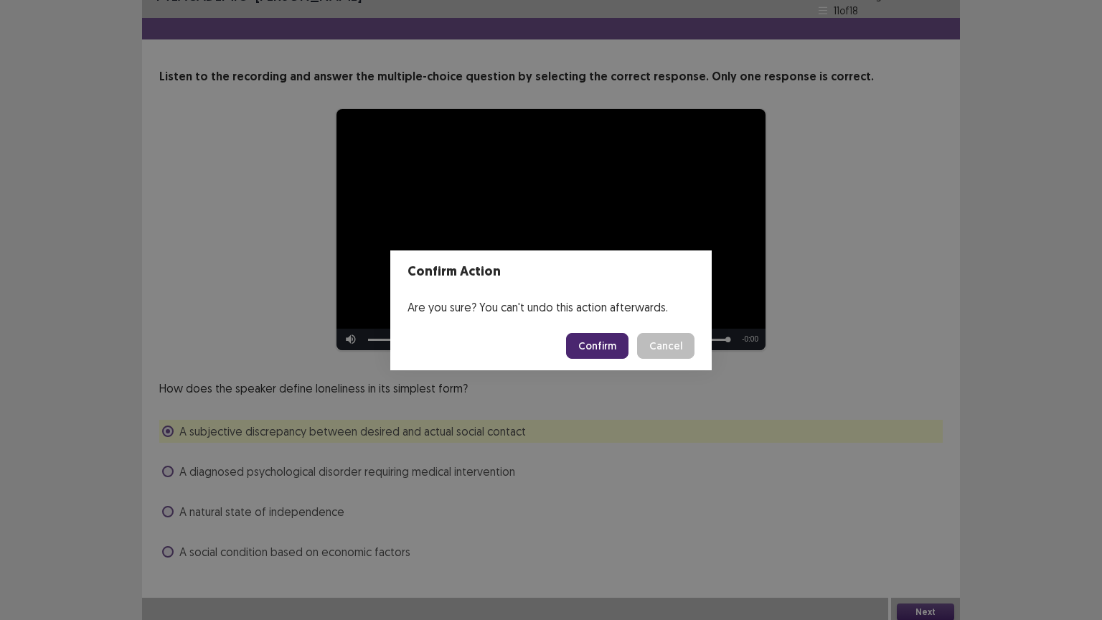
click at [593, 339] on button "Confirm" at bounding box center [597, 346] width 62 height 26
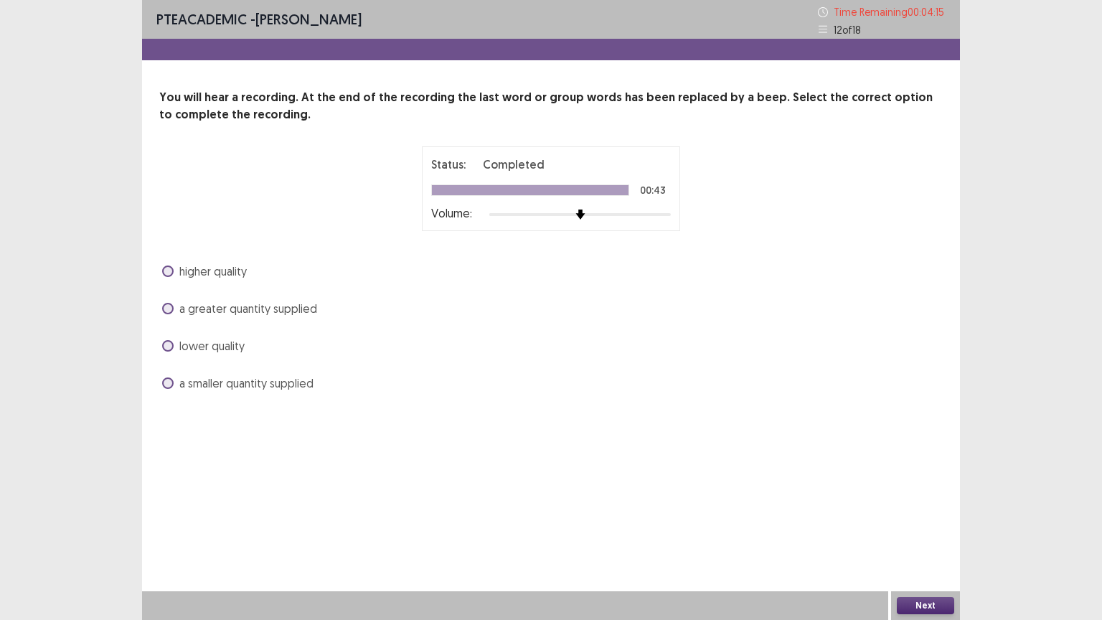
click at [182, 310] on span "a greater quantity supplied" at bounding box center [248, 308] width 138 height 17
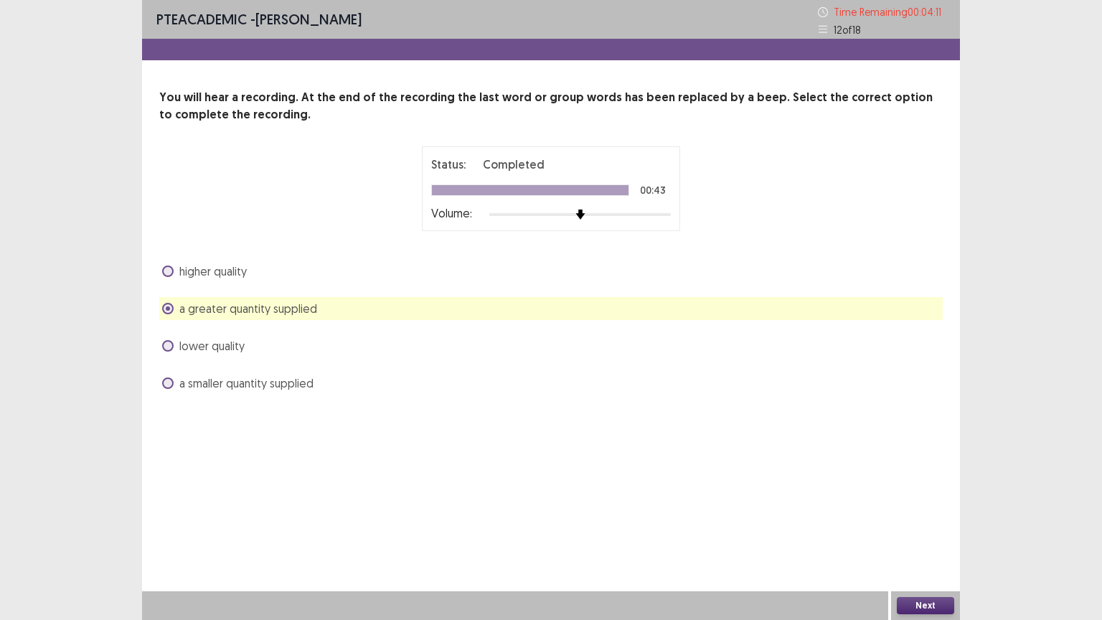
click at [927, 507] on button "Next" at bounding box center [925, 605] width 57 height 17
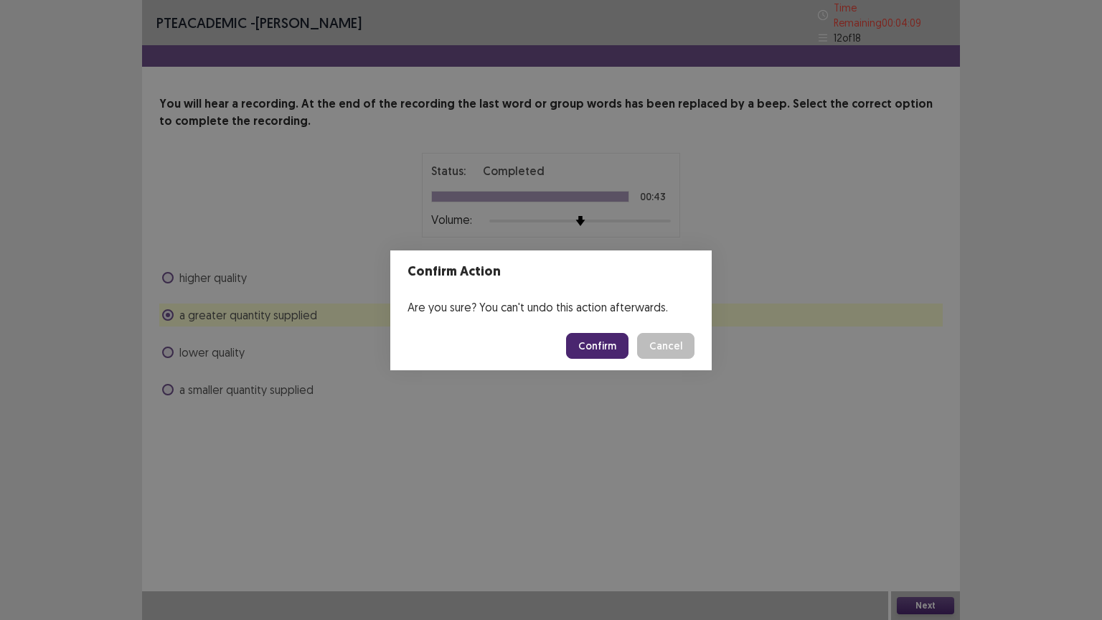
click at [599, 347] on button "Confirm" at bounding box center [597, 346] width 62 height 26
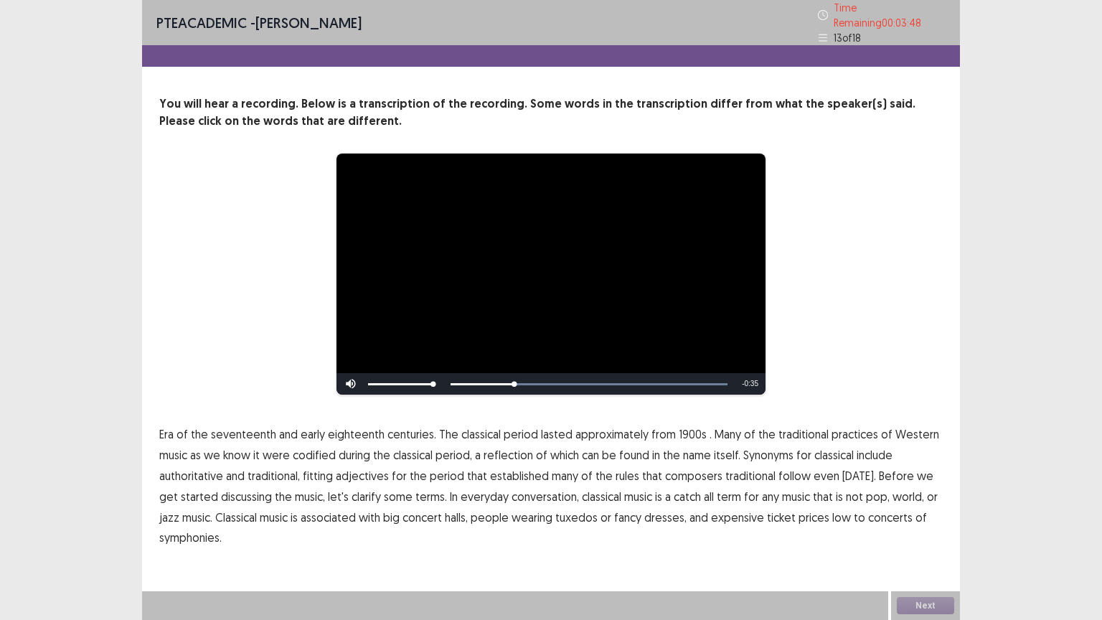
click at [755, 439] on p "Era of the seventeenth and early eighteenth centuries. The classical period las…" at bounding box center [551, 486] width 784 height 124
click at [327, 449] on span "codified" at bounding box center [314, 454] width 43 height 17
click at [741, 469] on span "traditional" at bounding box center [751, 475] width 50 height 17
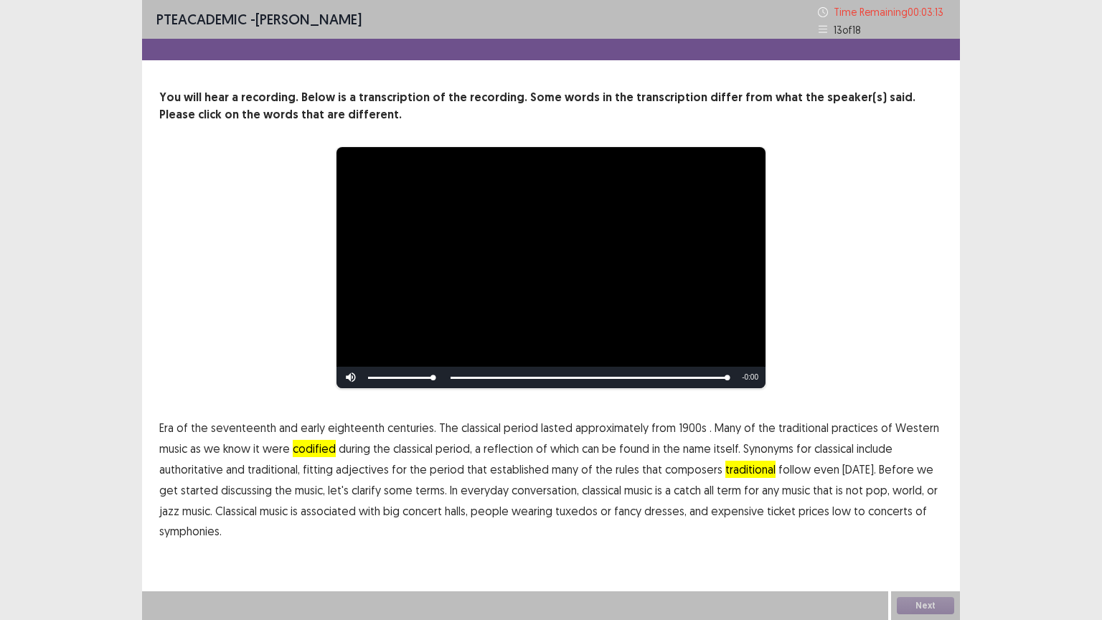
click at [833, 507] on span "low" at bounding box center [842, 510] width 19 height 17
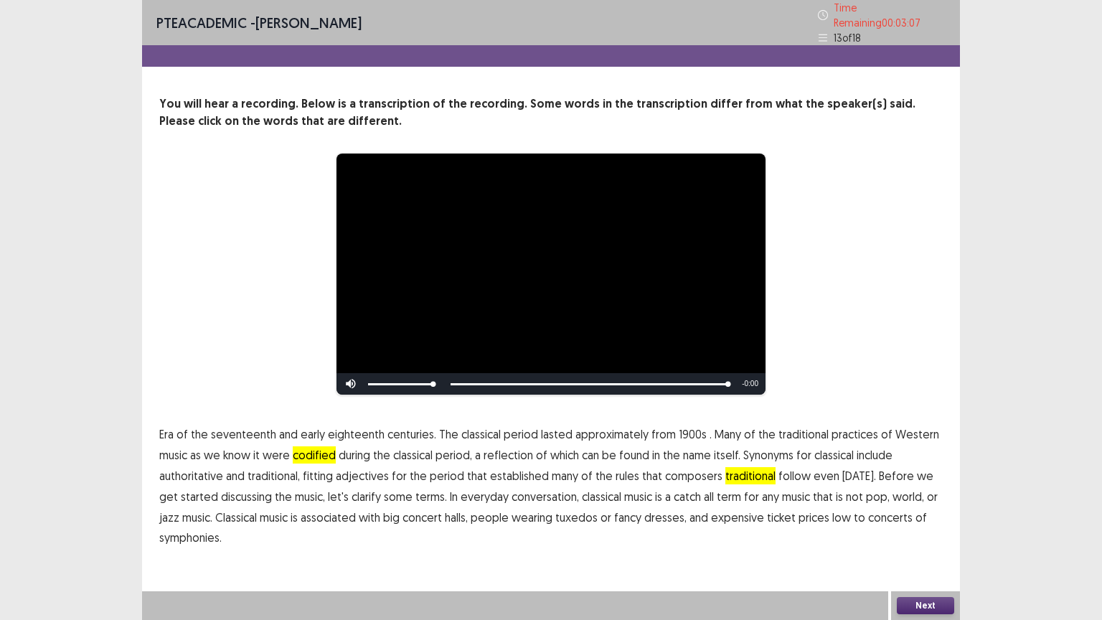
click at [924, 507] on button "Next" at bounding box center [925, 605] width 57 height 17
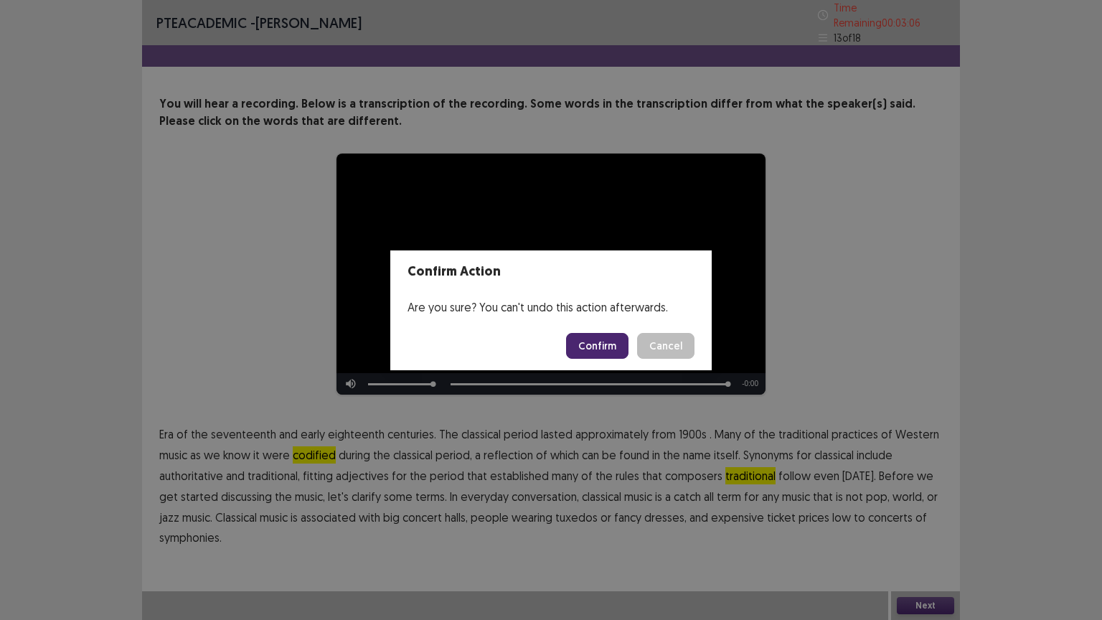
click at [588, 343] on button "Confirm" at bounding box center [597, 346] width 62 height 26
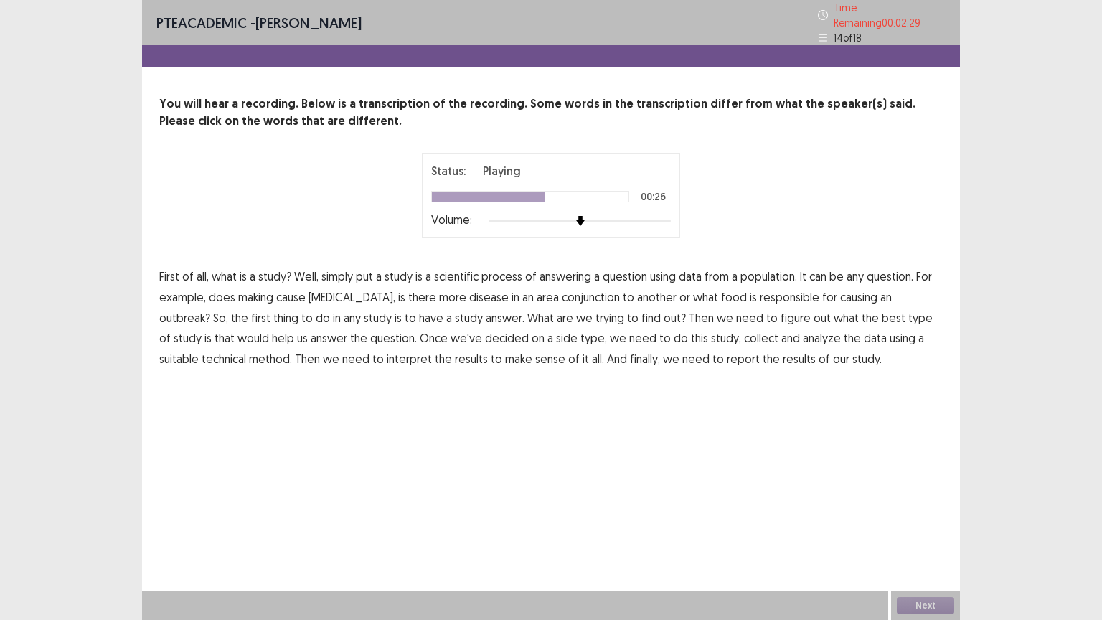
click at [486, 314] on span "answer." at bounding box center [505, 317] width 39 height 17
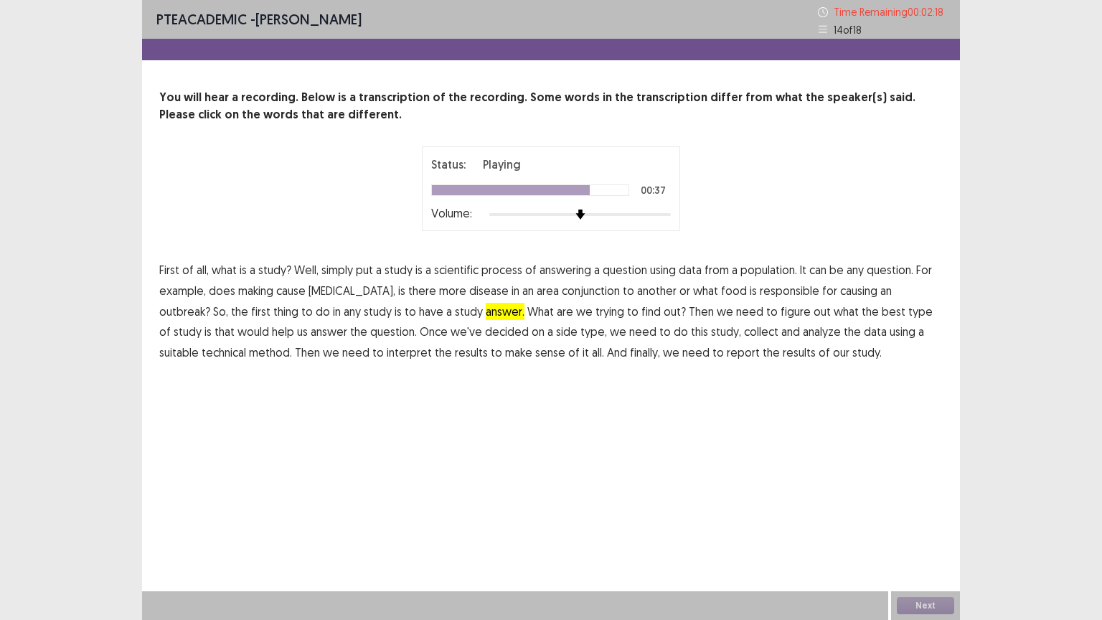
click at [556, 331] on span "side" at bounding box center [567, 331] width 22 height 17
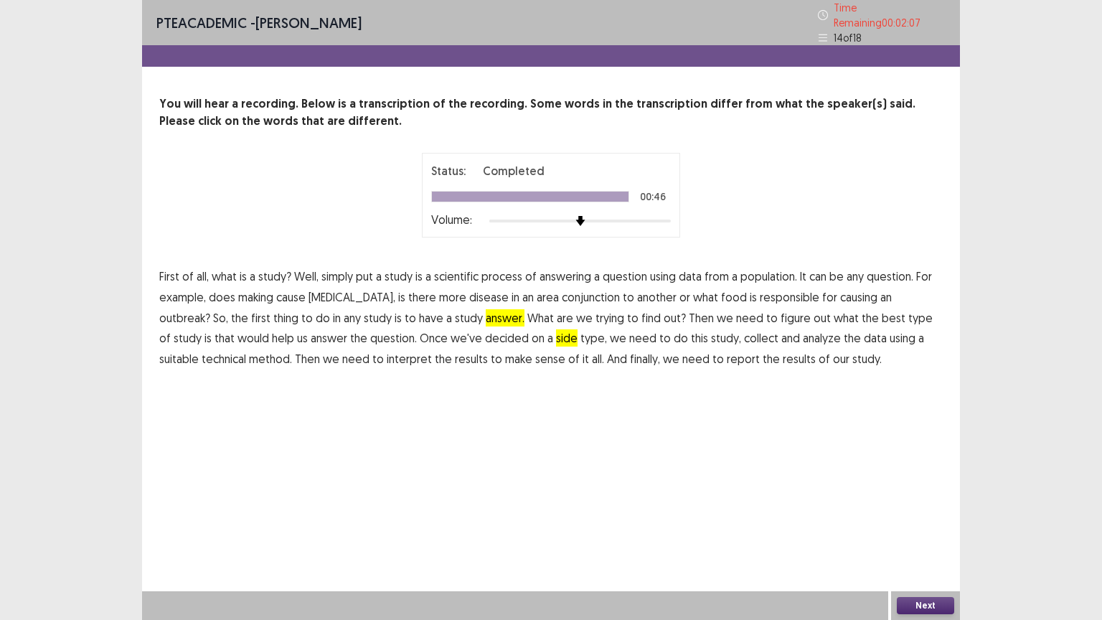
click at [934, 507] on button "Next" at bounding box center [925, 605] width 57 height 17
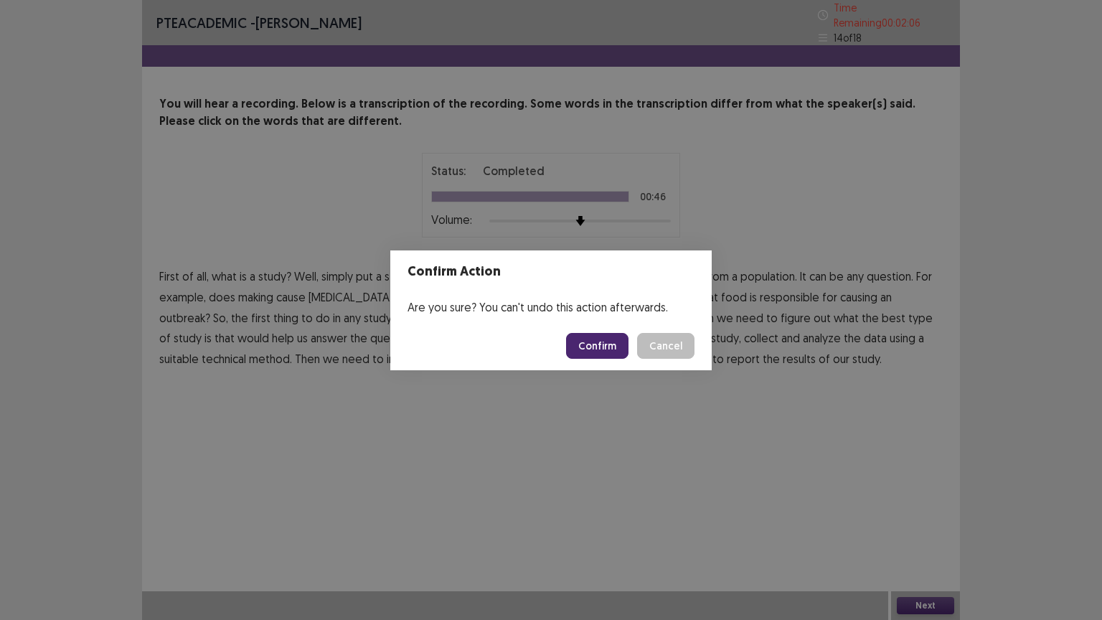
click at [606, 353] on button "Confirm" at bounding box center [597, 346] width 62 height 26
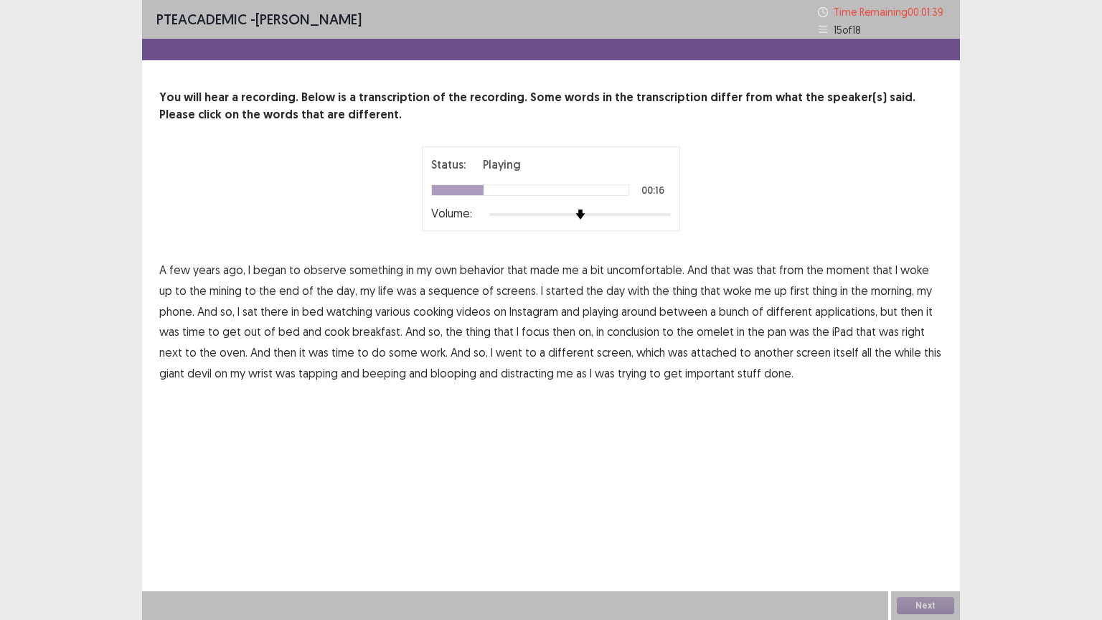
click at [210, 290] on span "mining" at bounding box center [226, 290] width 32 height 17
click at [439, 287] on span "sequence" at bounding box center [453, 290] width 51 height 17
click at [609, 310] on span "playing" at bounding box center [601, 311] width 36 height 17
click at [617, 333] on span "conclusion" at bounding box center [633, 331] width 52 height 17
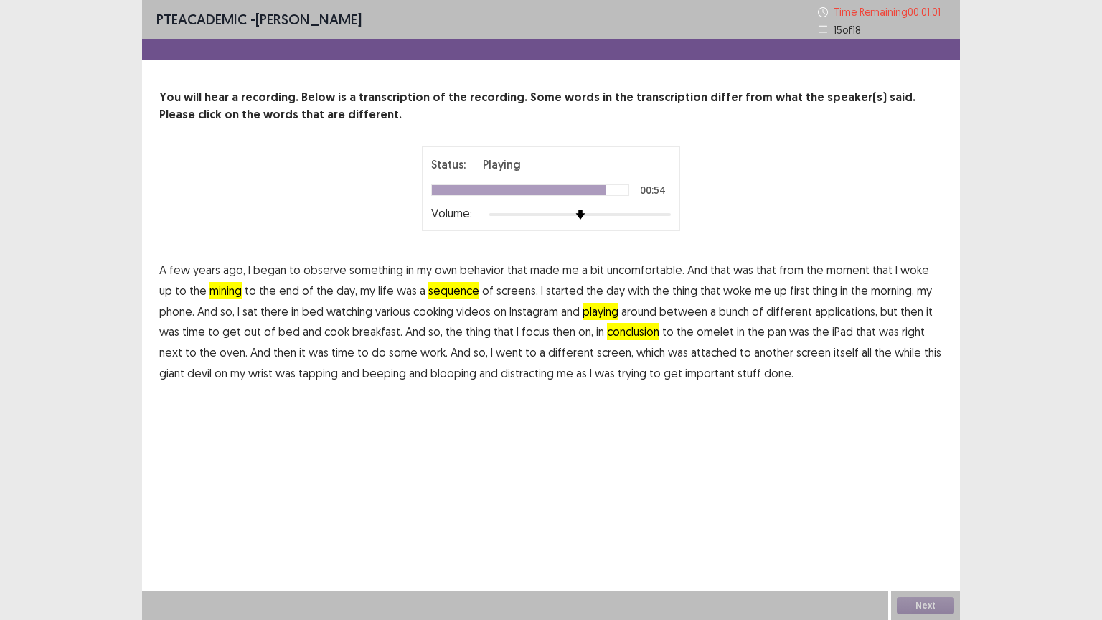
click at [184, 365] on span "giant" at bounding box center [171, 373] width 25 height 17
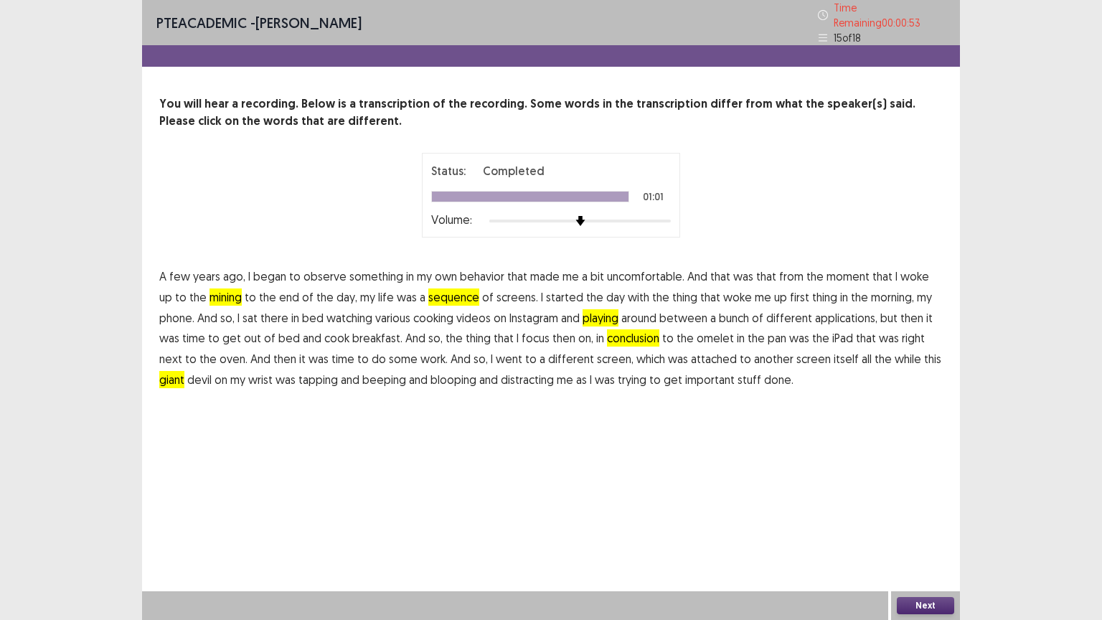
click at [926, 507] on button "Next" at bounding box center [925, 605] width 57 height 17
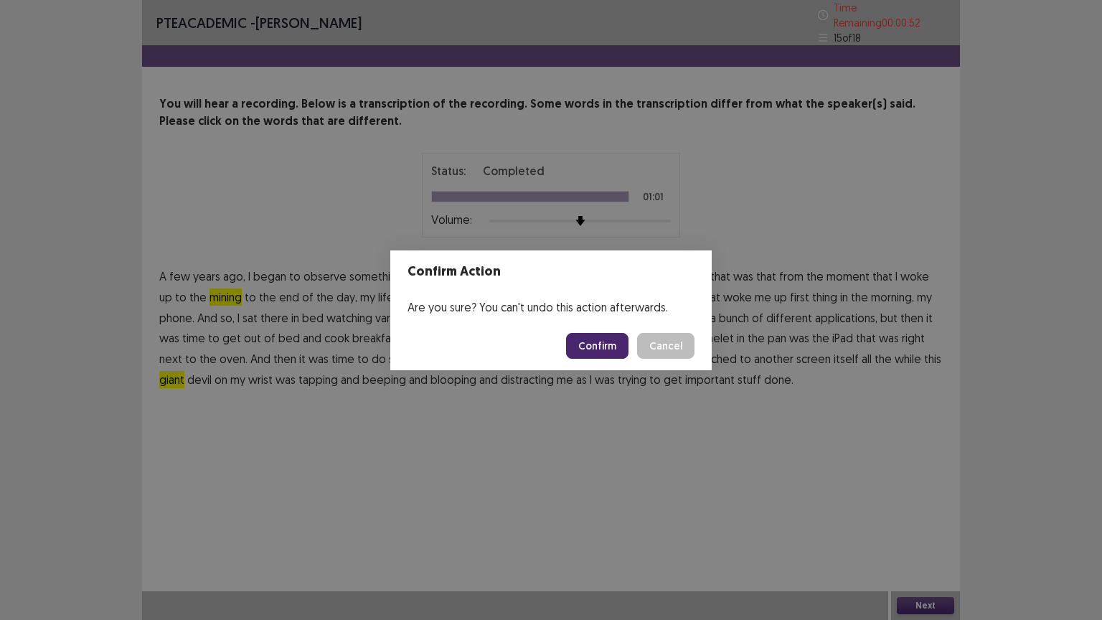
click at [606, 338] on button "Confirm" at bounding box center [597, 346] width 62 height 26
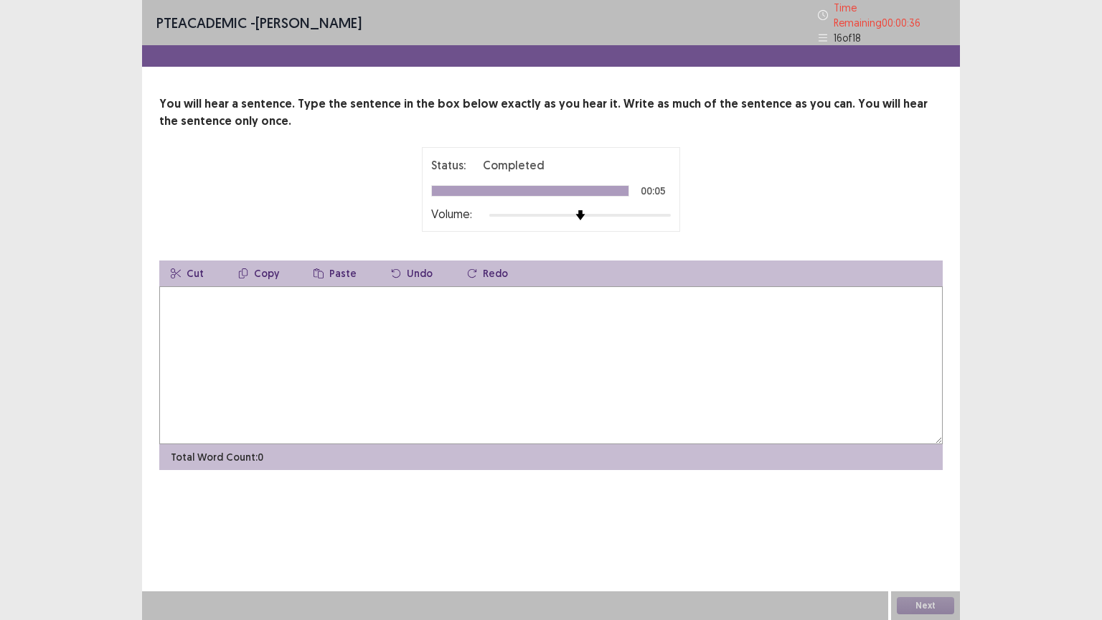
click at [464, 304] on textarea at bounding box center [551, 365] width 784 height 158
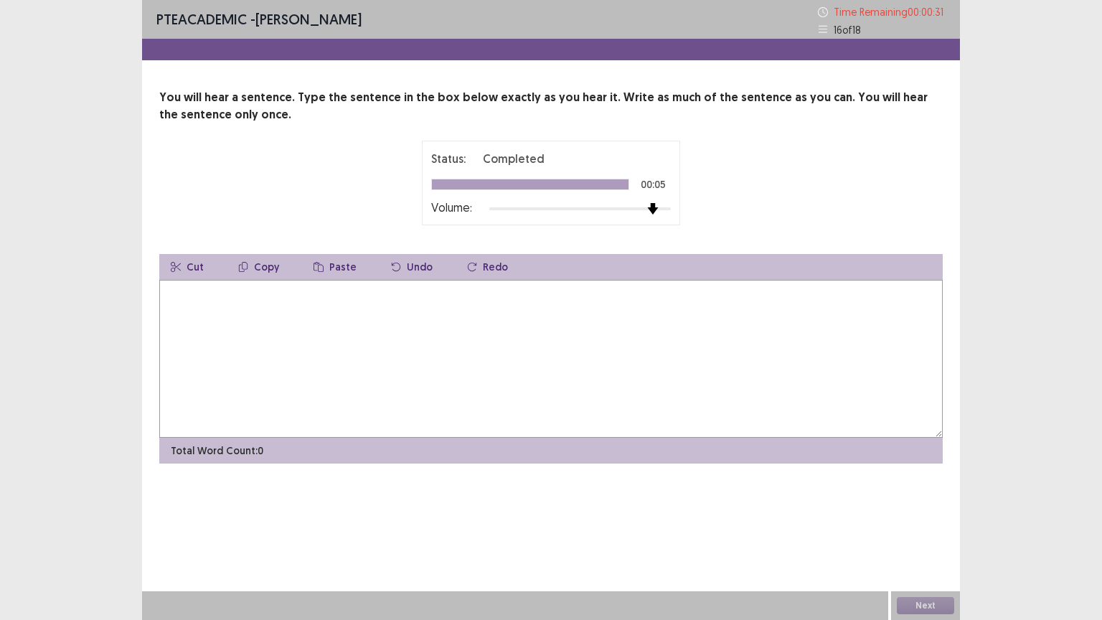
click at [654, 218] on div "Status: Completed 00:05 Volume:" at bounding box center [551, 183] width 258 height 85
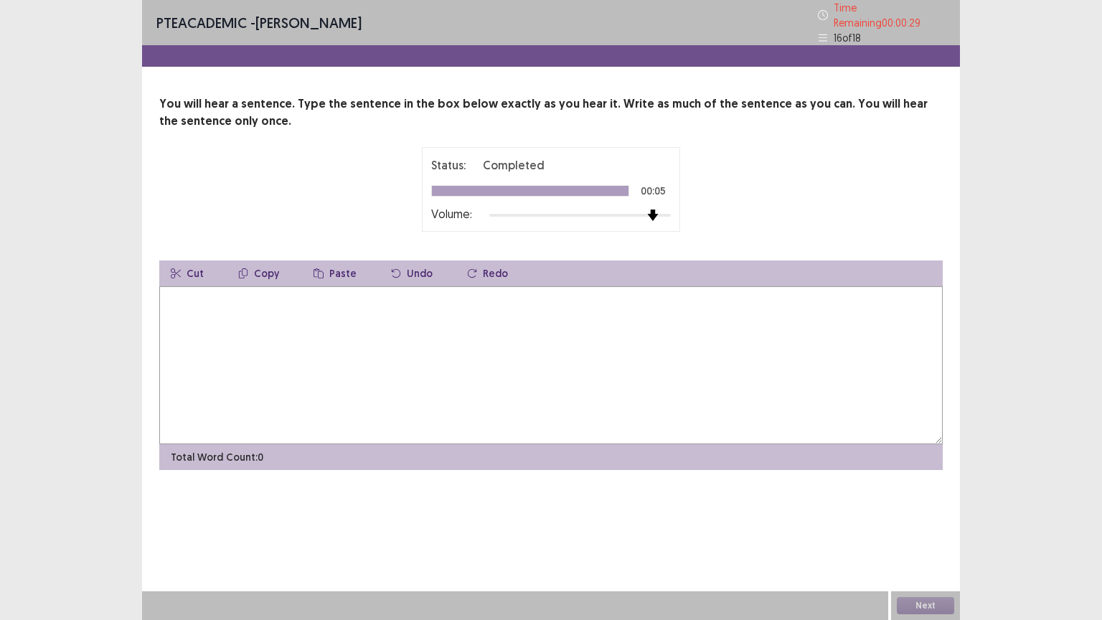
click at [718, 222] on div "Status: Completed 00:05 Volume:" at bounding box center [551, 189] width 359 height 85
click at [401, 322] on textarea at bounding box center [551, 365] width 784 height 158
type textarea "*"
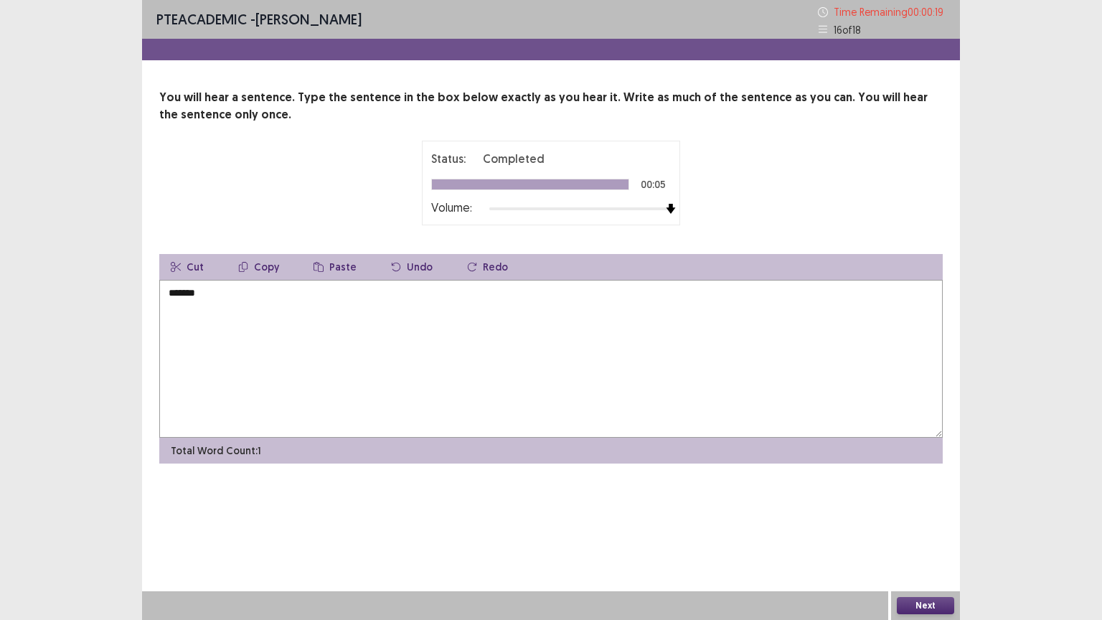
type textarea "*******"
click at [930, 507] on button "Next" at bounding box center [925, 605] width 57 height 17
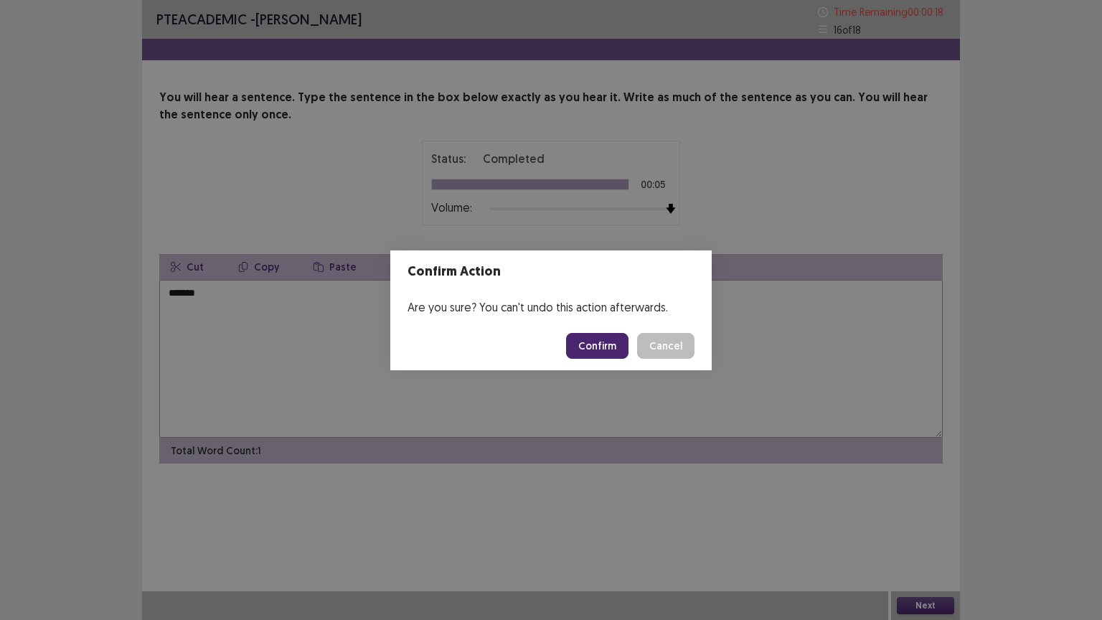
click at [603, 348] on button "Confirm" at bounding box center [597, 346] width 62 height 26
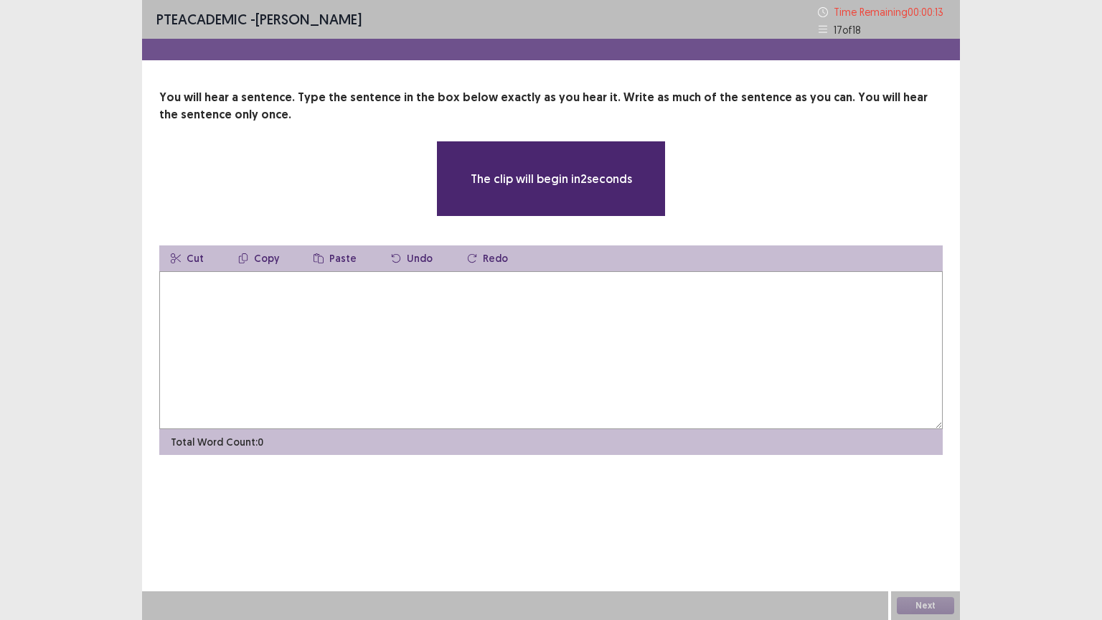
click at [568, 311] on textarea at bounding box center [551, 350] width 784 height 158
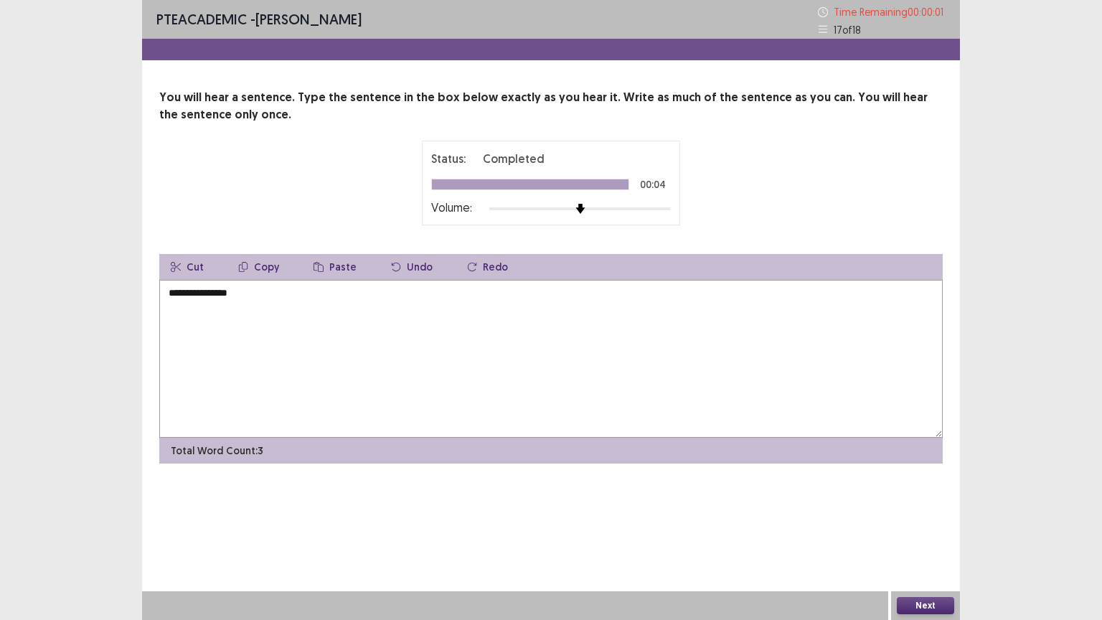
type textarea "**********"
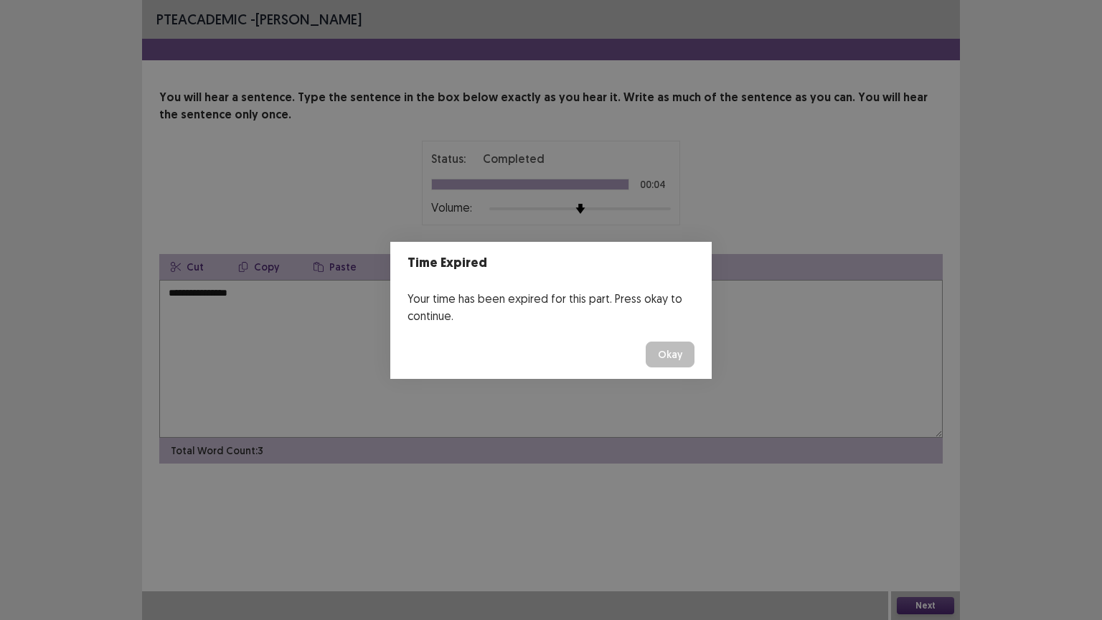
click at [679, 356] on button "Okay" at bounding box center [670, 355] width 49 height 26
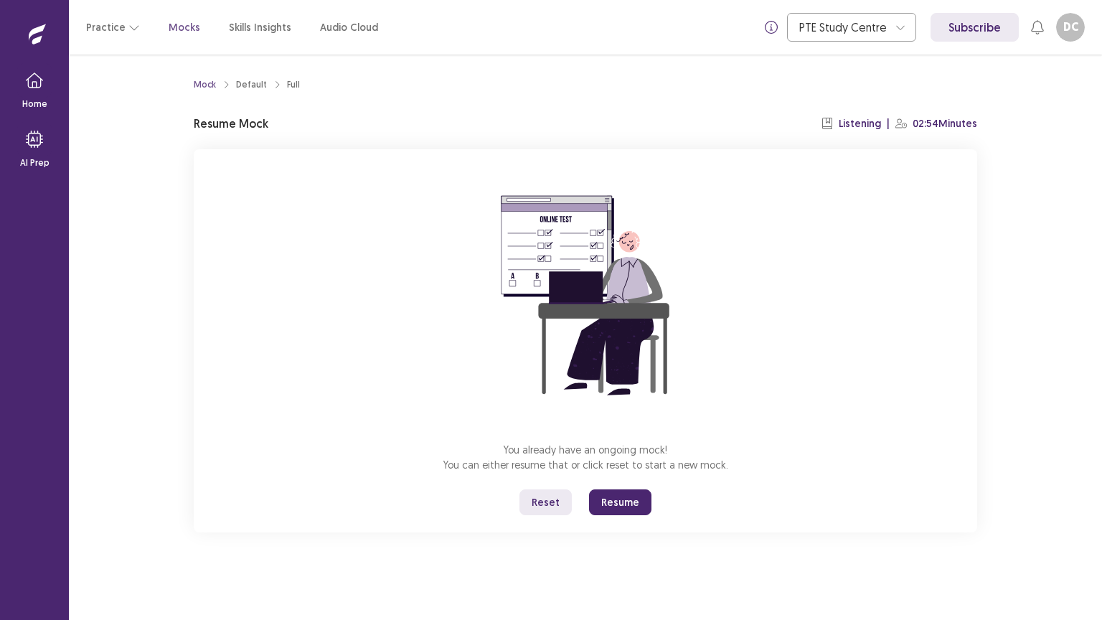
click at [626, 502] on button "Resume" at bounding box center [620, 502] width 62 height 26
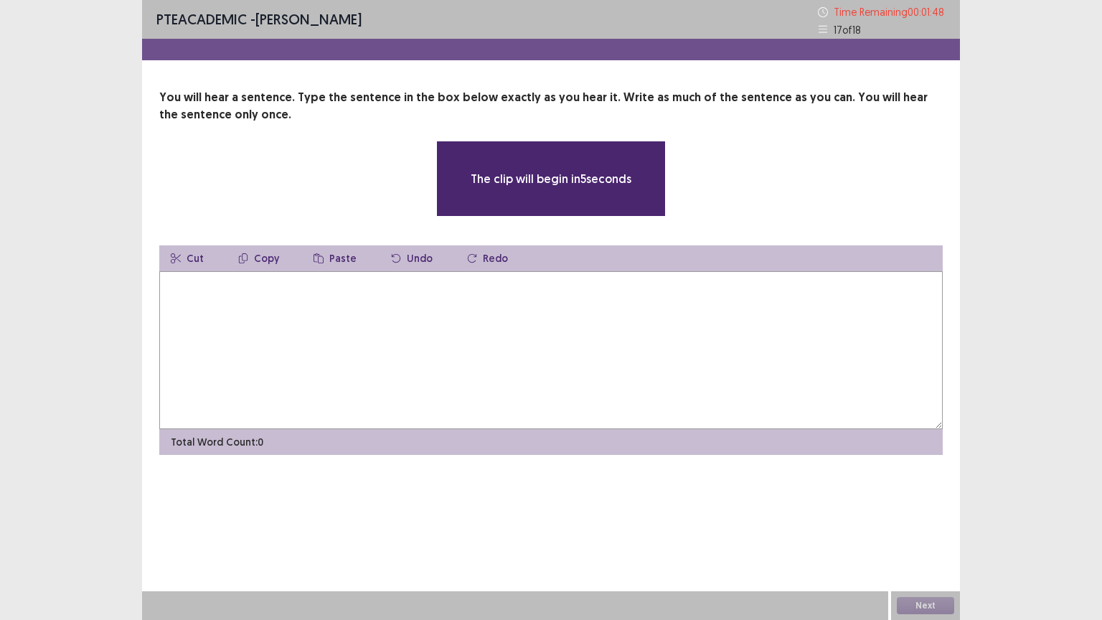
click at [333, 290] on textarea at bounding box center [551, 350] width 784 height 158
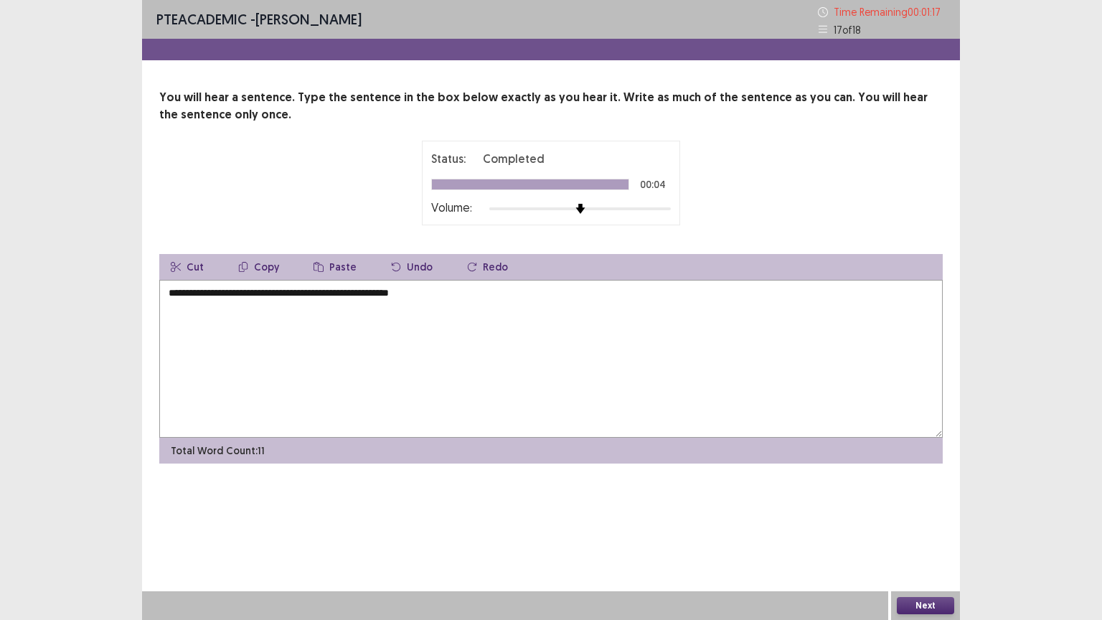
type textarea "**********"
click at [942, 507] on button "Next" at bounding box center [925, 605] width 57 height 17
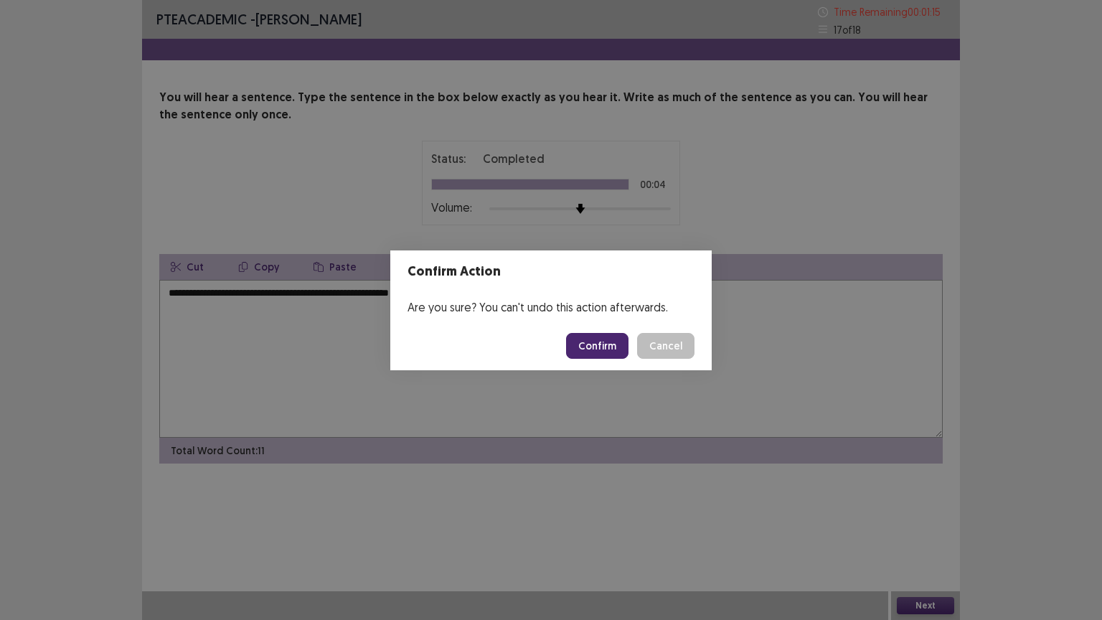
click at [596, 345] on button "Confirm" at bounding box center [597, 346] width 62 height 26
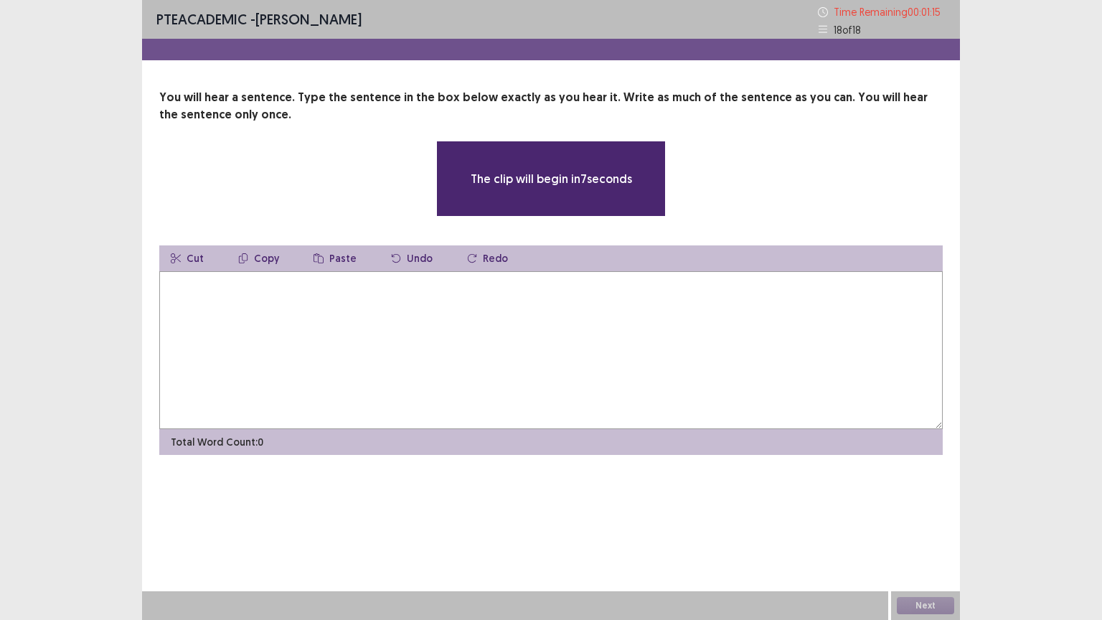
click at [345, 294] on textarea at bounding box center [551, 350] width 784 height 158
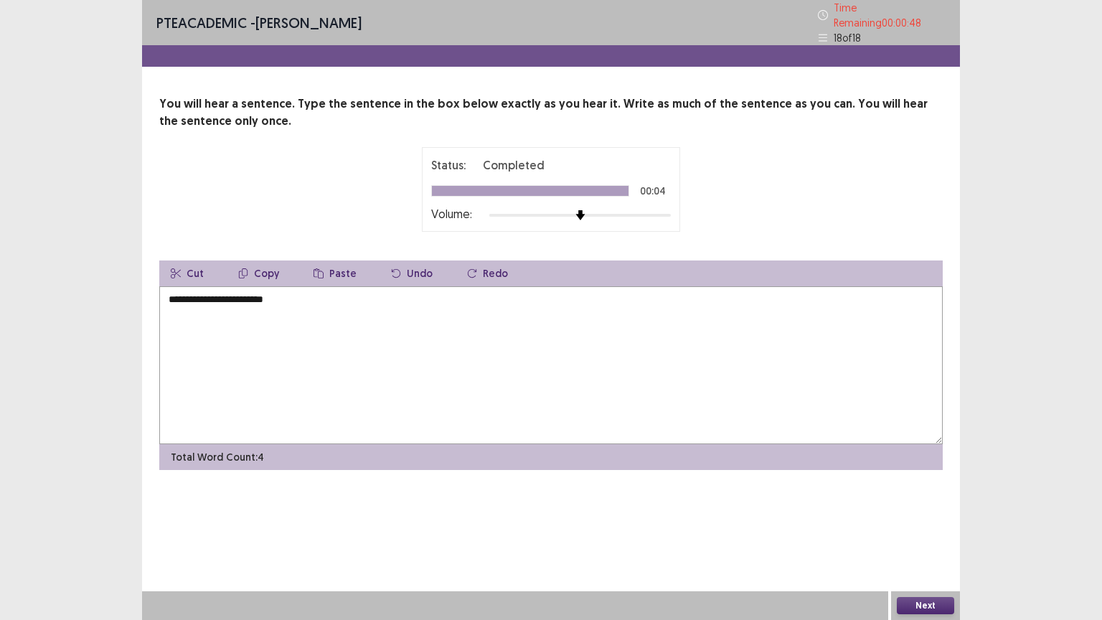
type textarea "**********"
click at [931, 507] on button "Next" at bounding box center [925, 605] width 57 height 17
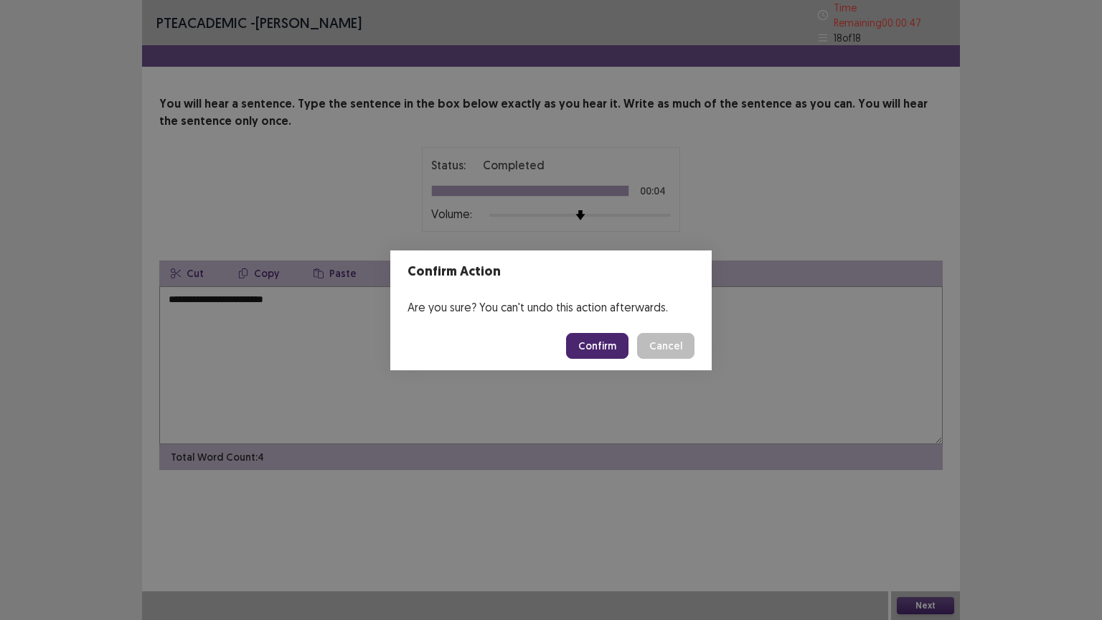
click at [600, 353] on button "Confirm" at bounding box center [597, 346] width 62 height 26
